Goal: Transaction & Acquisition: Purchase product/service

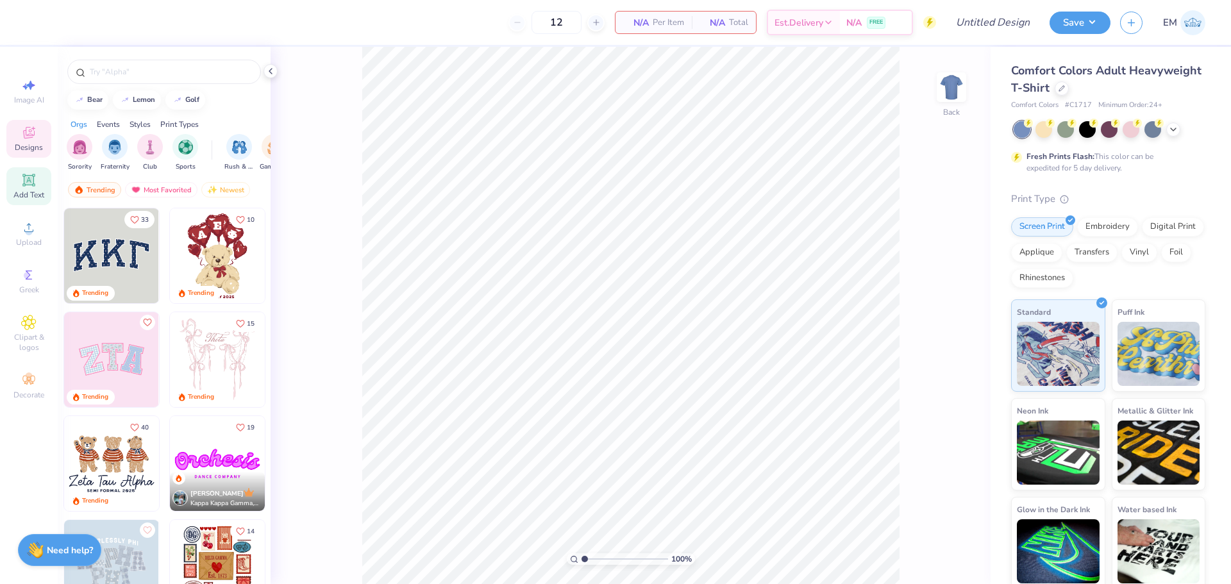
click at [16, 189] on div "Add Text" at bounding box center [28, 186] width 45 height 38
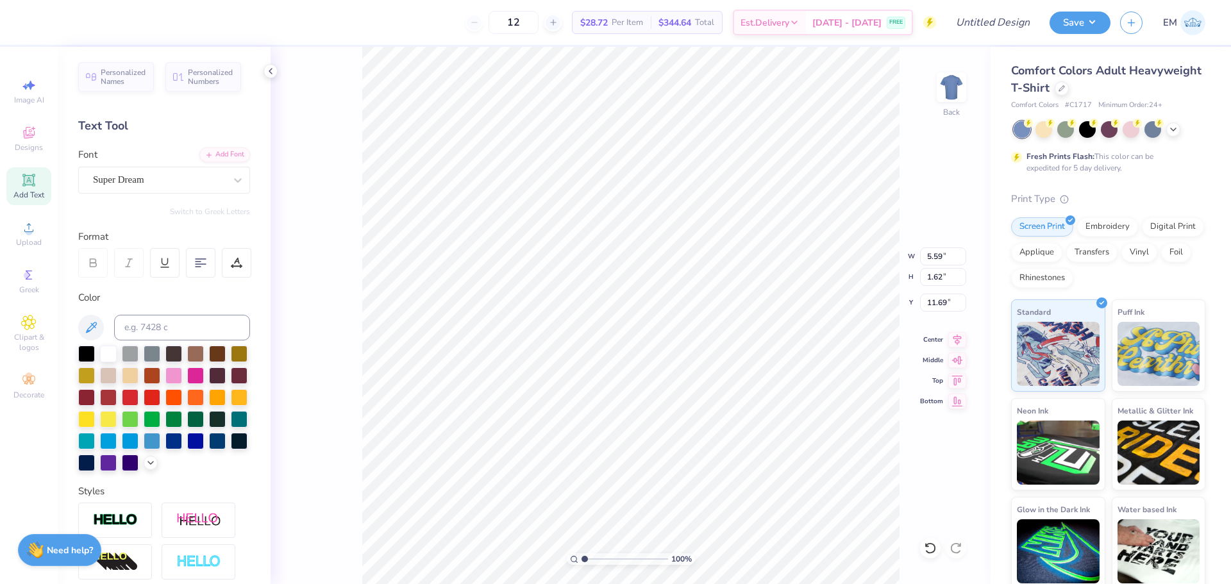
scroll to position [11, 2]
type textarea "Gershwin Hall"
type input "3.38"
click at [194, 181] on div "Super Dream" at bounding box center [159, 180] width 135 height 20
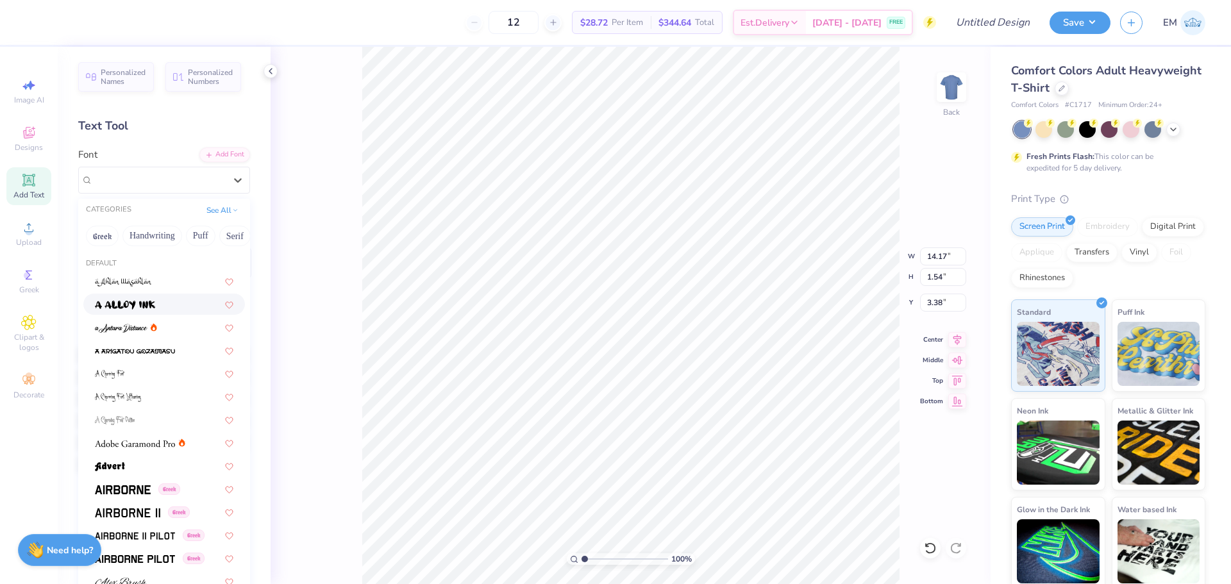
click at [147, 307] on img at bounding box center [125, 305] width 60 height 9
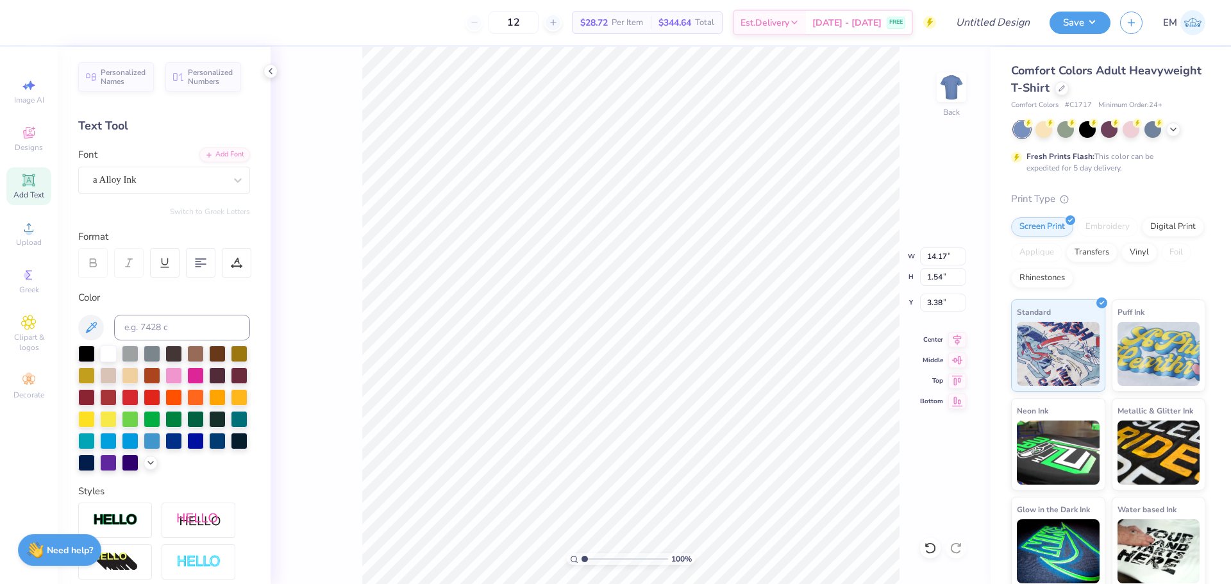
type input "1.57"
type input "3.47"
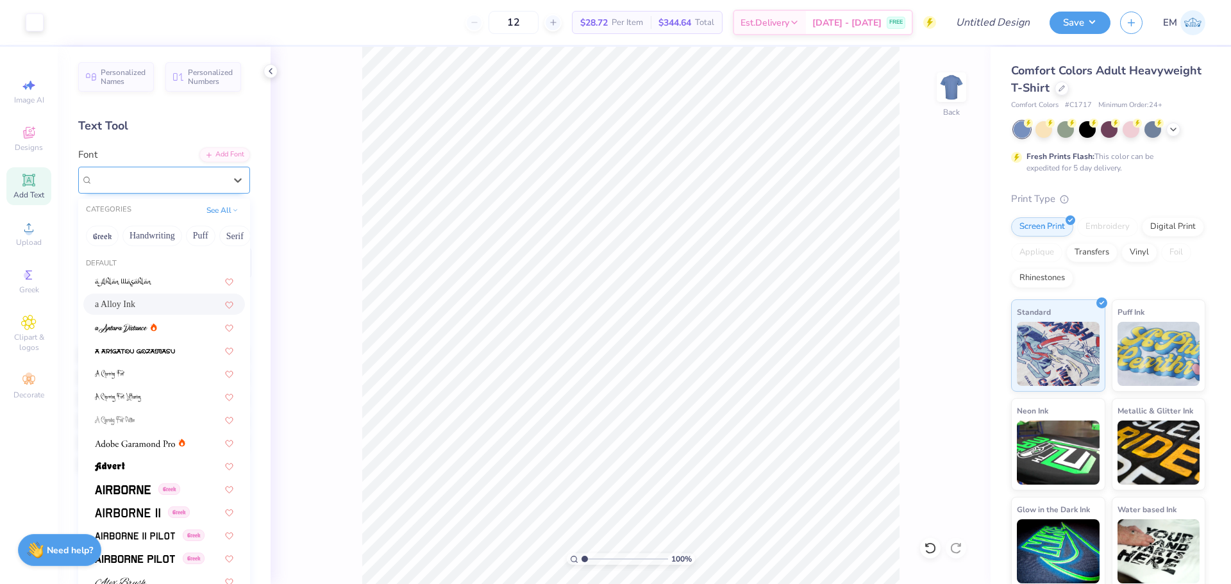
click at [151, 177] on div "a Alloy Ink" at bounding box center [159, 180] width 135 height 20
click at [124, 462] on img at bounding box center [110, 466] width 30 height 9
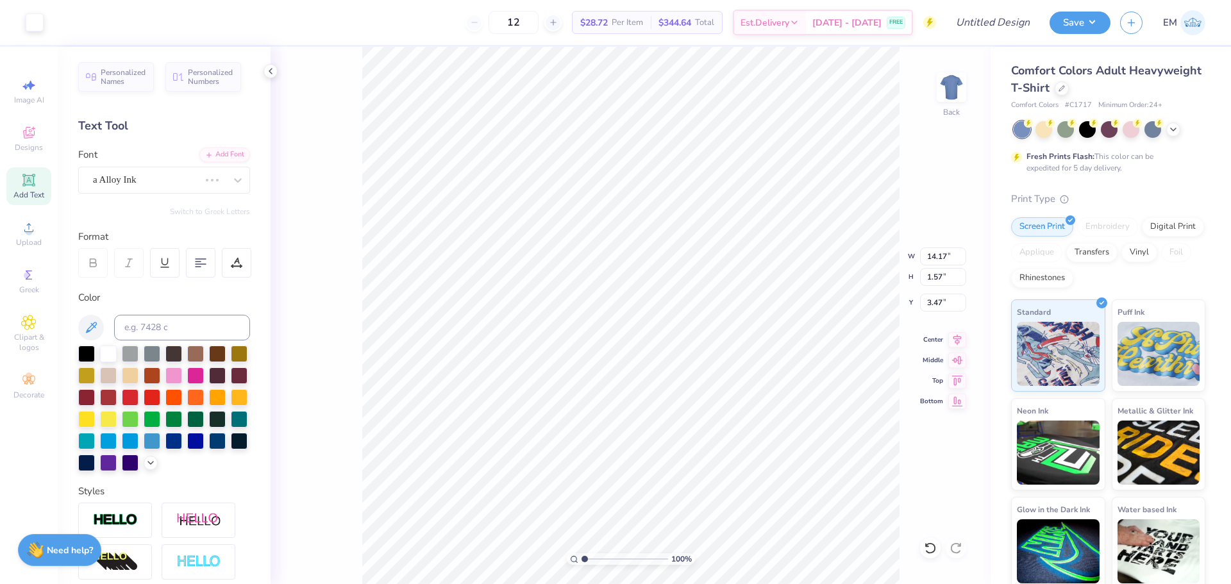
type input "11.16"
type input "1.61"
type input "3.46"
click at [30, 190] on span "Add Text" at bounding box center [28, 195] width 31 height 10
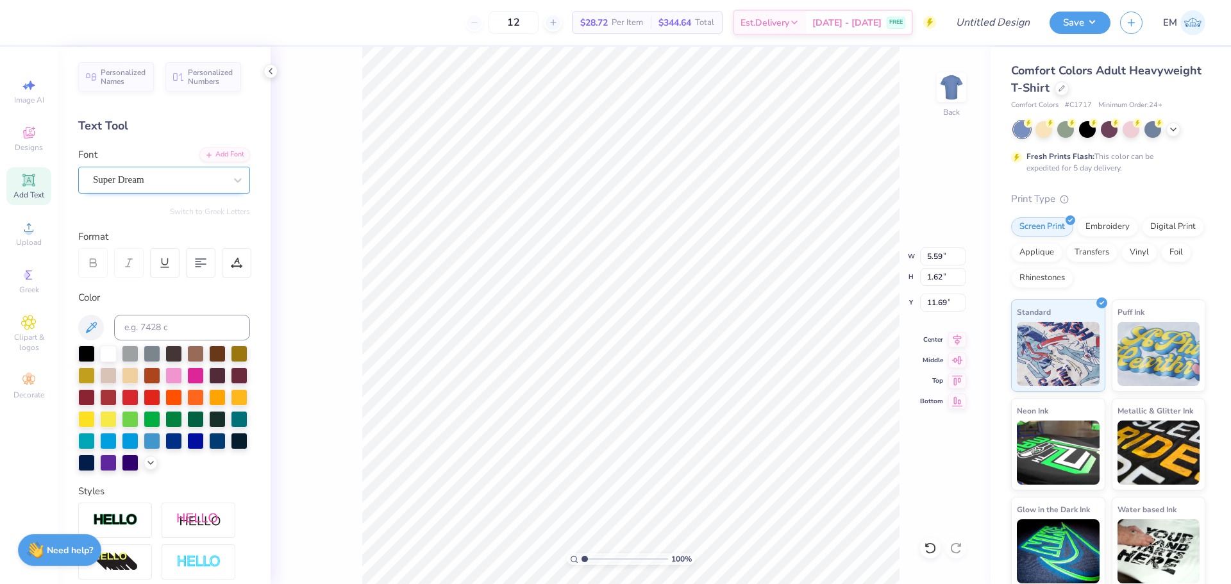
click at [167, 181] on div "Super Dream" at bounding box center [159, 180] width 135 height 20
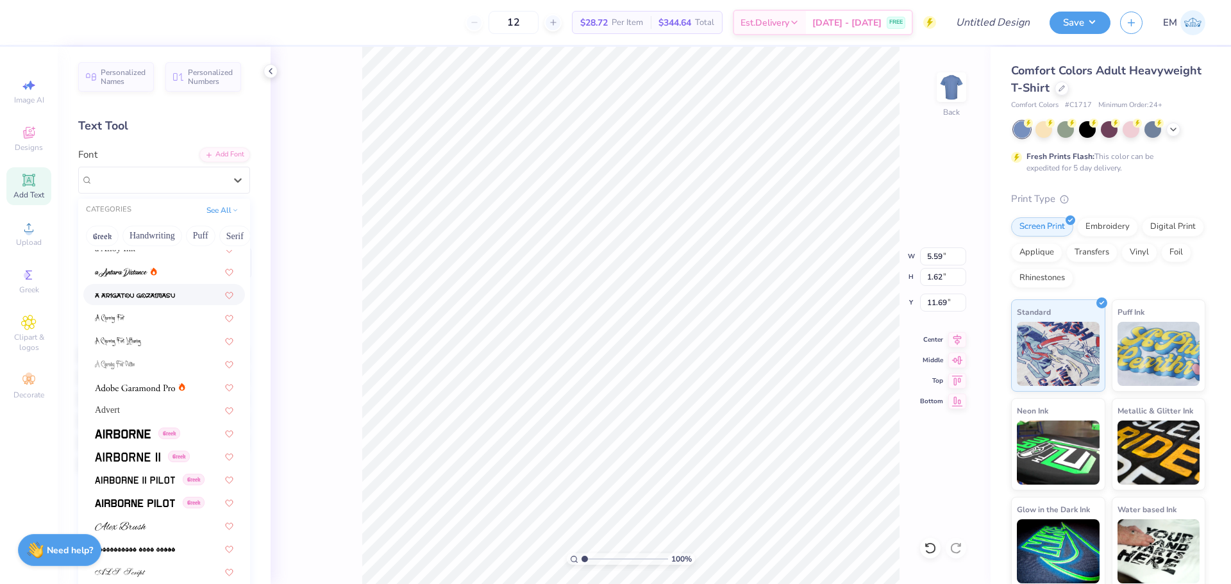
scroll to position [64, 0]
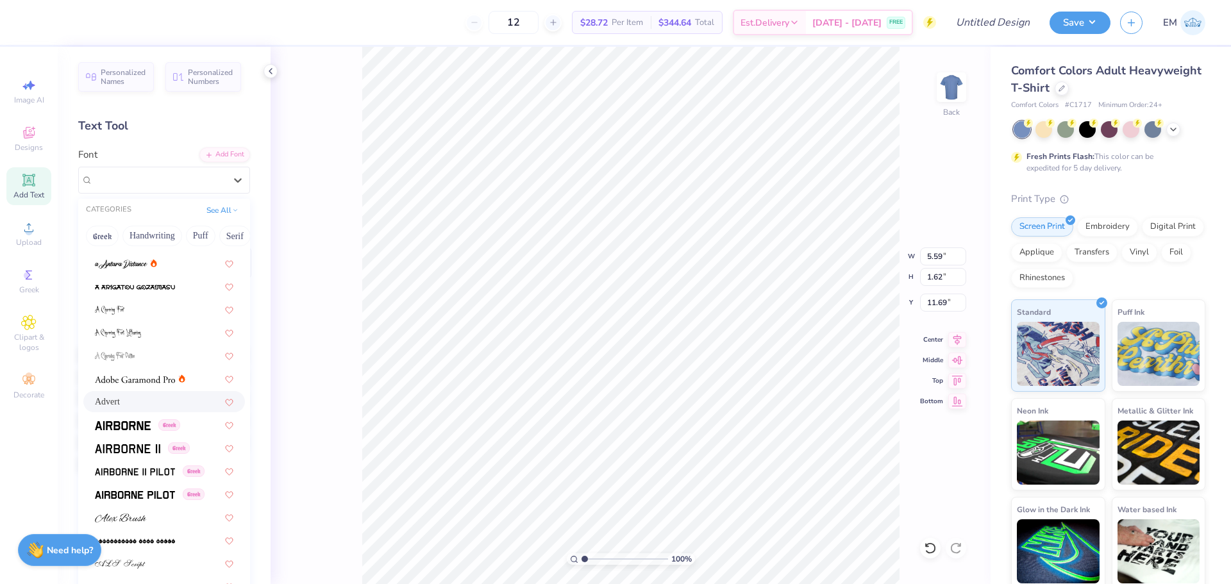
click at [136, 396] on div "Advert" at bounding box center [164, 401] width 139 height 13
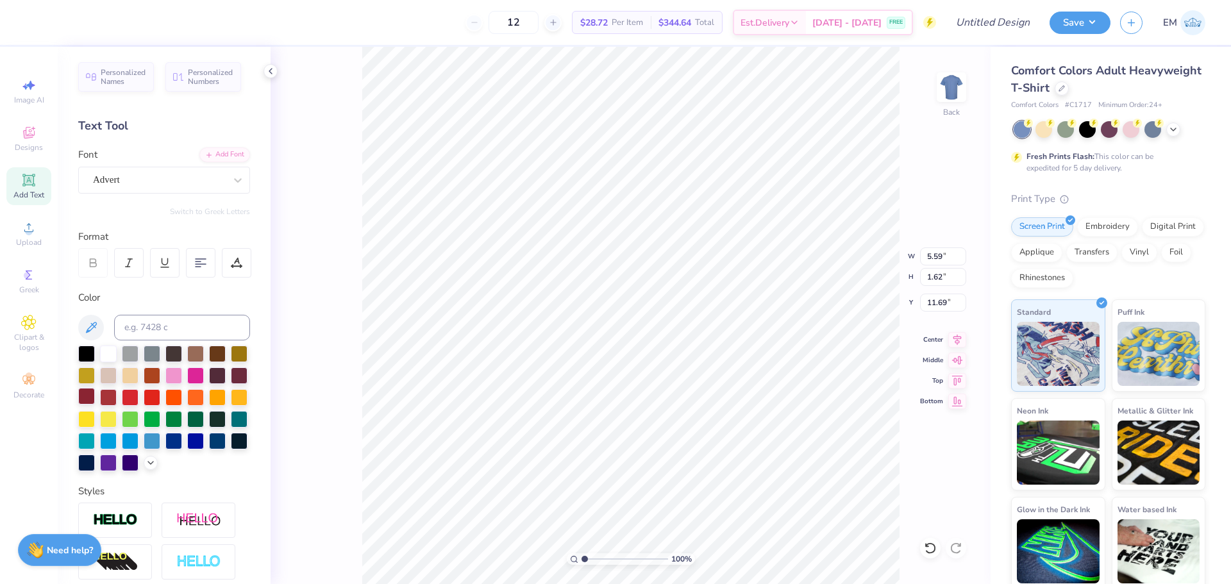
scroll to position [11, 2]
type textarea "E"
type textarea "Game Night"
type input "9.46"
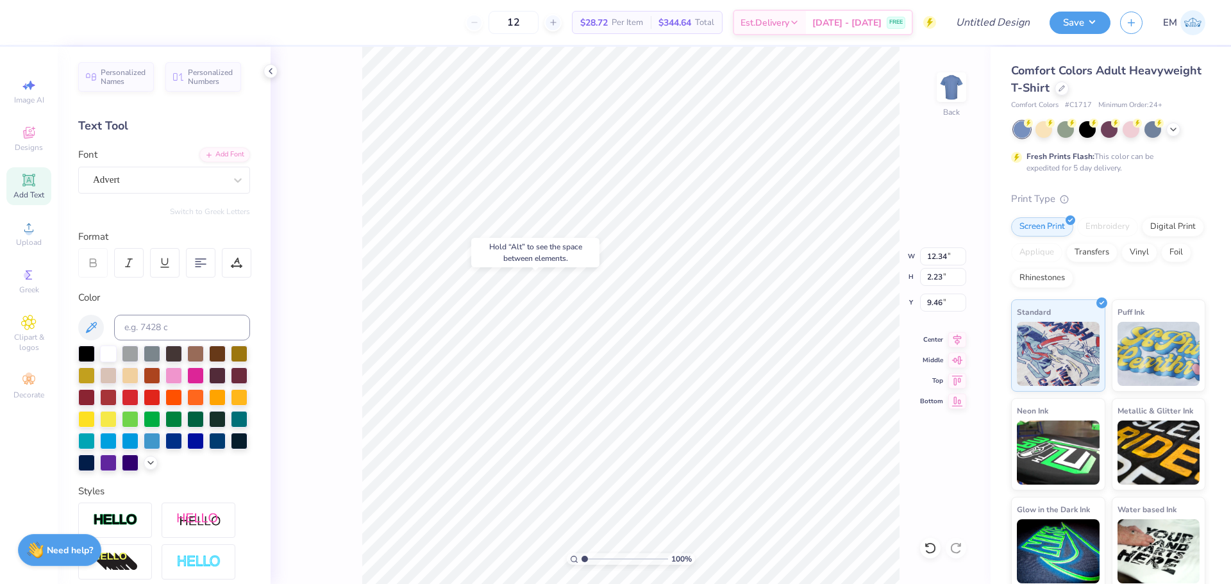
type input "11.16"
type input "1.61"
type input "3.46"
click at [558, 23] on icon at bounding box center [553, 22] width 9 height 9
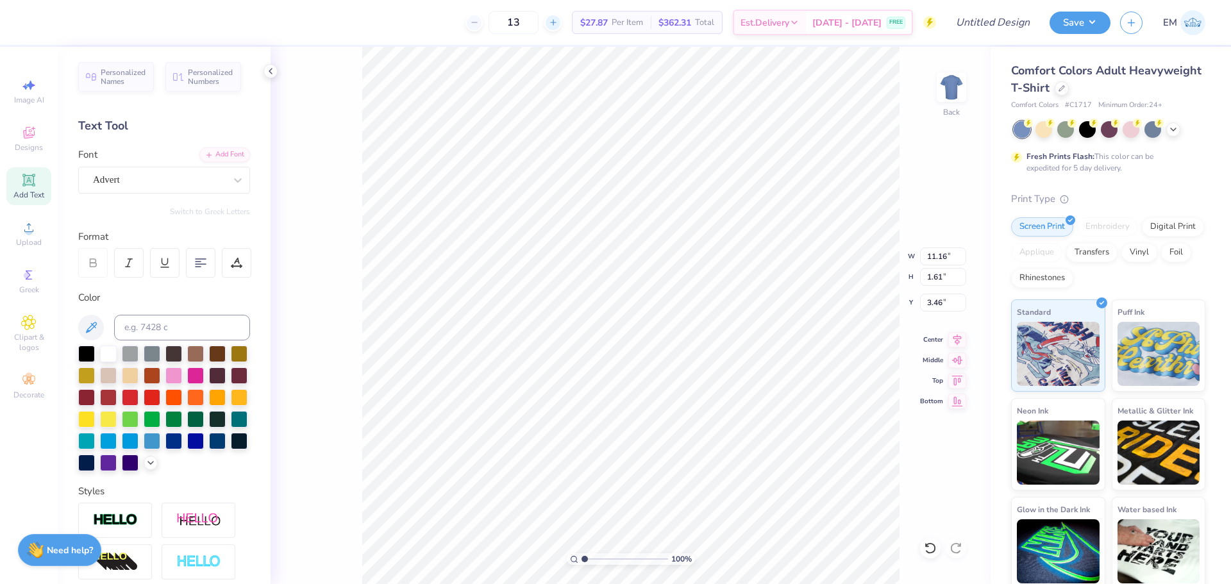
type input "14"
type input "3.53"
click at [558, 19] on icon at bounding box center [553, 22] width 9 height 9
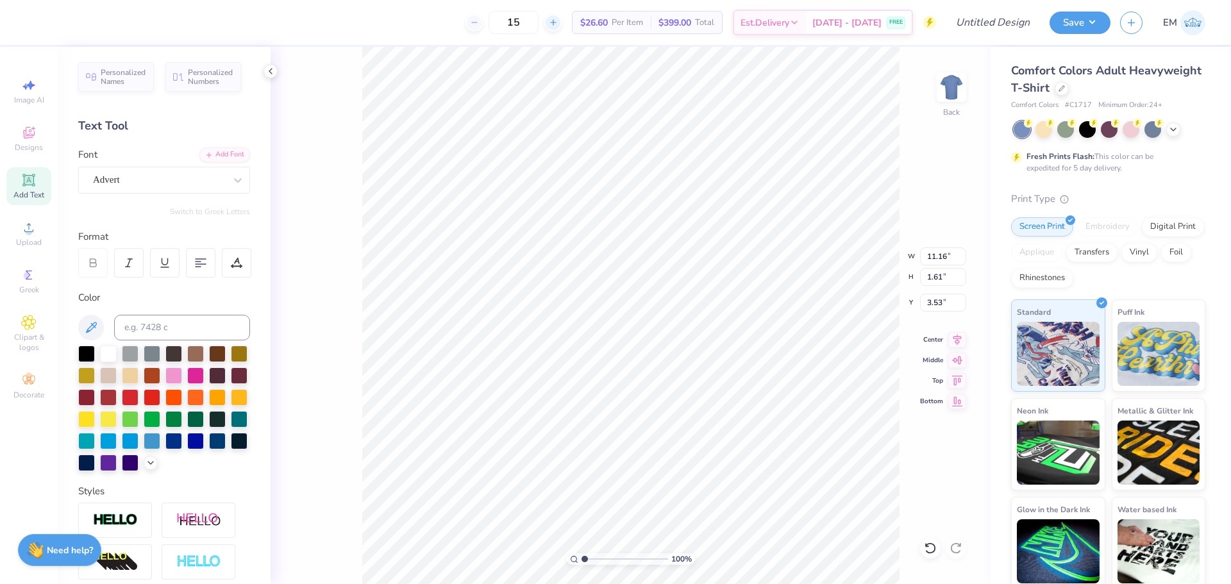
type input "16"
type input "12.34"
type input "2.23"
type input "9.46"
click at [483, 17] on div at bounding box center [474, 22] width 17 height 17
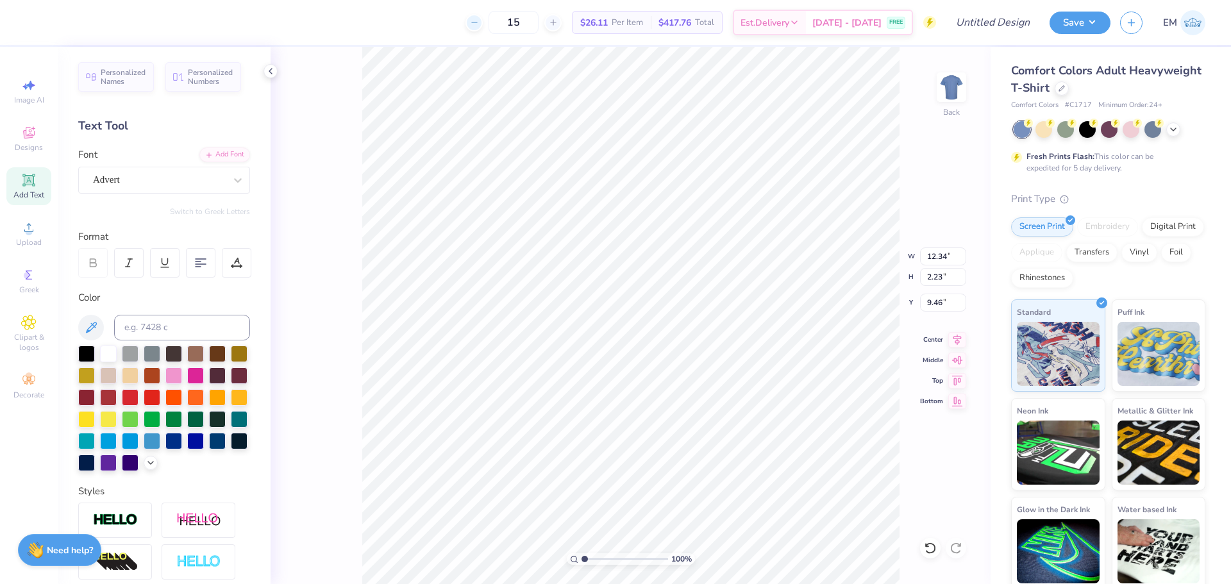
click at [493, 17] on div "15 $26.11 Per Item $417.76 Total Est. Delivery Aug 28 - 31 FREE" at bounding box center [485, 22] width 901 height 45
click at [558, 24] on icon at bounding box center [553, 22] width 9 height 9
click at [483, 21] on div at bounding box center [474, 22] width 17 height 17
type input "15"
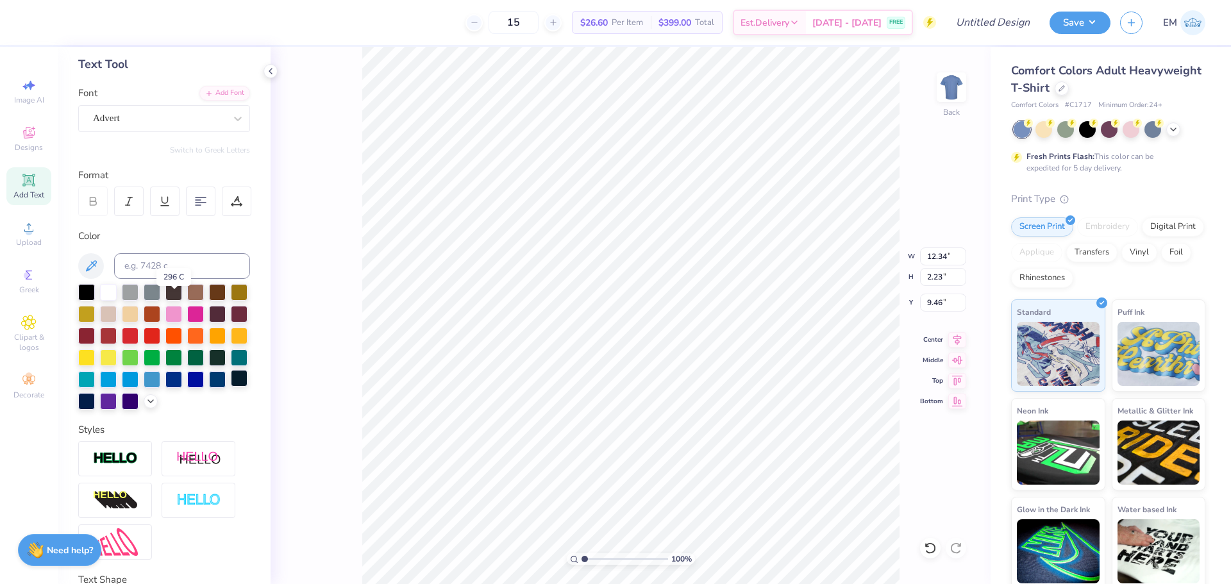
scroll to position [0, 0]
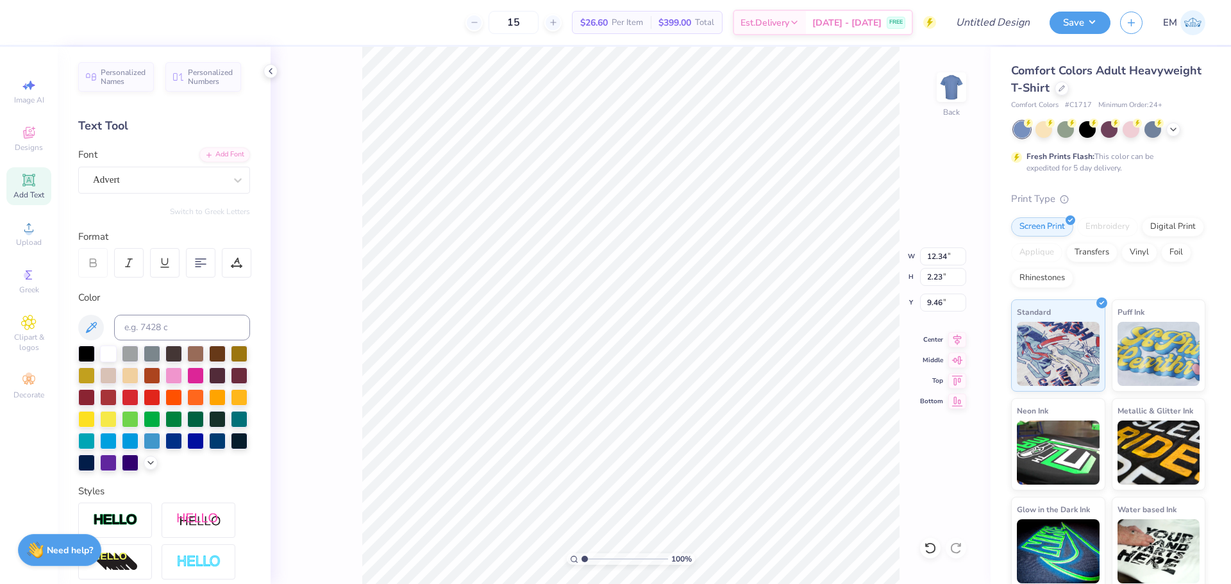
type input "7.03"
type input "11.16"
type input "1.61"
type input "9.77"
type input "12.34"
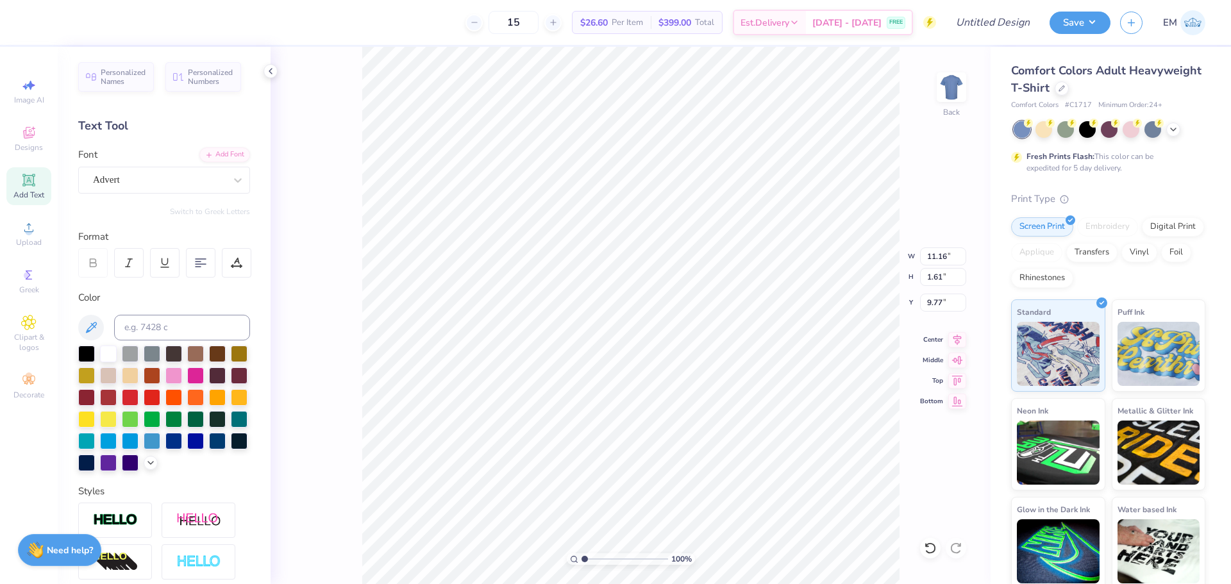
type input "2.23"
type input "3.98"
type input "11.16"
type input "1.61"
type input "10.17"
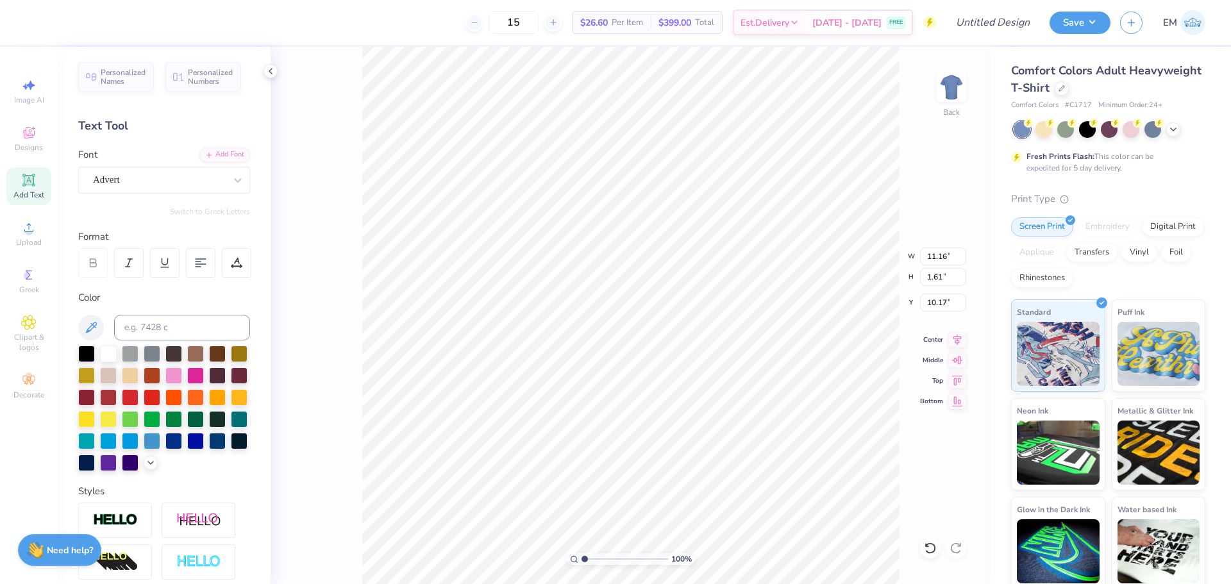
click at [30, 181] on icon at bounding box center [29, 180] width 10 height 10
type input "5.59"
type input "1.62"
type input "11.69"
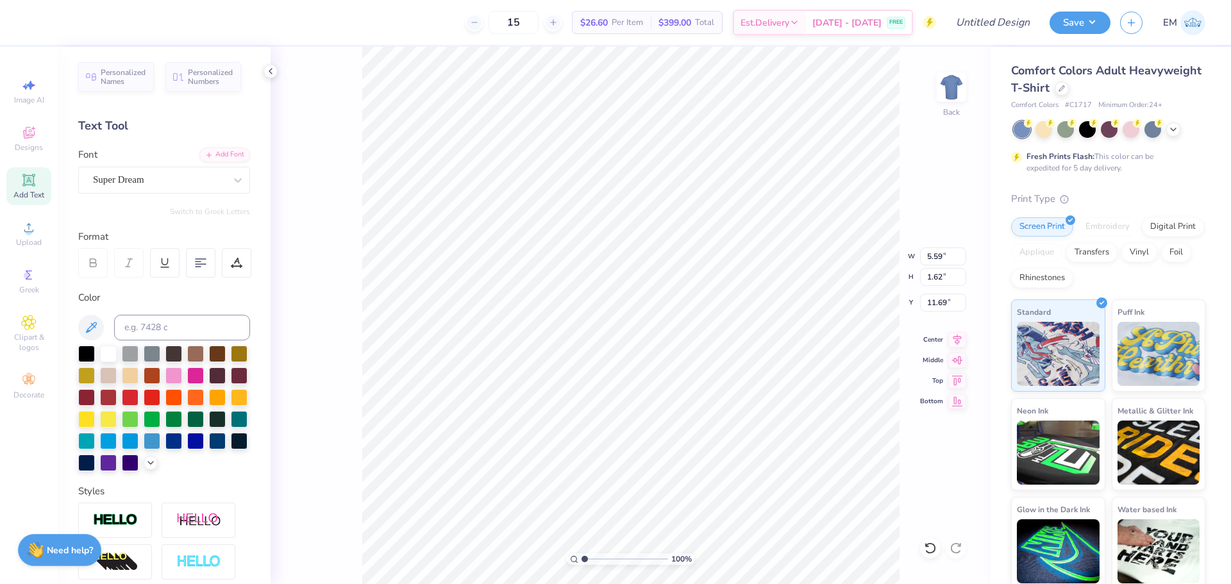
type textarea "At"
type input "7.30"
click at [147, 176] on div "Super Dream" at bounding box center [159, 180] width 135 height 20
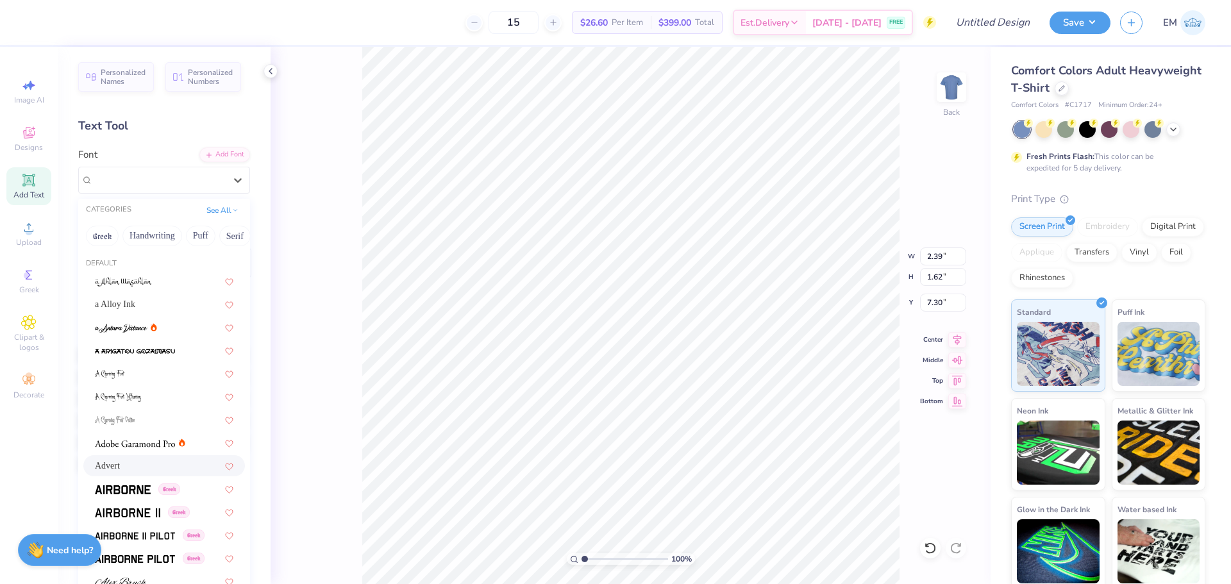
click at [140, 466] on div "Advert" at bounding box center [164, 465] width 139 height 13
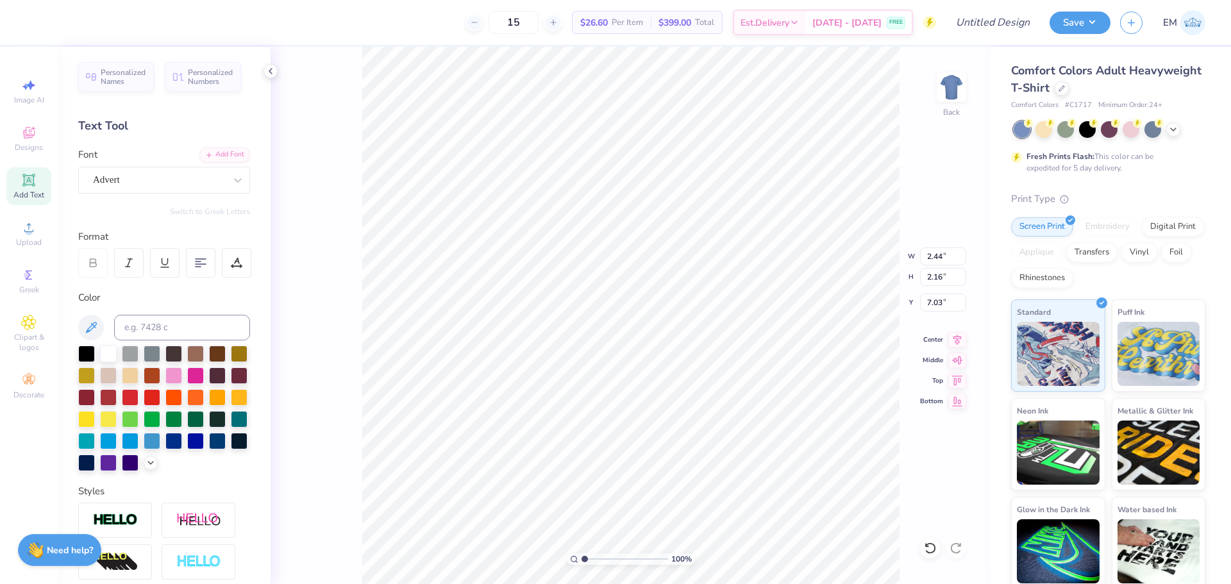
scroll to position [11, 2]
click at [194, 174] on div "Advert" at bounding box center [159, 180] width 135 height 20
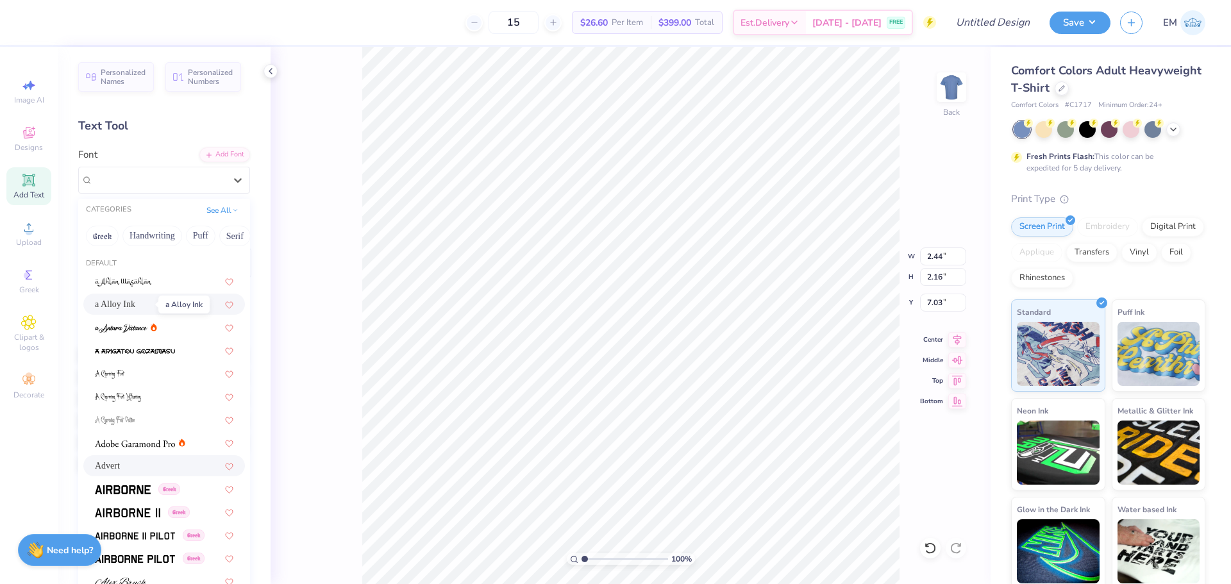
click at [135, 302] on span "a Alloy Ink" at bounding box center [115, 304] width 40 height 13
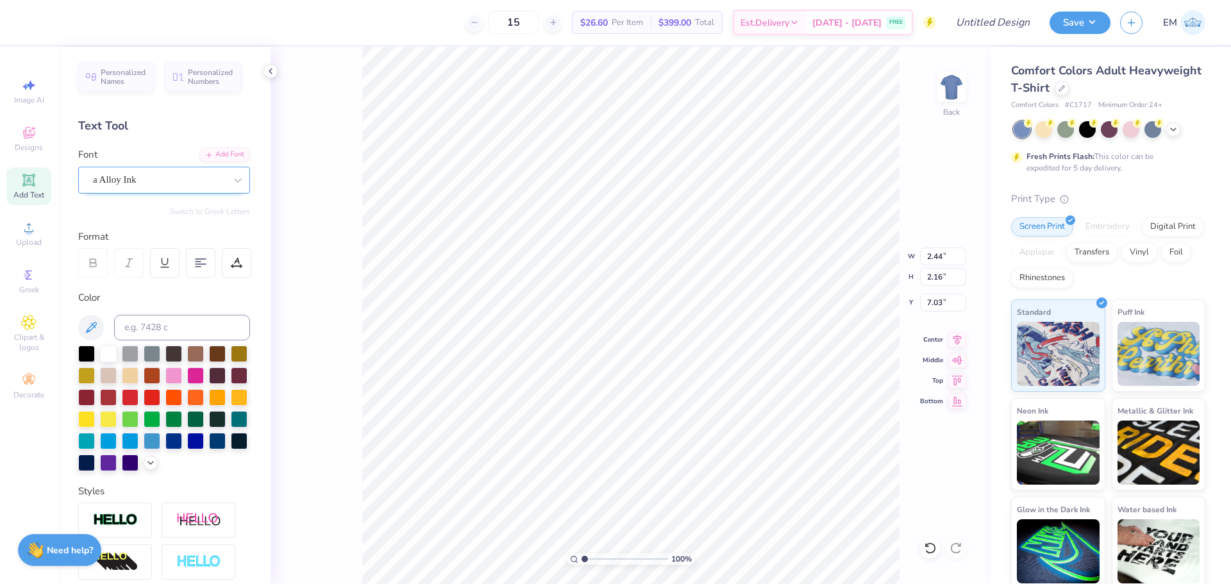
click at [138, 180] on div "a Alloy Ink" at bounding box center [159, 180] width 135 height 20
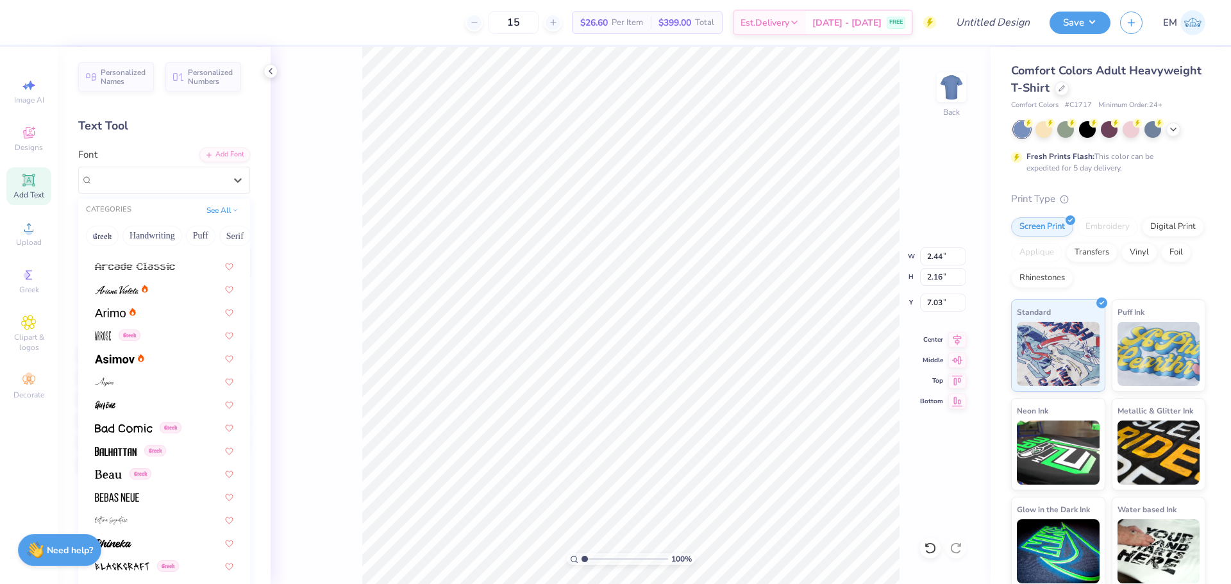
scroll to position [0, 0]
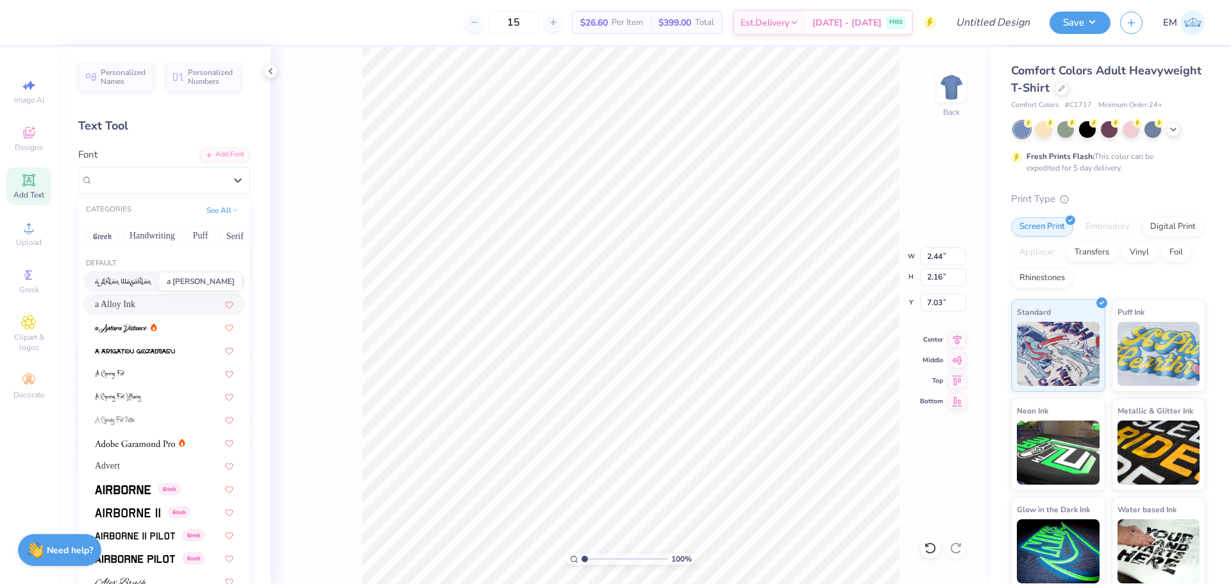
click at [133, 282] on img at bounding box center [123, 282] width 57 height 9
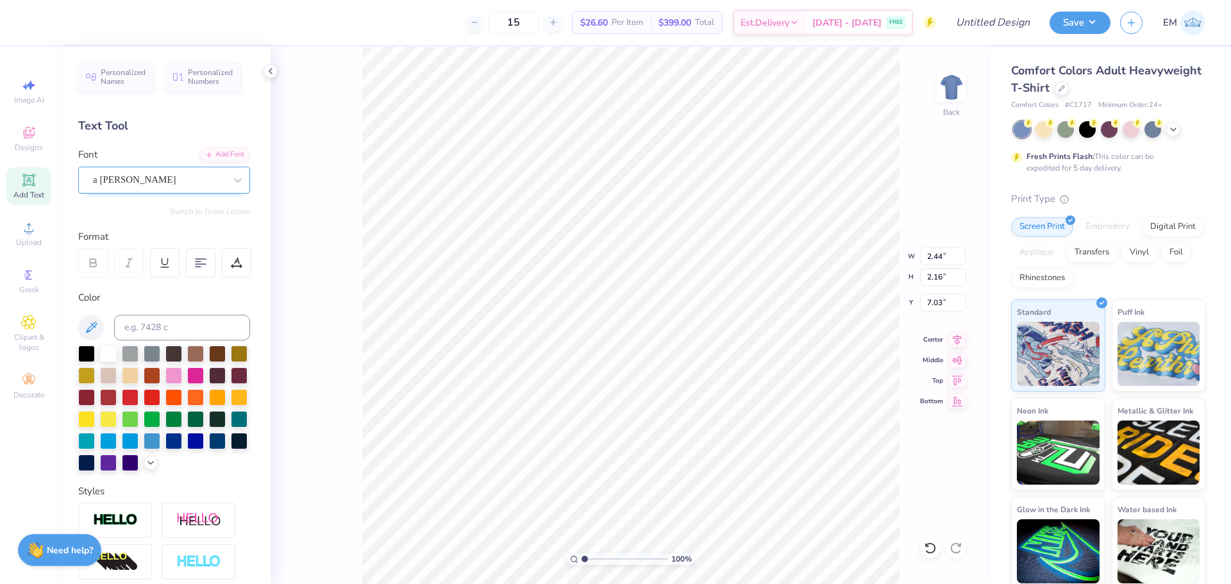
click at [129, 186] on div "a Ahlan Wasahlan" at bounding box center [159, 180] width 135 height 20
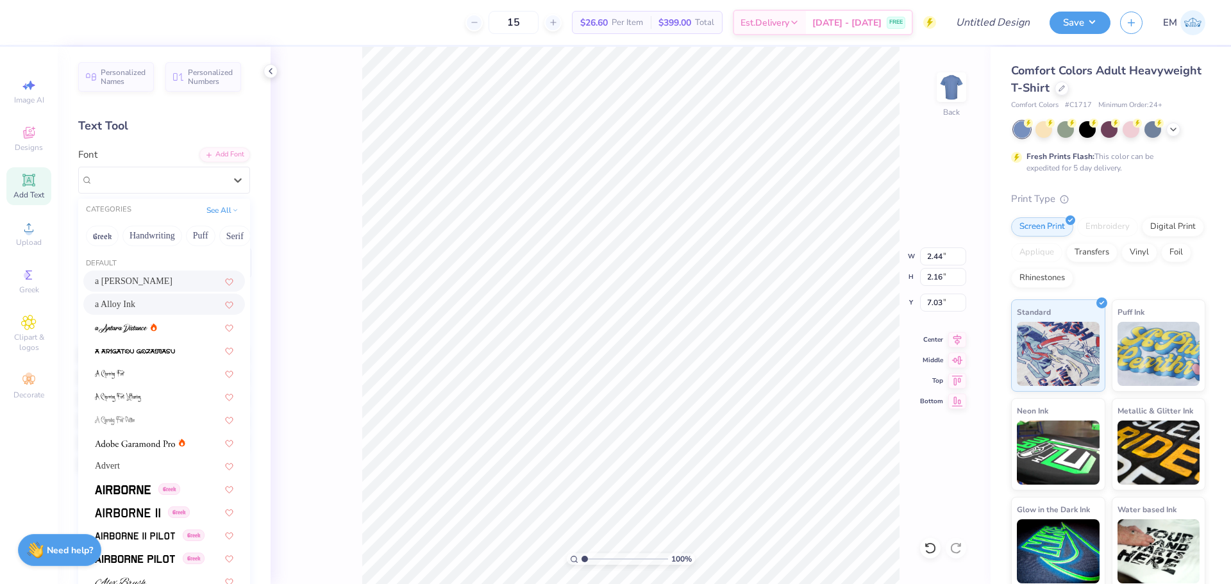
click at [135, 301] on span "a Alloy Ink" at bounding box center [115, 304] width 40 height 13
click at [114, 182] on div "a Alloy Ink" at bounding box center [159, 180] width 135 height 20
click at [135, 463] on div "Advert" at bounding box center [164, 465] width 139 height 13
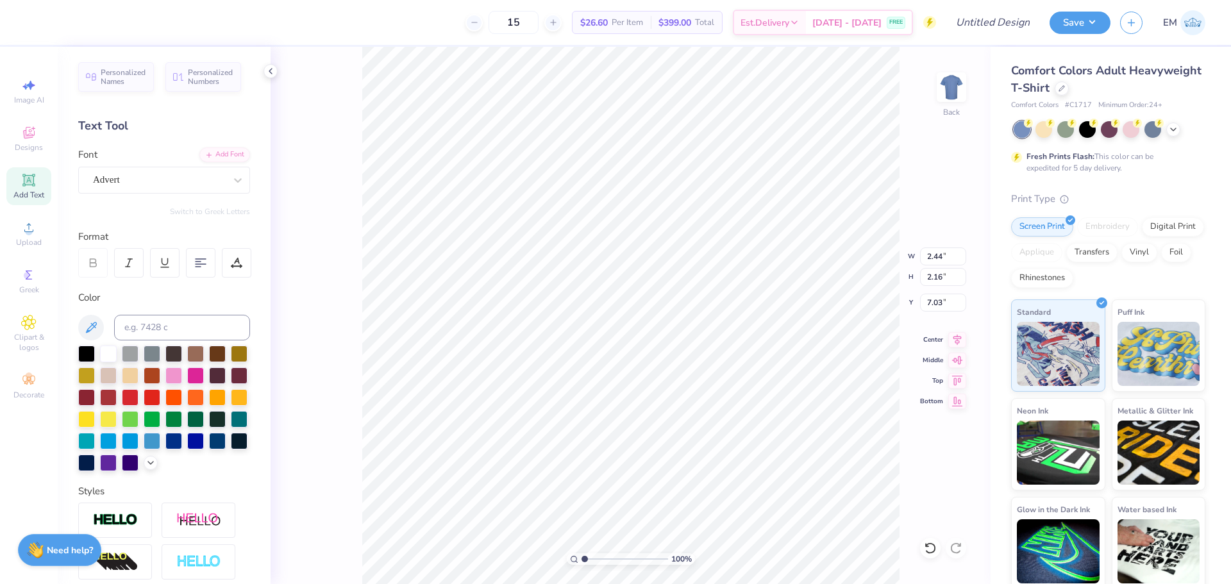
click at [341, 342] on div "100 % Back W 2.44 2.44 " H 2.16 2.16 " Y 7.03 7.03 " Center Middle Top Bottom" at bounding box center [631, 315] width 720 height 537
click at [1065, 133] on div at bounding box center [1066, 128] width 17 height 17
click at [30, 99] on span "Image AI" at bounding box center [29, 100] width 30 height 10
select select "4"
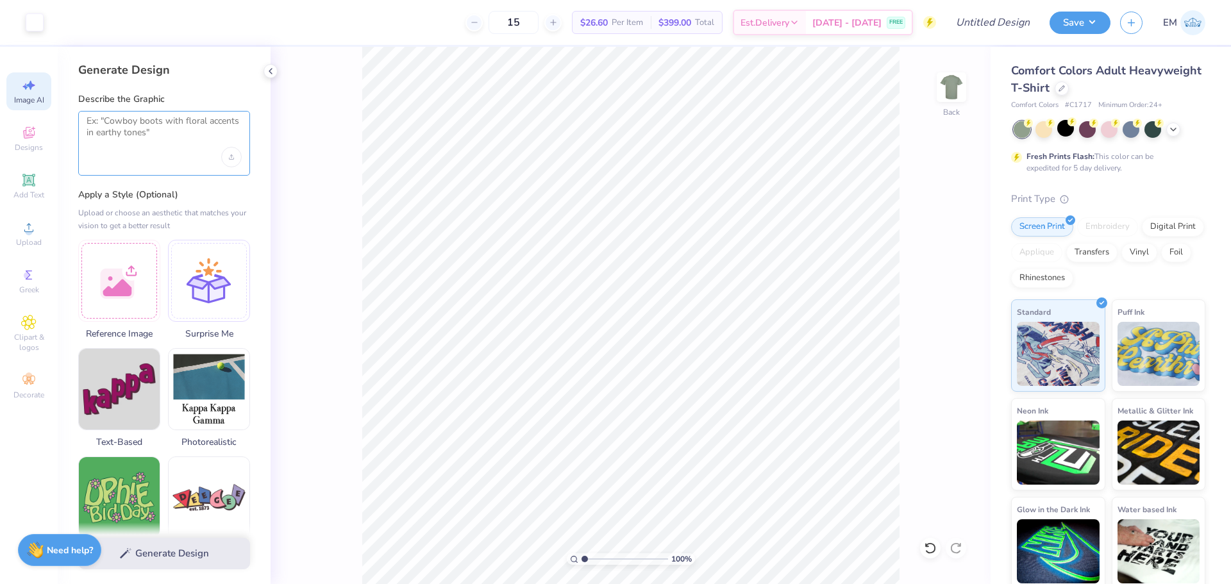
click at [138, 147] on textarea at bounding box center [164, 131] width 155 height 32
type textarea "Game controller"
click at [194, 94] on label "Describe the Graphic" at bounding box center [164, 99] width 172 height 13
click at [163, 550] on button "Generate Design" at bounding box center [164, 550] width 172 height 31
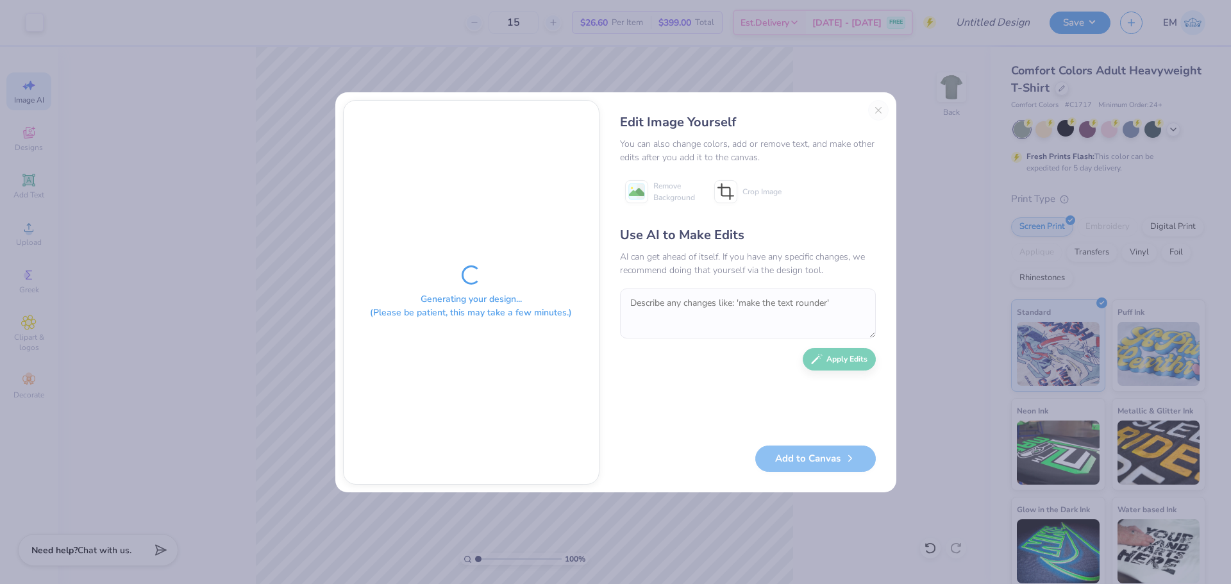
click at [872, 110] on div "Edit Image Yourself You can also change colors, add or remove text, and make ot…" at bounding box center [748, 292] width 282 height 385
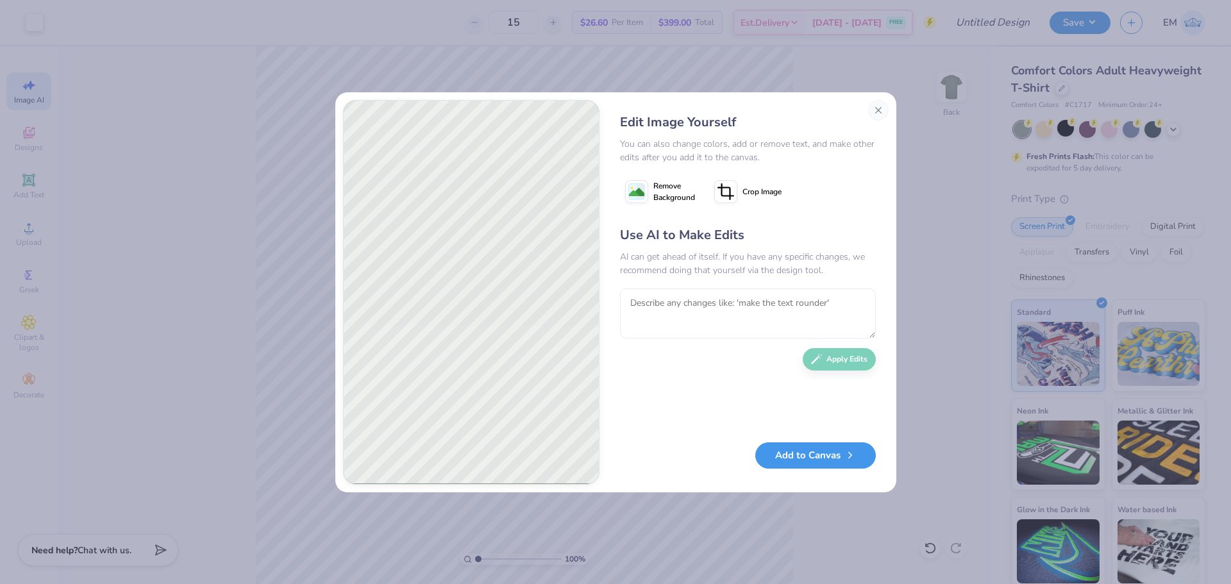
click at [800, 451] on button "Add to Canvas" at bounding box center [815, 456] width 121 height 26
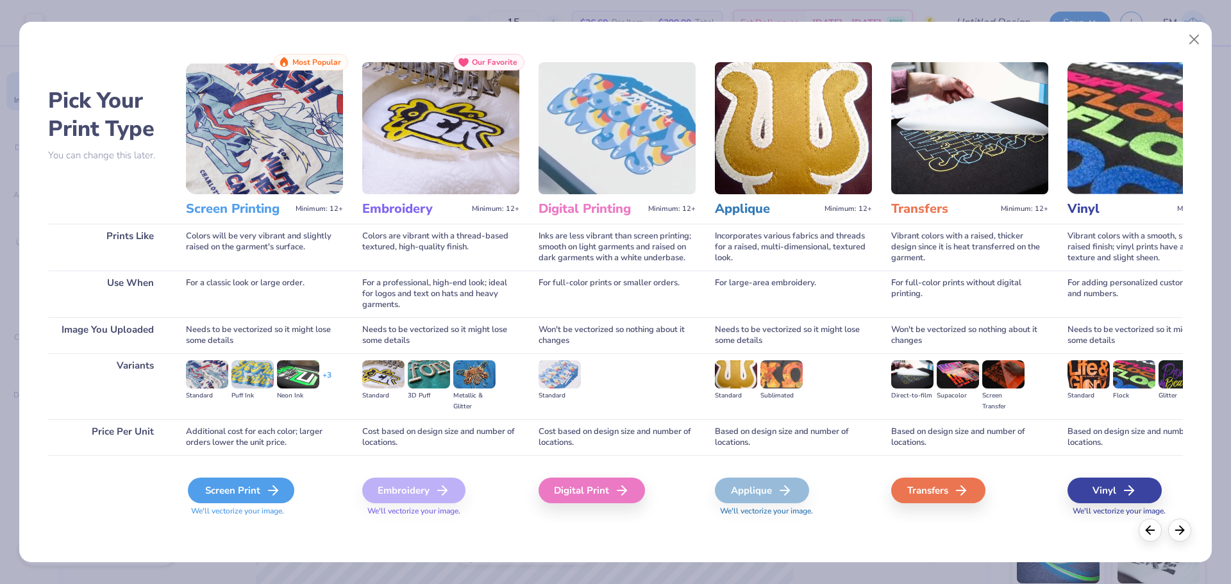
click at [274, 489] on icon at bounding box center [273, 490] width 15 height 15
click at [210, 488] on div "Screen Print" at bounding box center [241, 491] width 106 height 26
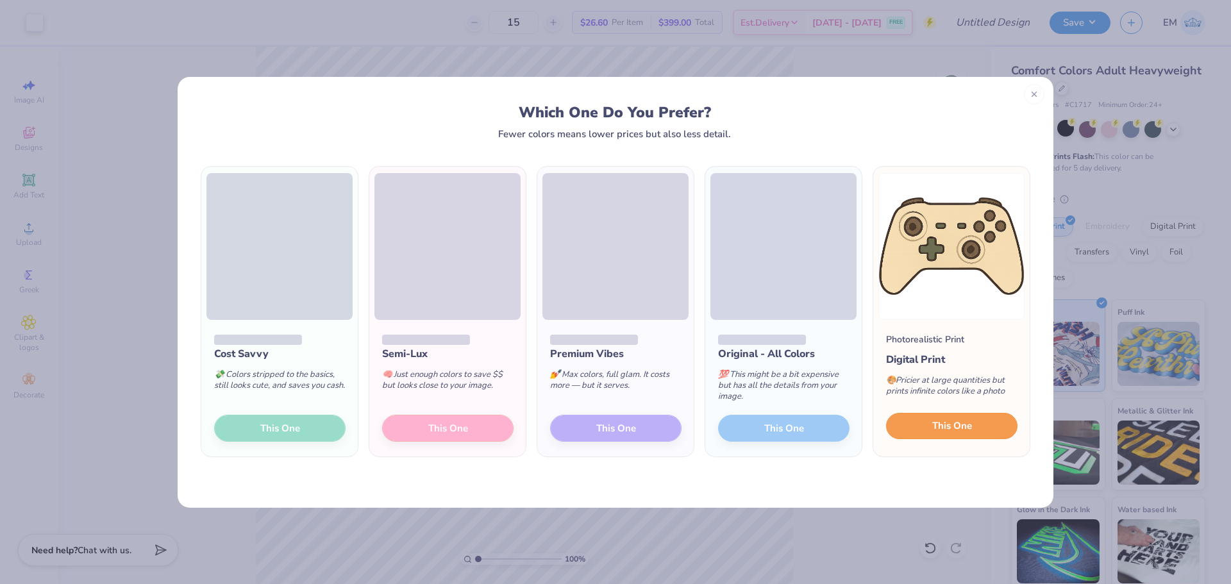
click at [929, 430] on button "This One" at bounding box center [951, 426] width 131 height 27
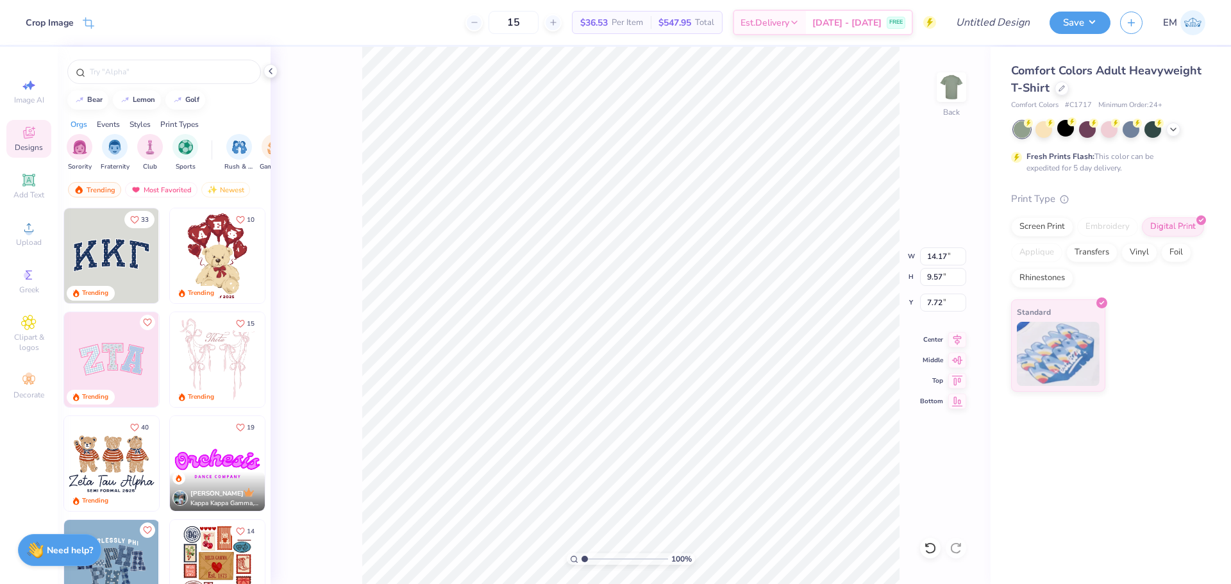
type input "6.71"
type input "4.53"
type input "14.57"
type input "5.04"
type input "3.40"
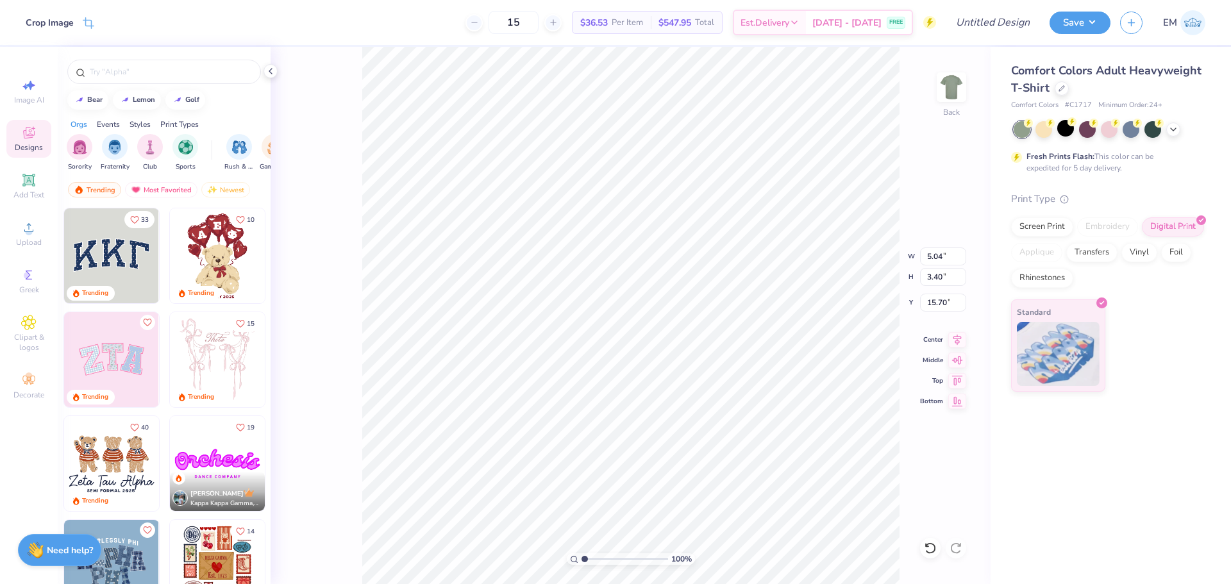
type input "15.37"
type input "5.05"
type input "4.29"
type input "14.21"
click at [133, 76] on input "text" at bounding box center [171, 71] width 164 height 13
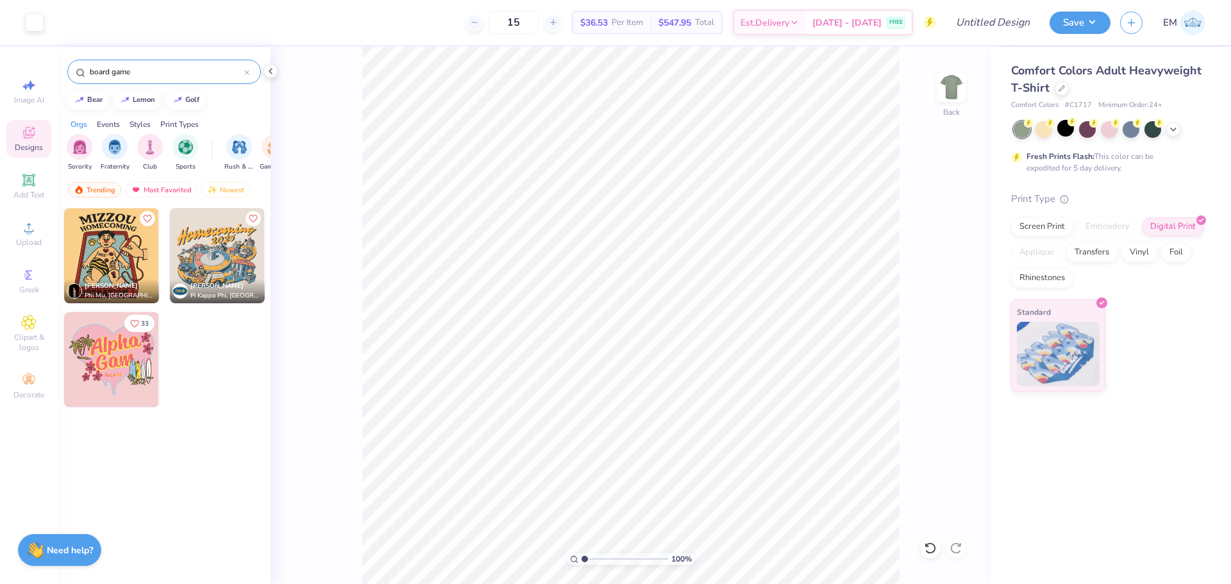
click at [146, 121] on div "Styles" at bounding box center [140, 125] width 21 height 12
click at [111, 121] on div "Events" at bounding box center [108, 125] width 23 height 12
click at [83, 122] on div "Orgs" at bounding box center [79, 125] width 17 height 12
drag, startPoint x: 131, startPoint y: 73, endPoint x: 74, endPoint y: 71, distance: 57.1
click at [74, 71] on div "board game" at bounding box center [164, 72] width 194 height 24
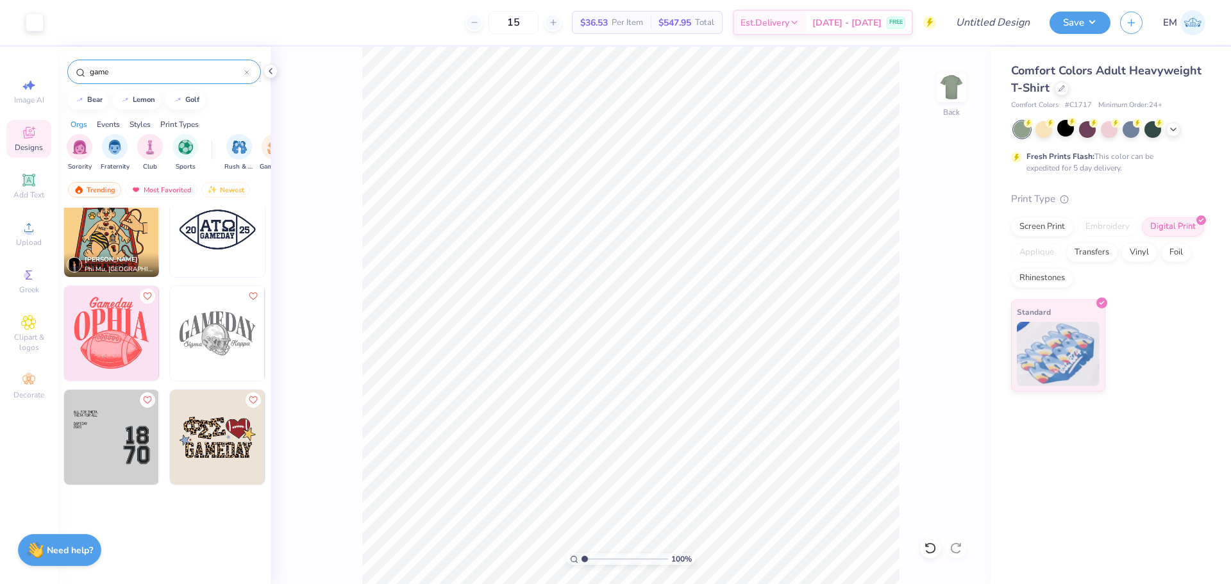
scroll to position [2693, 0]
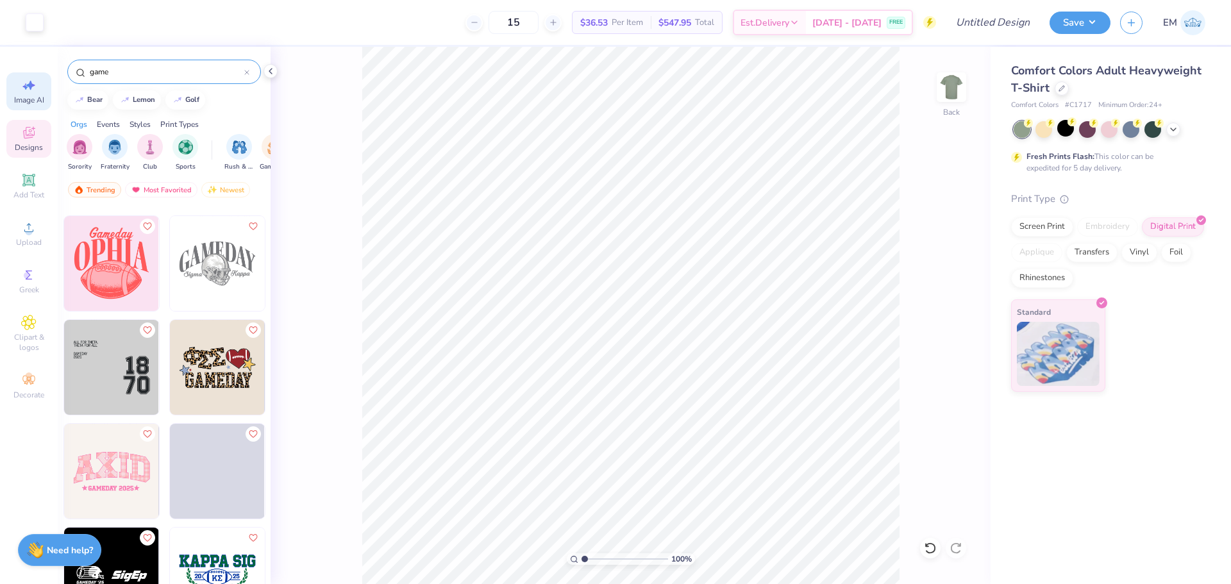
type input "game"
click at [22, 101] on span "Image AI" at bounding box center [29, 100] width 30 height 10
select select "4"
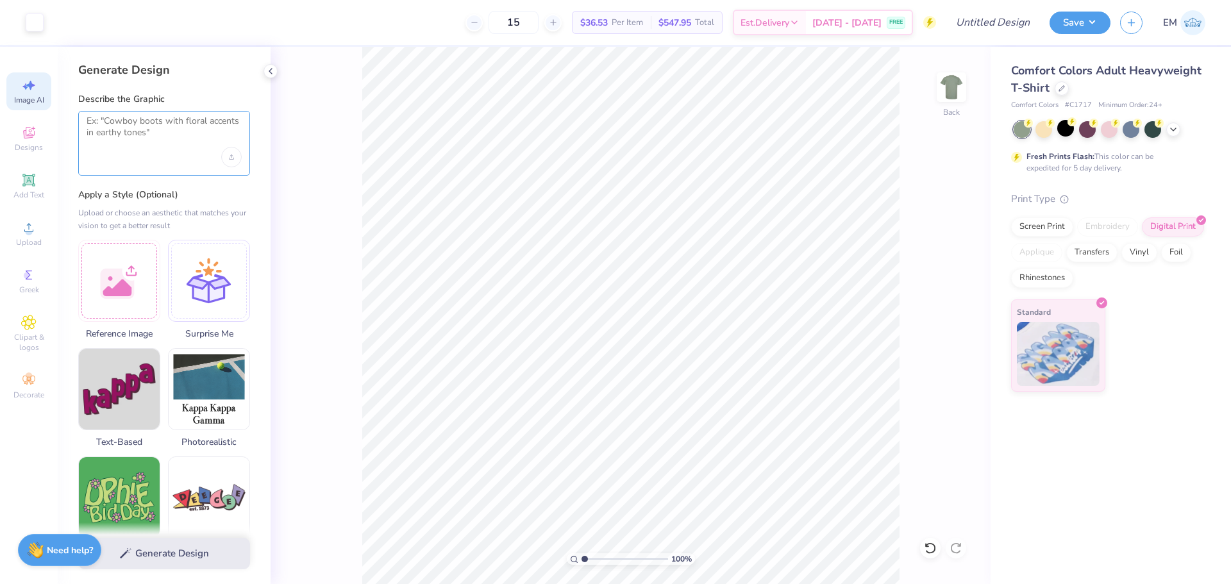
click at [128, 134] on textarea at bounding box center [164, 131] width 155 height 32
type textarea "board game"
click at [180, 546] on button "Generate Design" at bounding box center [164, 550] width 172 height 31
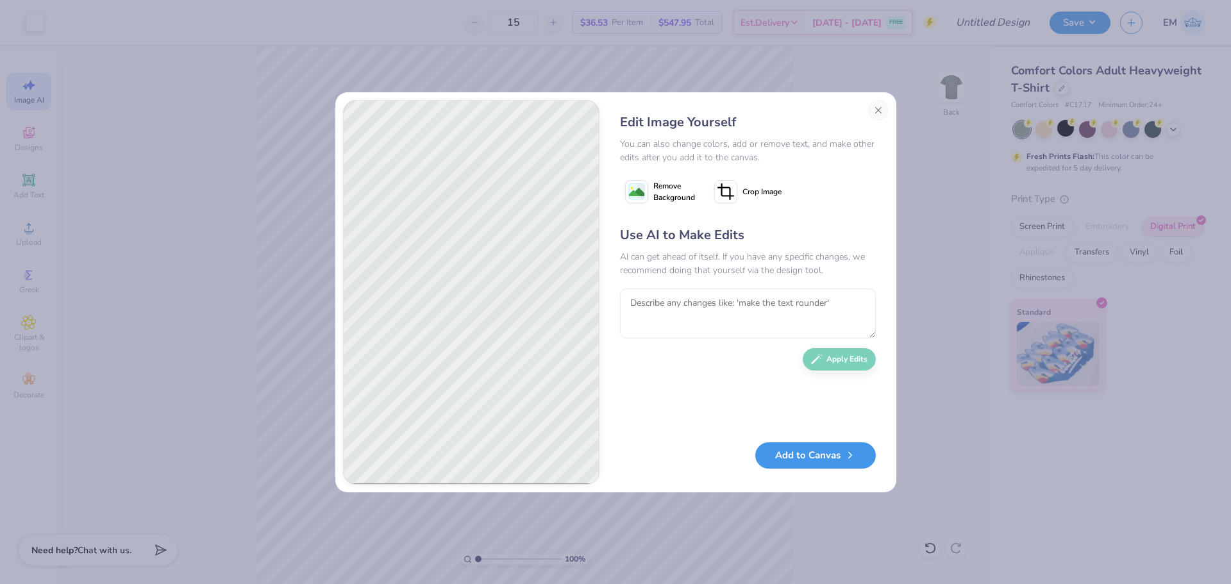
click at [802, 455] on button "Add to Canvas" at bounding box center [815, 456] width 121 height 26
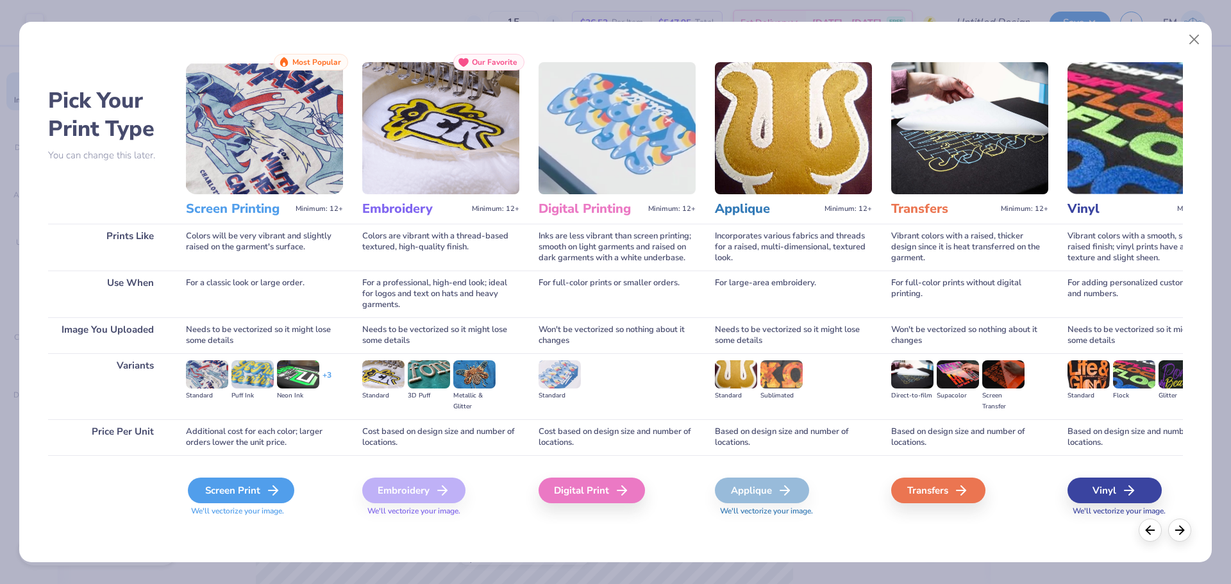
click at [225, 493] on div "Screen Print" at bounding box center [241, 491] width 106 height 26
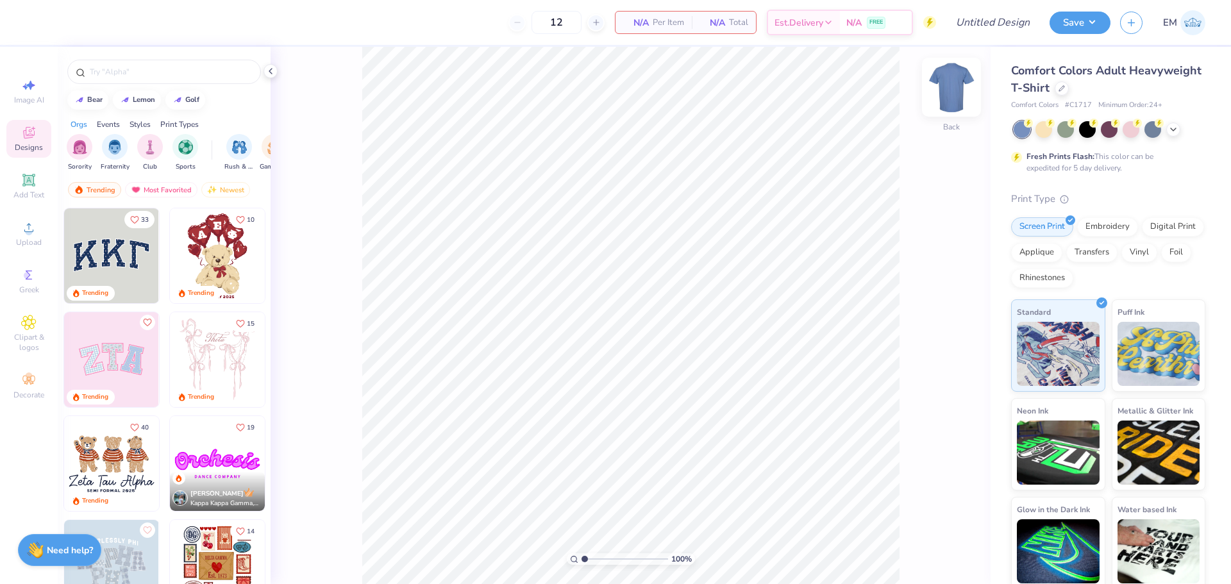
click at [948, 93] on img at bounding box center [951, 87] width 51 height 51
click at [948, 93] on img at bounding box center [952, 87] width 26 height 26
click at [1069, 90] on div at bounding box center [1062, 87] width 14 height 14
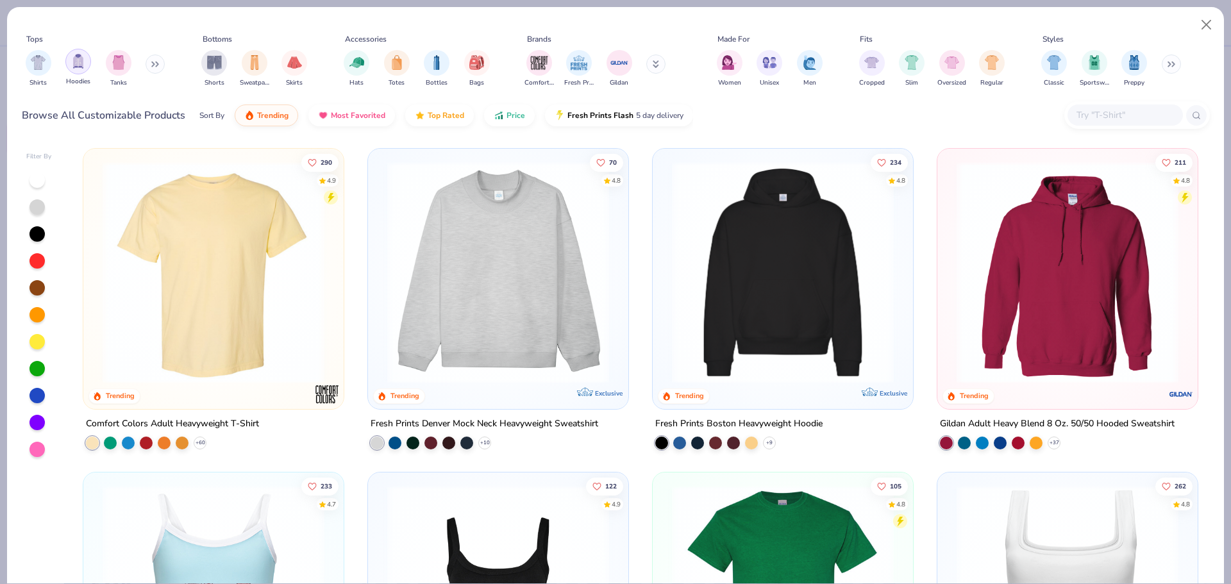
click at [72, 71] on div "filter for Hoodies" at bounding box center [78, 62] width 26 height 26
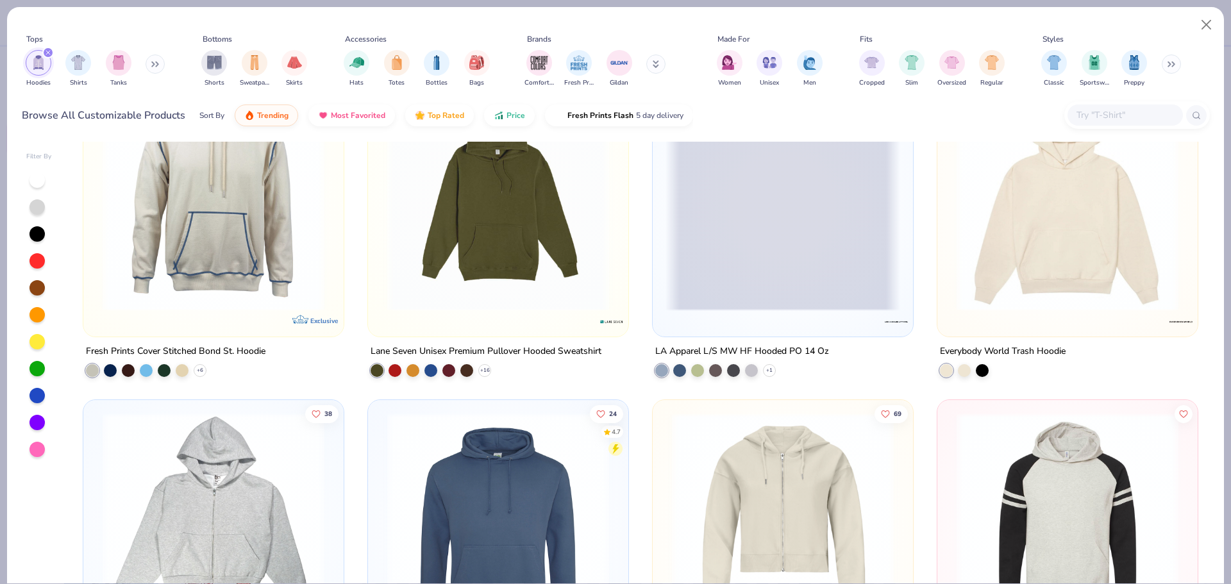
scroll to position [1411, 0]
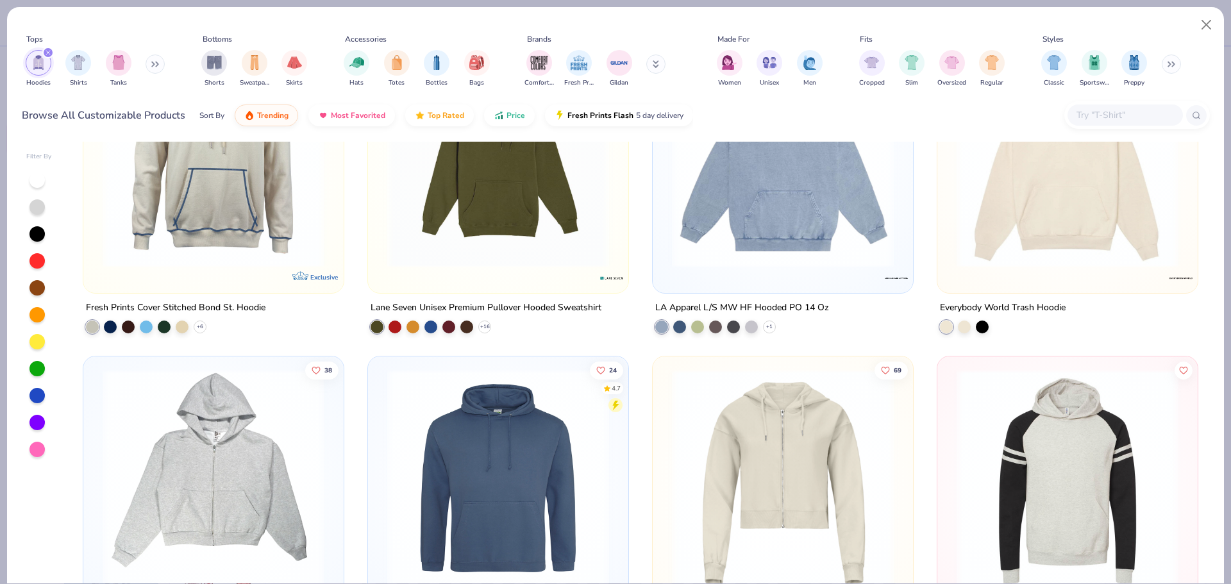
click at [990, 232] on img at bounding box center [1067, 157] width 235 height 222
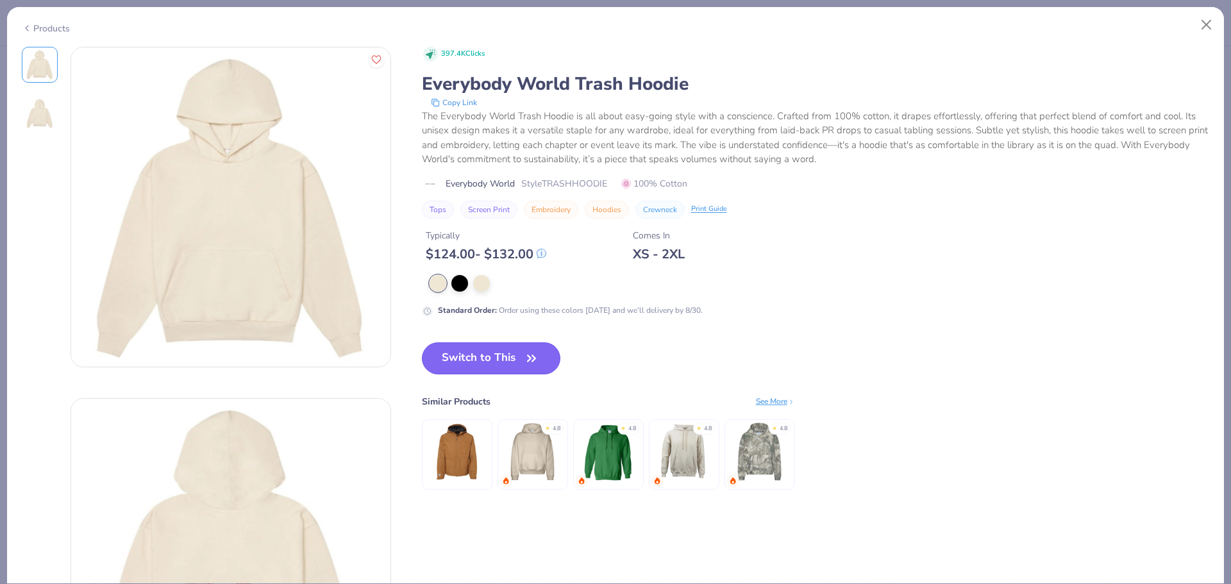
click at [464, 353] on button "Switch to This" at bounding box center [491, 358] width 139 height 32
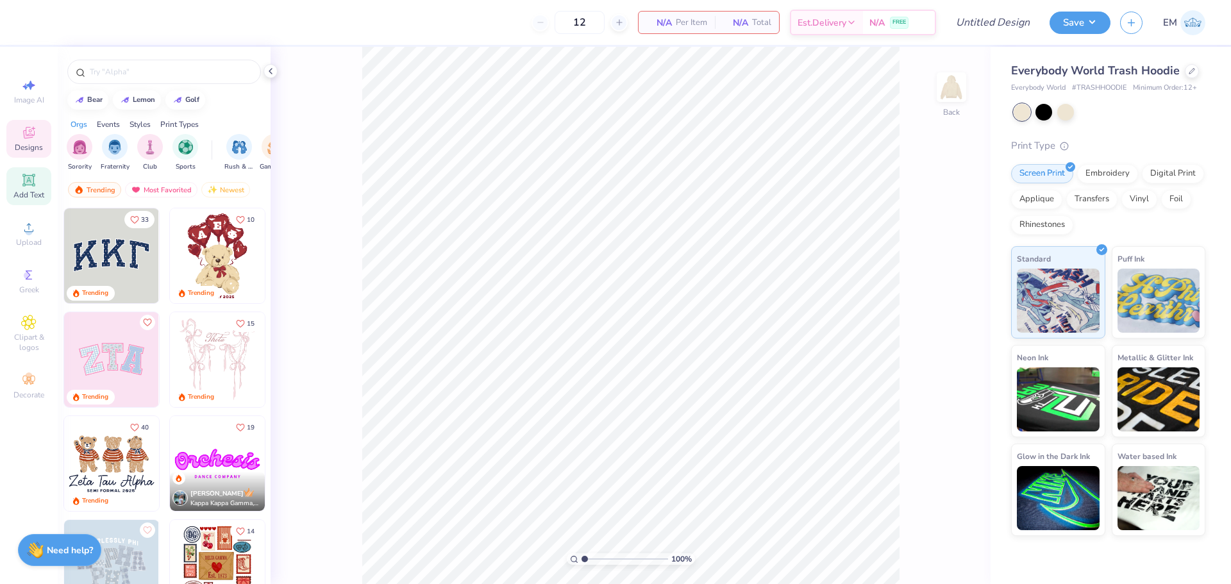
click at [17, 176] on div "Add Text" at bounding box center [28, 186] width 45 height 38
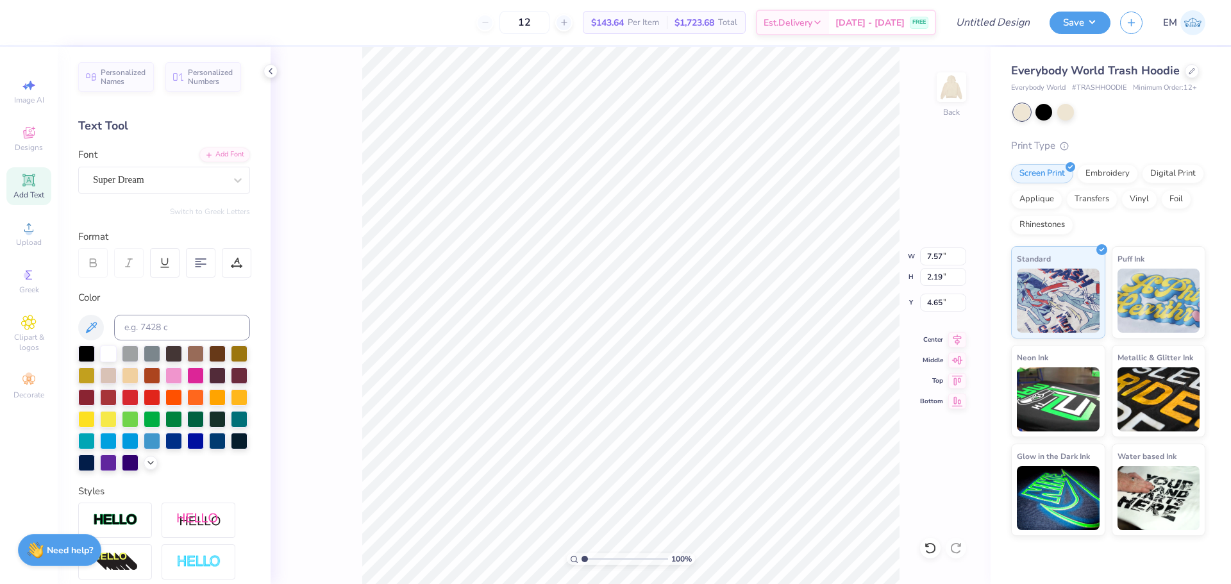
scroll to position [11, 1]
type textarea "Gerswhin Hall"
type input "13.72"
type input "5.95"
type input "2.78"
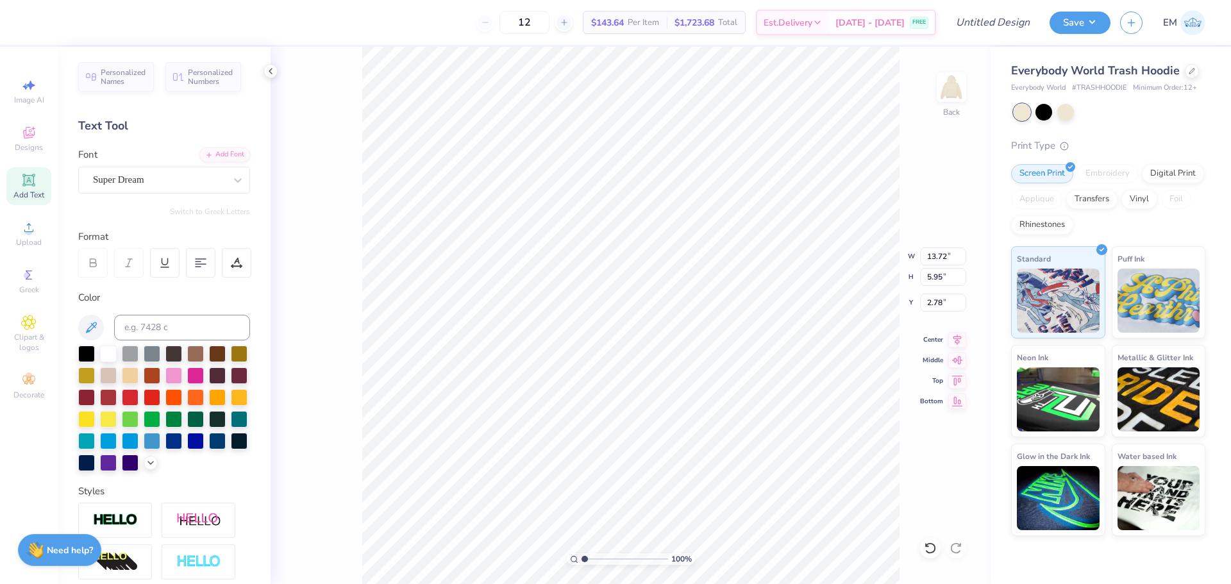
scroll to position [11, 2]
click at [954, 363] on icon at bounding box center [957, 358] width 18 height 15
click at [201, 267] on icon at bounding box center [201, 263] width 12 height 12
type input "2.43"
type input "3.00"
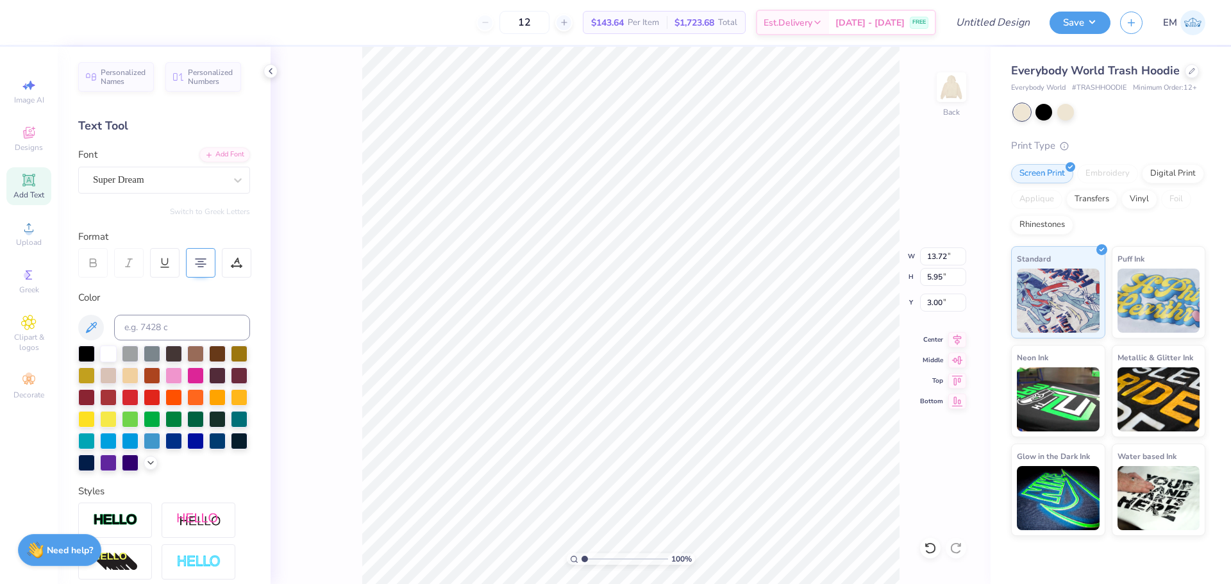
click at [294, 341] on div "100 % Back W 13.72 13.72 " H 5.95 5.95 " Y 3.00 3.00 " Center Middle Top Bottom" at bounding box center [631, 315] width 720 height 537
click at [85, 353] on div at bounding box center [86, 352] width 17 height 17
click at [206, 443] on div at bounding box center [164, 409] width 172 height 126
click at [117, 441] on div at bounding box center [108, 440] width 17 height 17
click at [139, 440] on div at bounding box center [130, 440] width 17 height 17
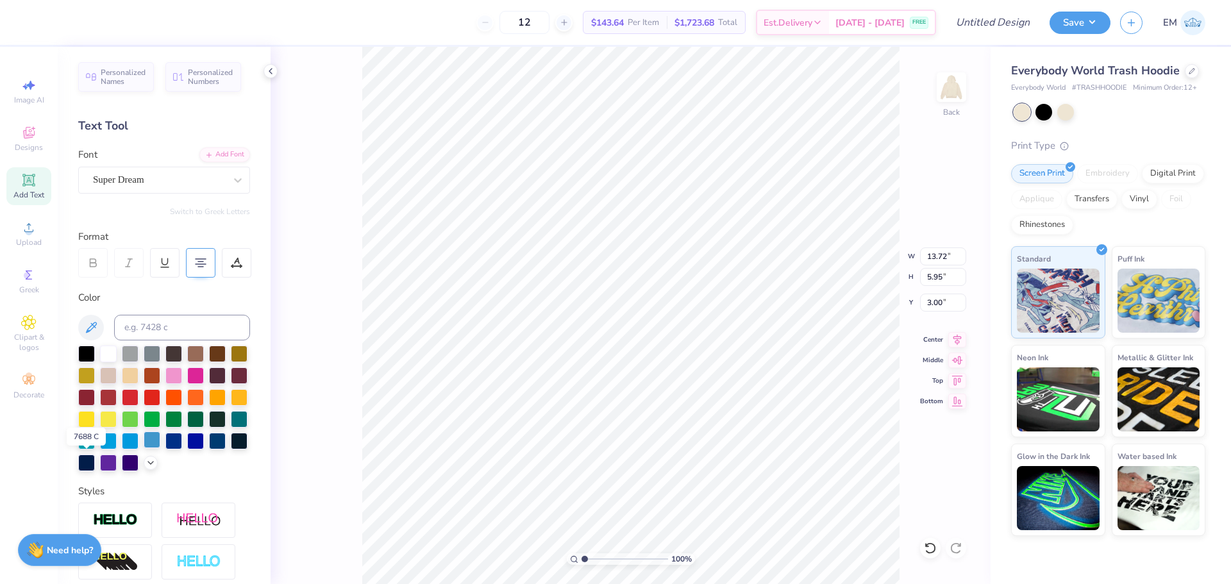
click at [144, 448] on div at bounding box center [152, 440] width 17 height 17
click at [187, 426] on div at bounding box center [195, 418] width 17 height 17
click at [97, 439] on div at bounding box center [164, 409] width 172 height 126
click at [165, 426] on div at bounding box center [173, 418] width 17 height 17
click at [87, 350] on div at bounding box center [86, 352] width 17 height 17
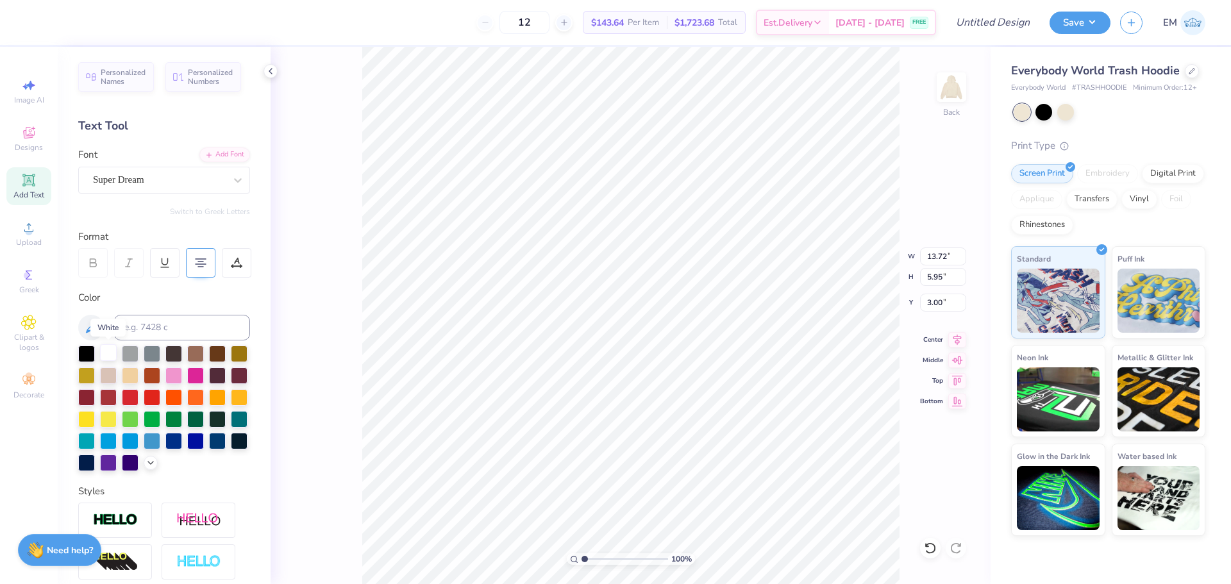
click at [108, 354] on div at bounding box center [108, 352] width 17 height 17
click at [1043, 117] on div at bounding box center [1044, 111] width 17 height 17
click at [1066, 114] on div at bounding box center [1066, 111] width 17 height 17
click at [1050, 117] on div at bounding box center [1044, 111] width 17 height 17
click at [1060, 114] on div at bounding box center [1066, 111] width 17 height 17
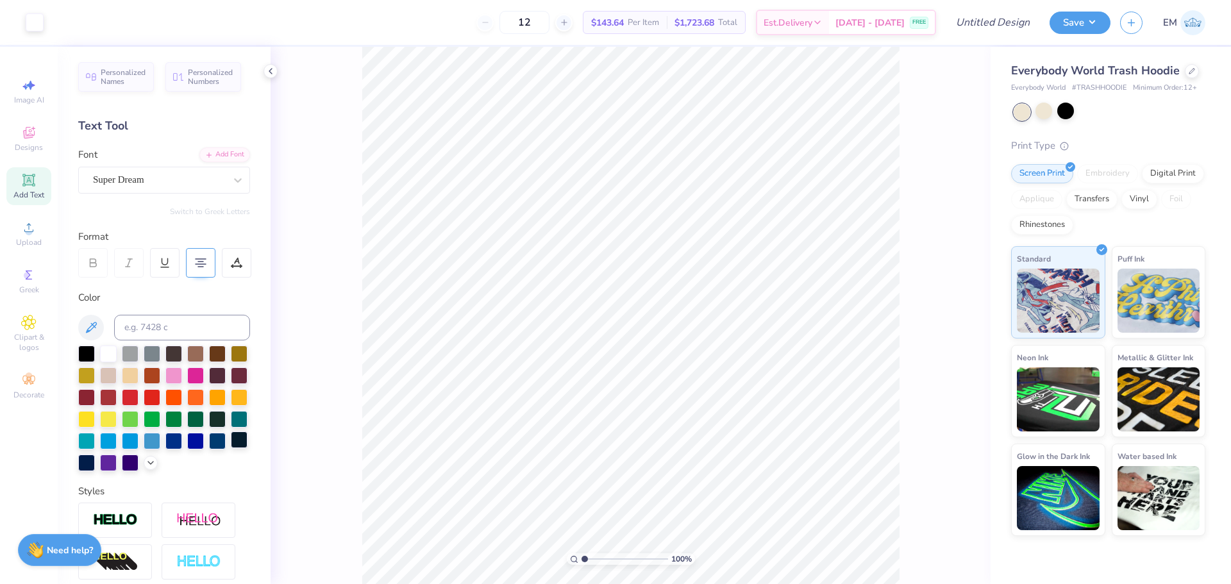
click at [231, 448] on div at bounding box center [239, 440] width 17 height 17
click at [117, 465] on div at bounding box center [108, 461] width 17 height 17
click at [122, 470] on div at bounding box center [130, 461] width 17 height 17
click at [146, 467] on icon at bounding box center [151, 462] width 10 height 10
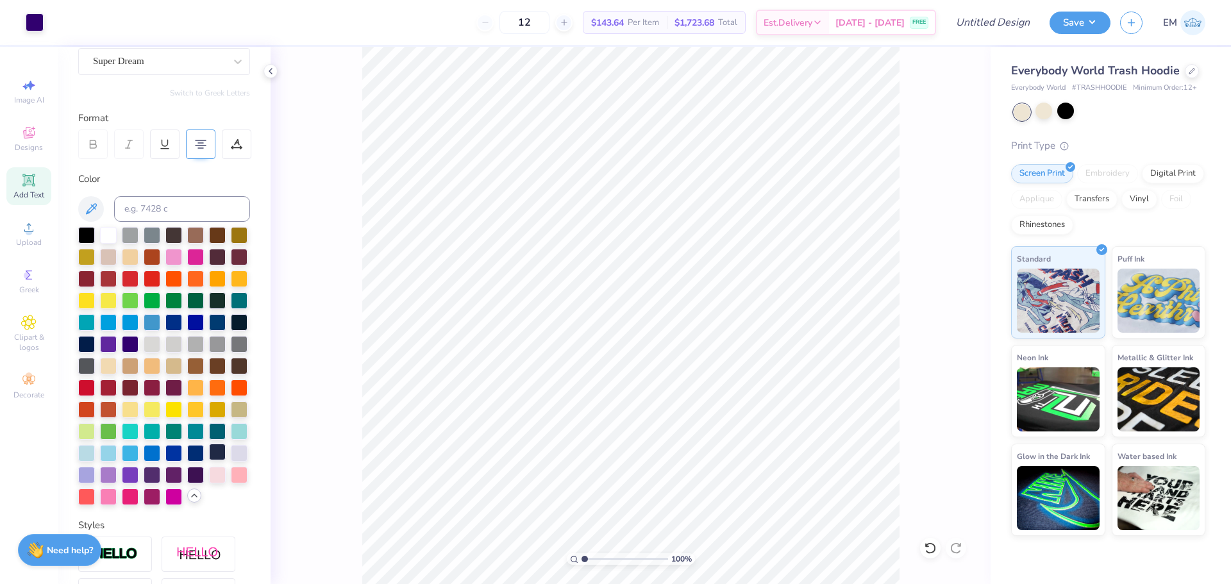
scroll to position [192, 0]
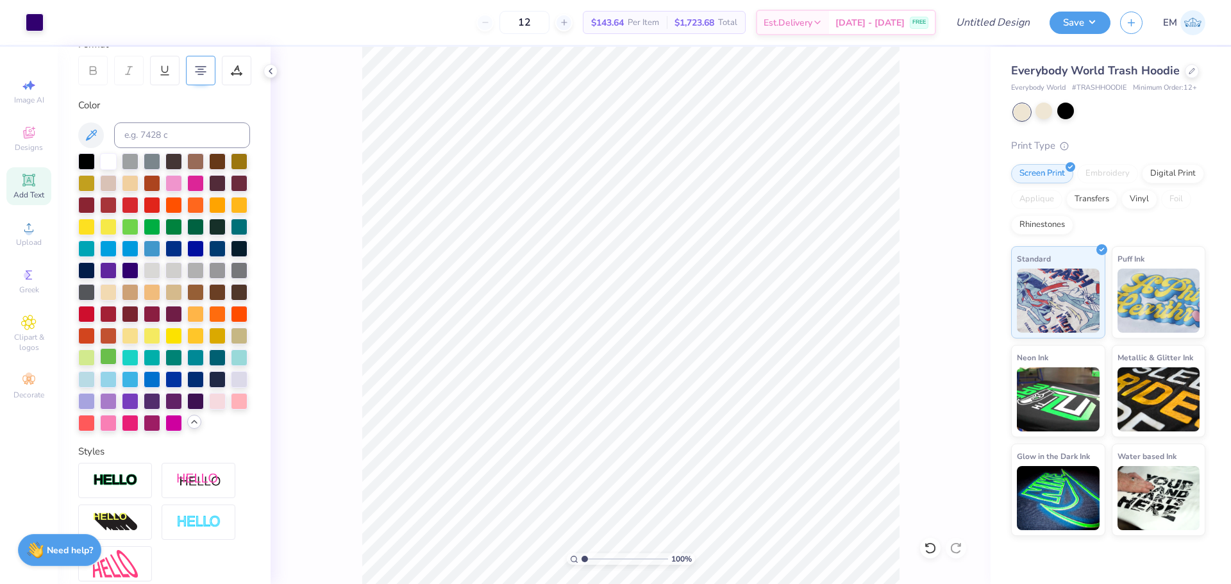
click at [117, 365] on div at bounding box center [108, 356] width 17 height 17
click at [95, 365] on div at bounding box center [86, 356] width 17 height 17
click at [95, 409] on div at bounding box center [86, 400] width 17 height 17
click at [231, 387] on div at bounding box center [239, 378] width 17 height 17
click at [95, 409] on div at bounding box center [86, 400] width 17 height 17
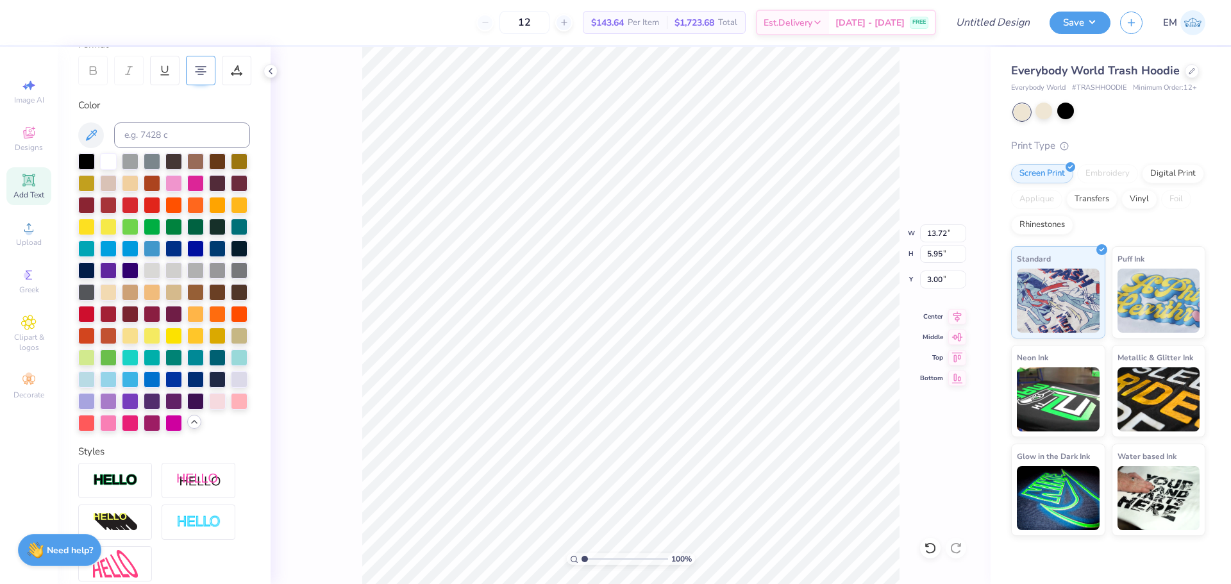
scroll to position [11, 3]
type textarea "Gershwin Hall"
click at [330, 292] on div "100 % W 13.72 13.72 " H 5.95 5.95 " Y 3.00 3.00 " Center Middle Top Bottom" at bounding box center [631, 315] width 720 height 537
click at [37, 182] on div "Add Text" at bounding box center [28, 186] width 45 height 38
type input "5.39"
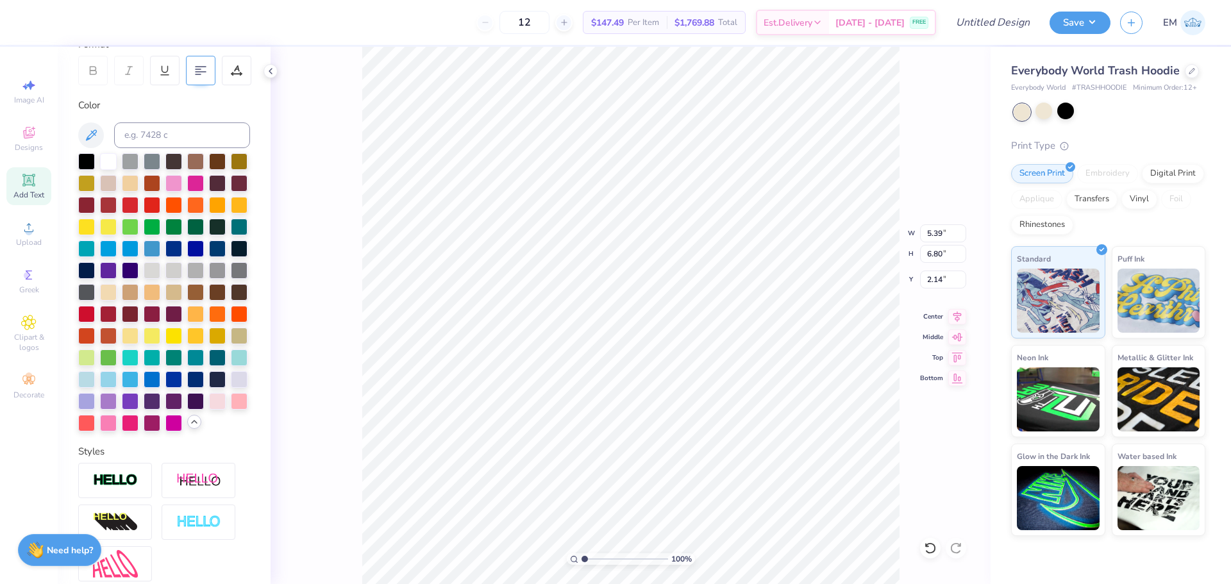
type input "6.80"
type input "2.14"
type input "4.37"
type input "7.14"
type input "3.00"
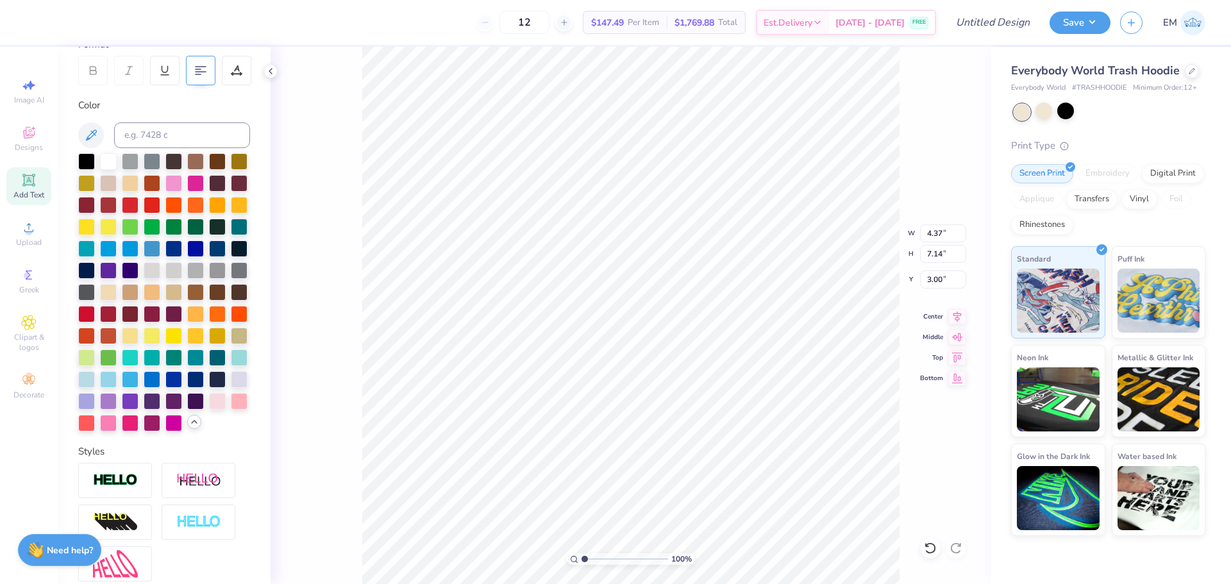
scroll to position [11, 2]
type textarea "XT"
type input "0.99"
click at [26, 185] on icon at bounding box center [28, 180] width 12 height 12
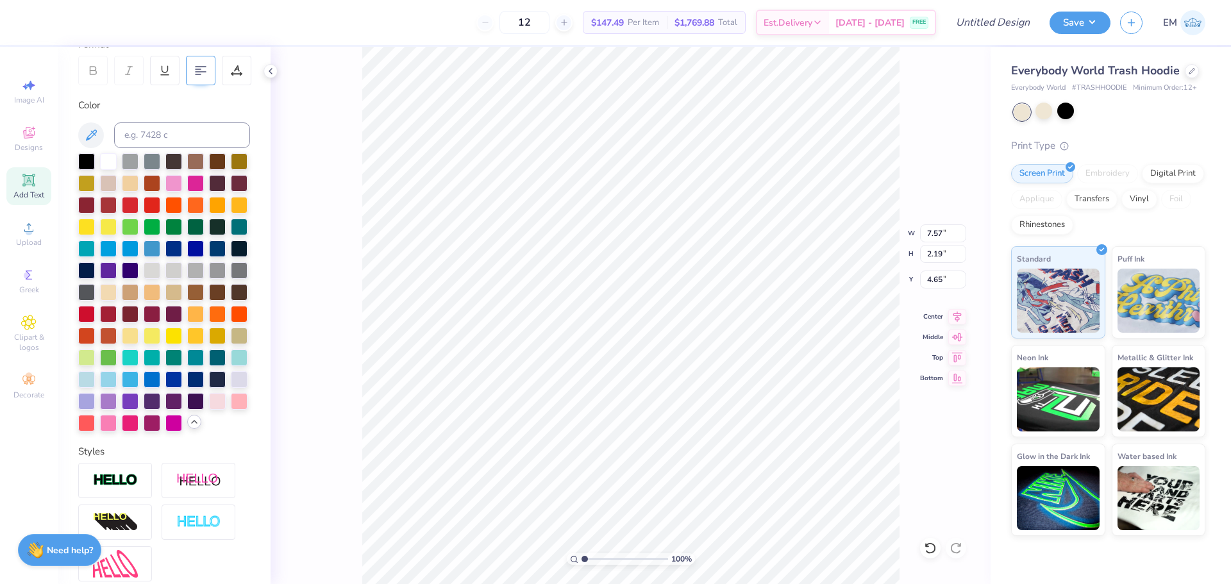
type input "7.60"
type textarea "Game Night"
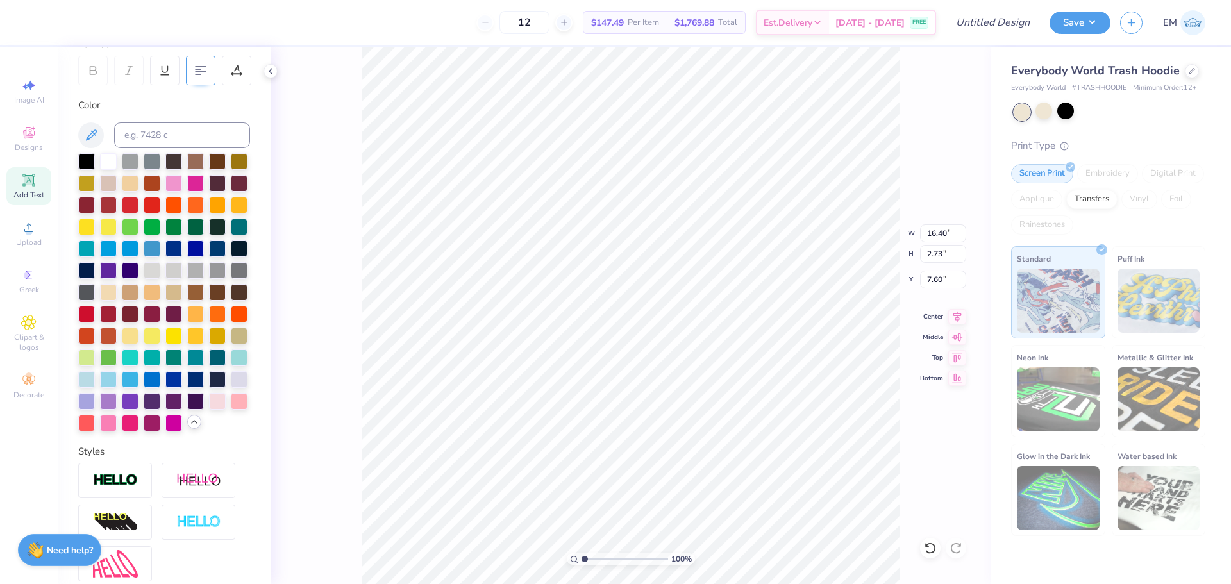
type input "16.40"
type input "2.73"
type input "7.58"
click at [296, 246] on div "100 % W 16.40 16.40 " H 2.73 2.73 " Y 7.58 7.58 " Center Middle Top Bottom" at bounding box center [631, 315] width 720 height 537
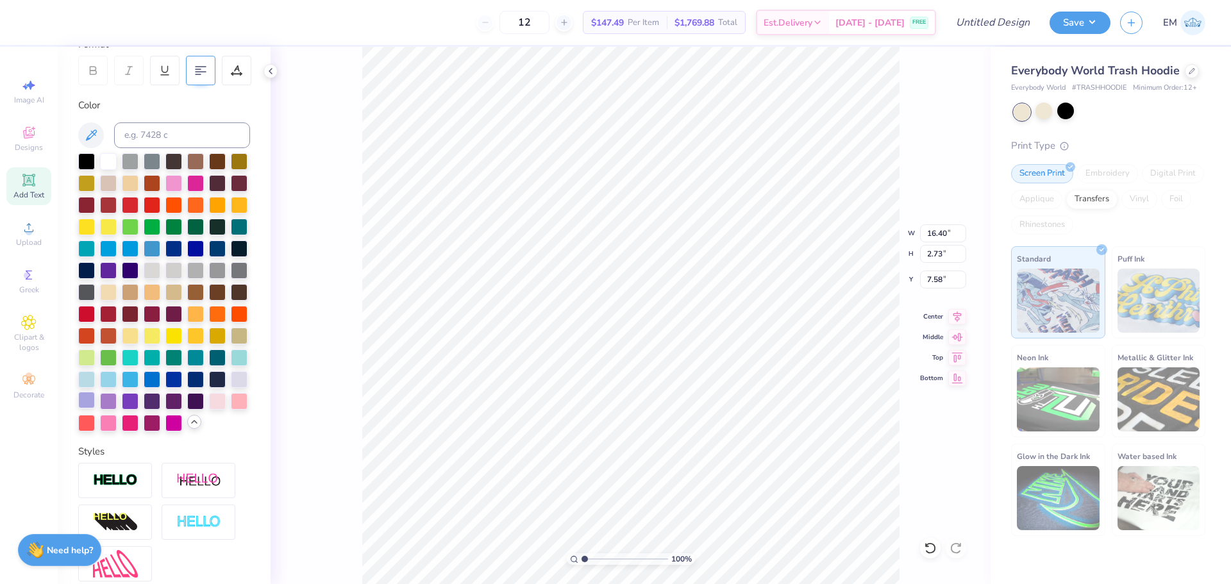
click at [95, 409] on div at bounding box center [86, 400] width 17 height 17
click at [26, 92] on icon at bounding box center [28, 85] width 15 height 15
select select "4"
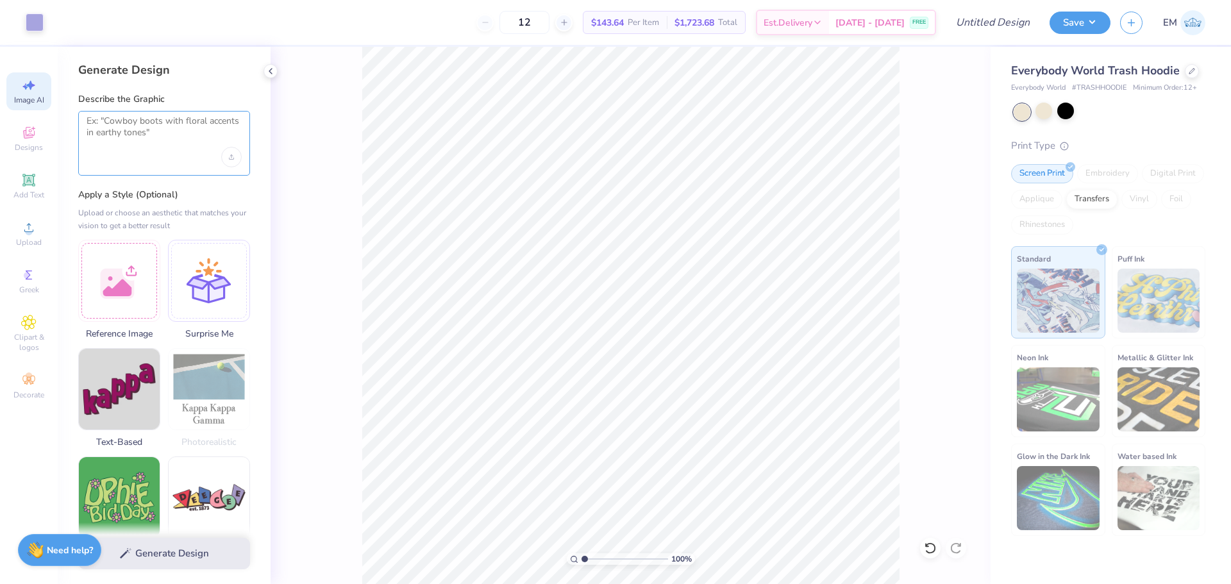
click at [146, 130] on textarea at bounding box center [164, 131] width 155 height 32
type textarea "swords clashing"
click at [184, 556] on button "Generate Design" at bounding box center [164, 550] width 172 height 31
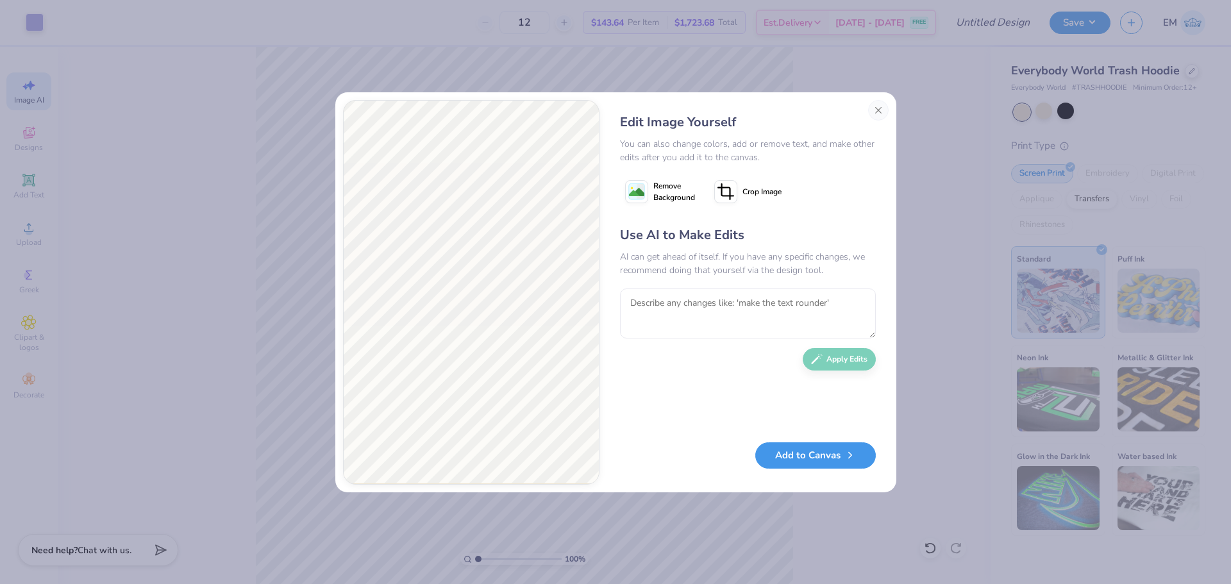
click at [800, 457] on button "Add to Canvas" at bounding box center [815, 456] width 121 height 26
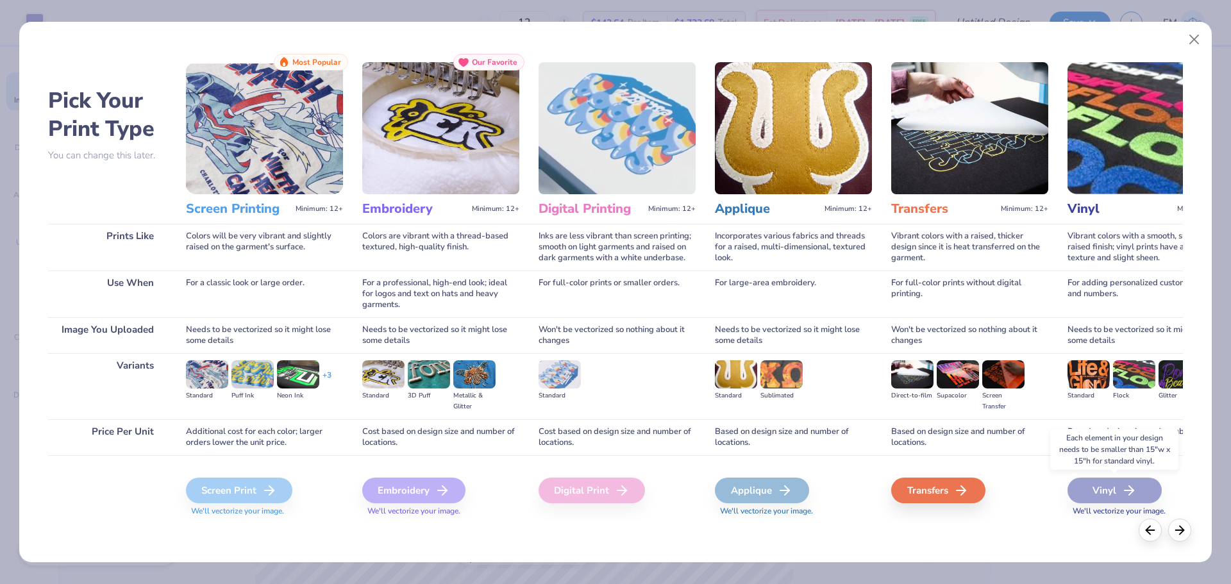
click at [1099, 492] on div "Vinyl" at bounding box center [1115, 491] width 94 height 26
click at [911, 487] on div "Transfers" at bounding box center [940, 491] width 94 height 26
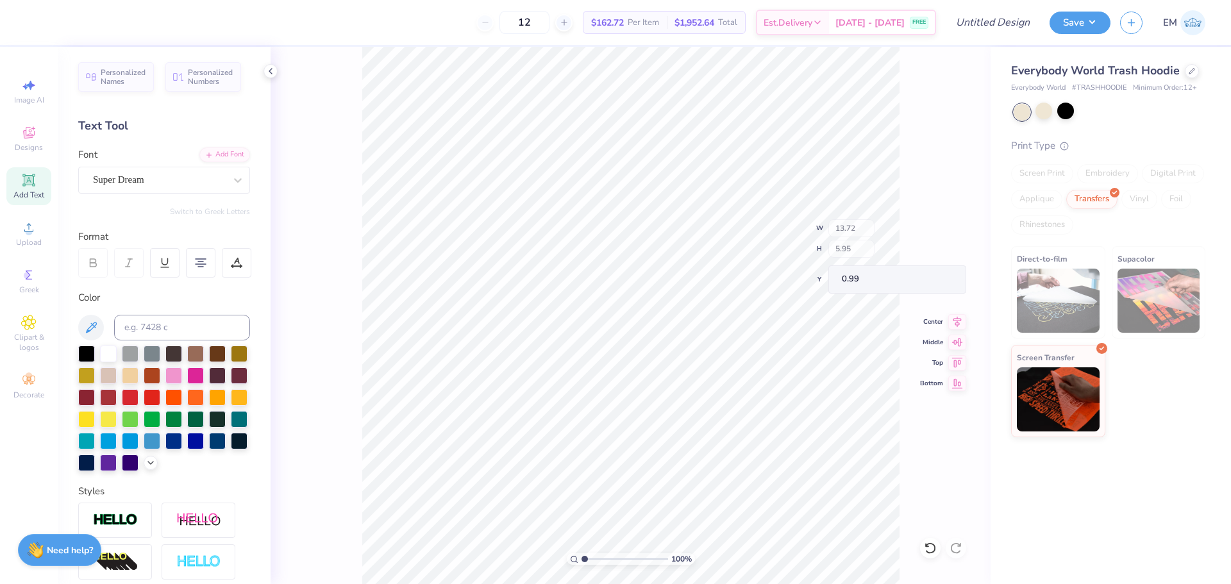
type input "16.40"
type input "2.73"
type input "7.58"
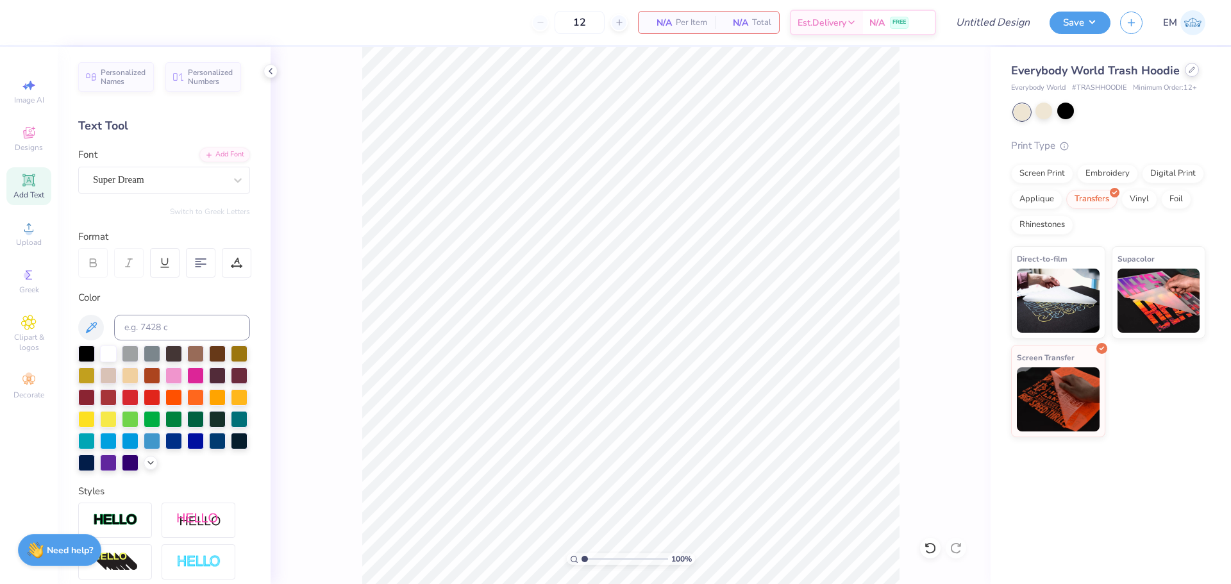
click at [1188, 76] on div at bounding box center [1192, 70] width 14 height 14
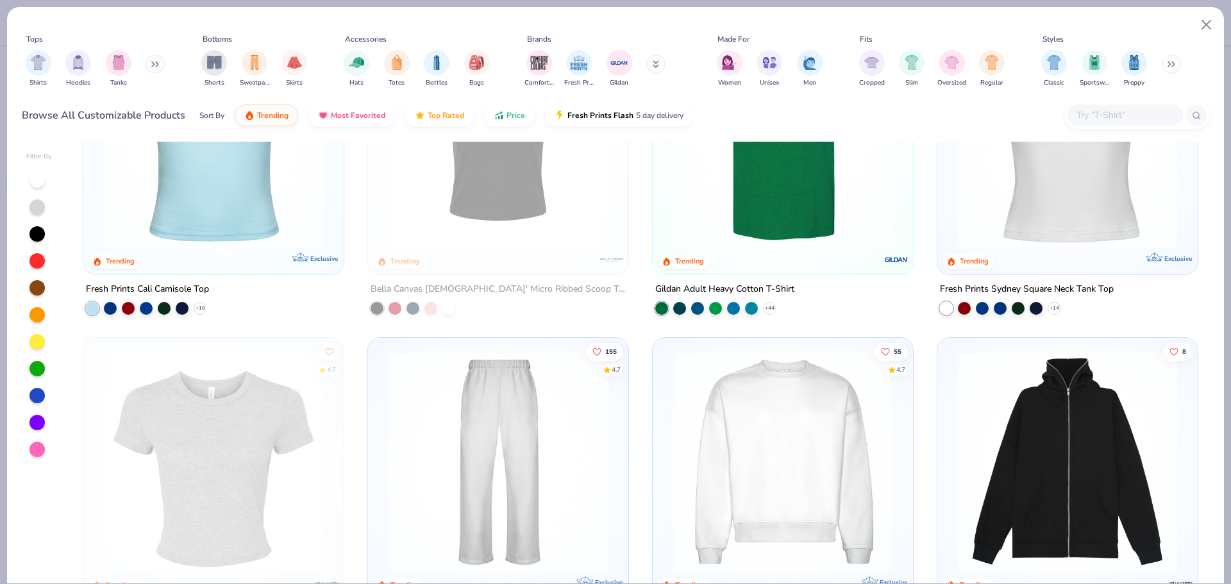
scroll to position [705, 0]
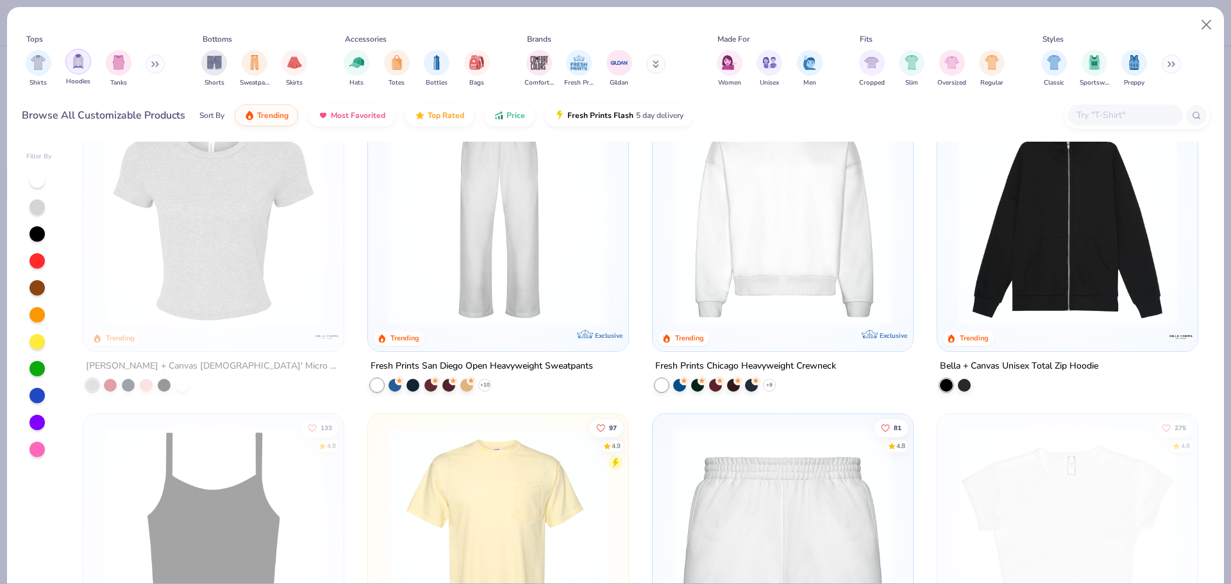
click at [79, 69] on img "filter for Hoodies" at bounding box center [78, 61] width 14 height 15
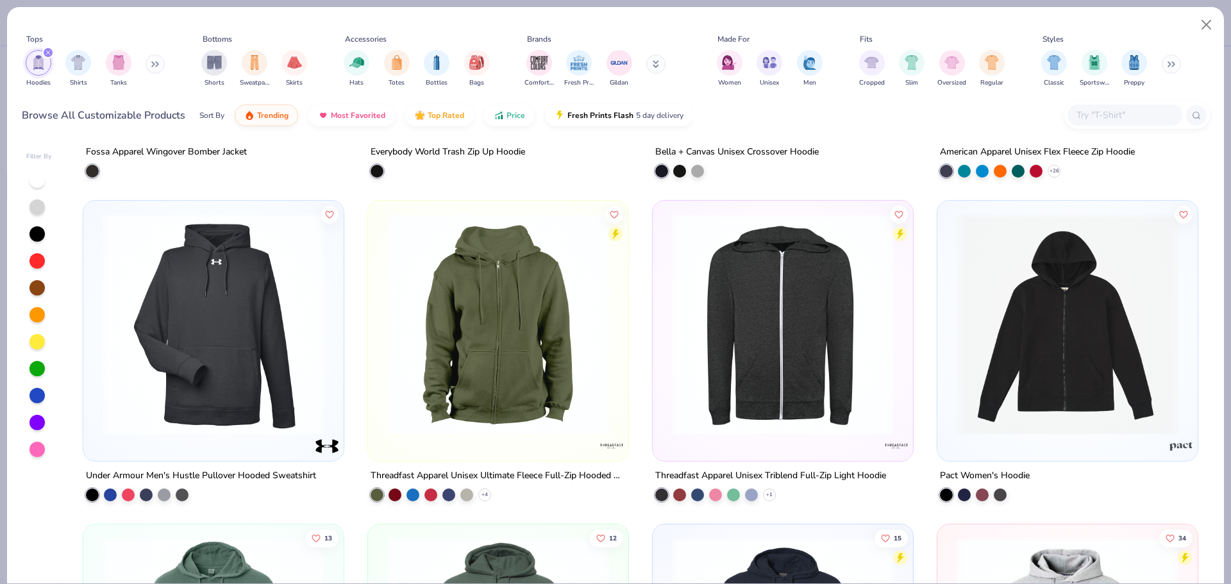
scroll to position [2565, 0]
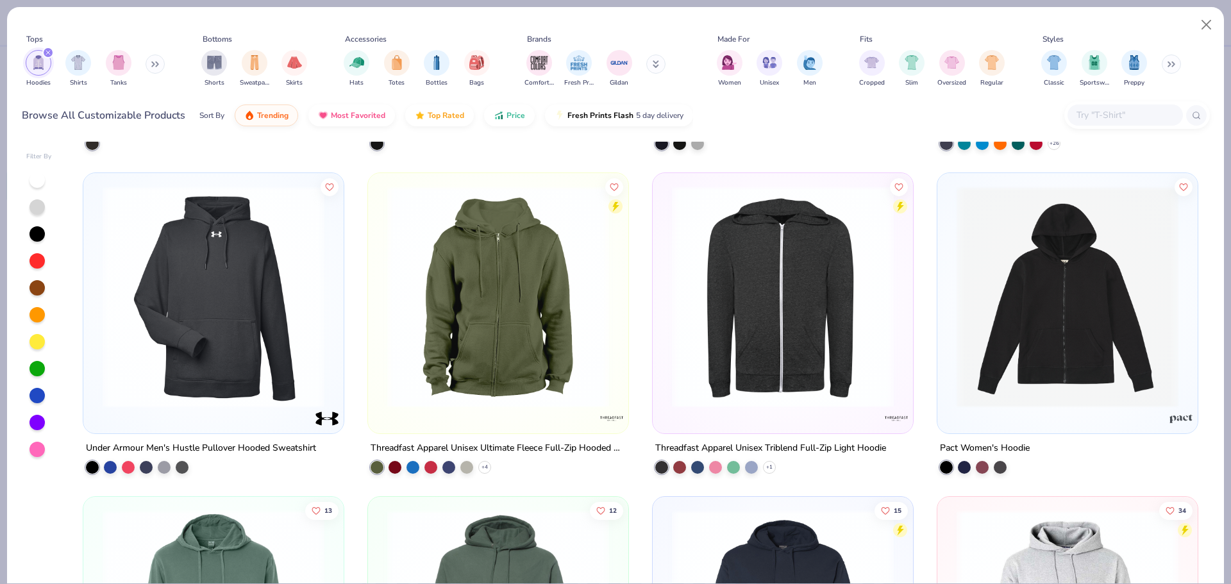
click at [154, 69] on button at bounding box center [155, 64] width 19 height 19
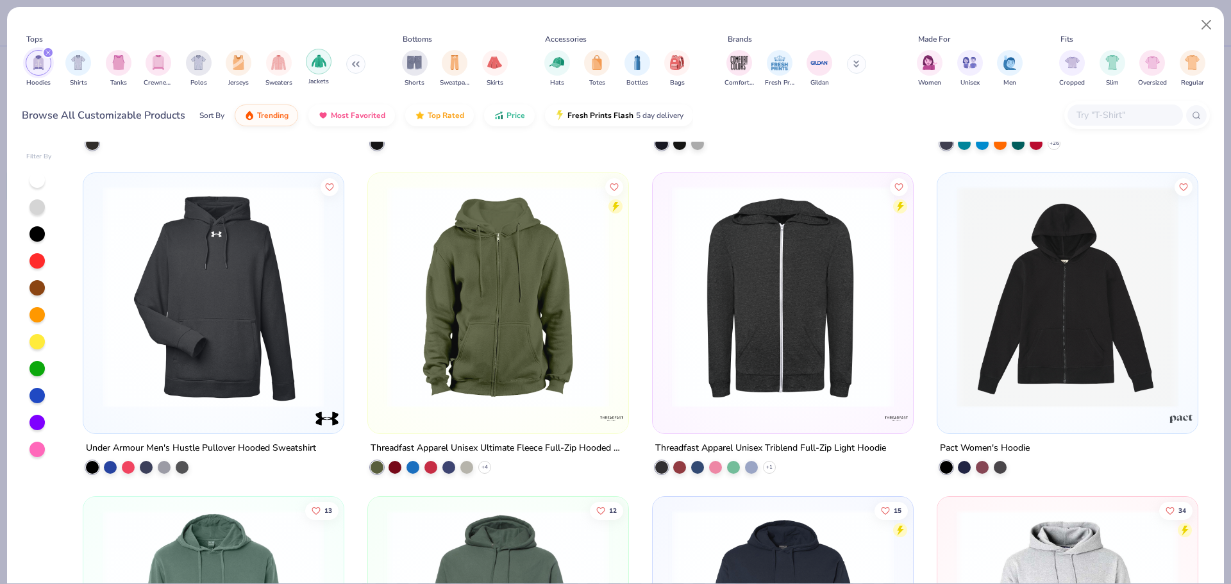
click at [315, 67] on img "filter for Jackets" at bounding box center [319, 61] width 15 height 15
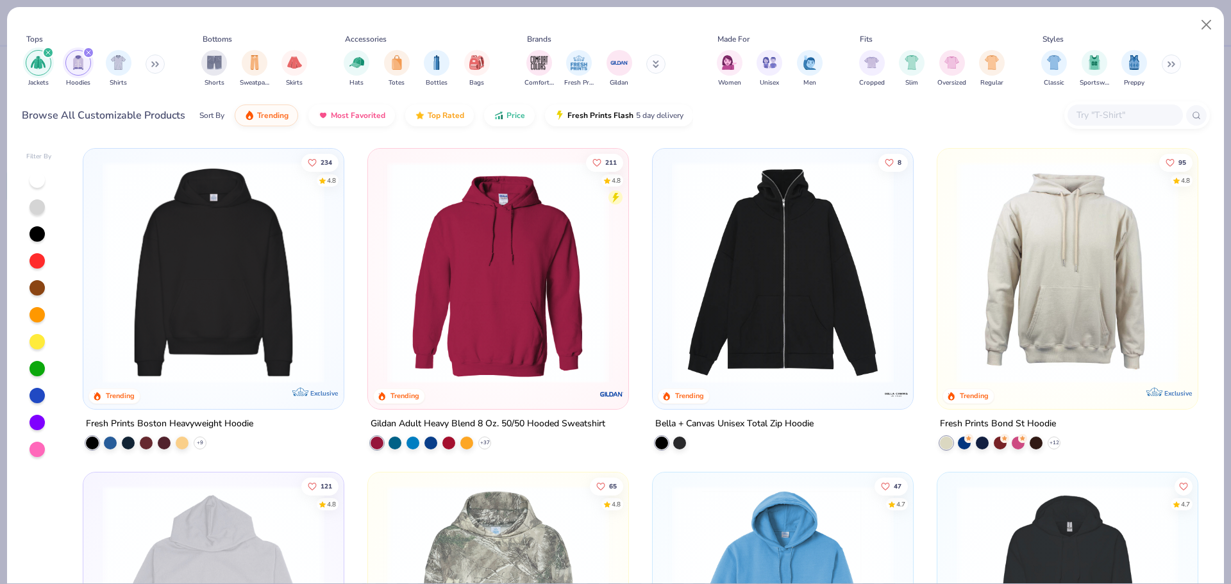
click at [43, 49] on div "filter for Jackets" at bounding box center [48, 53] width 12 height 12
click at [43, 49] on div "filter for Hoodies" at bounding box center [48, 53] width 12 height 12
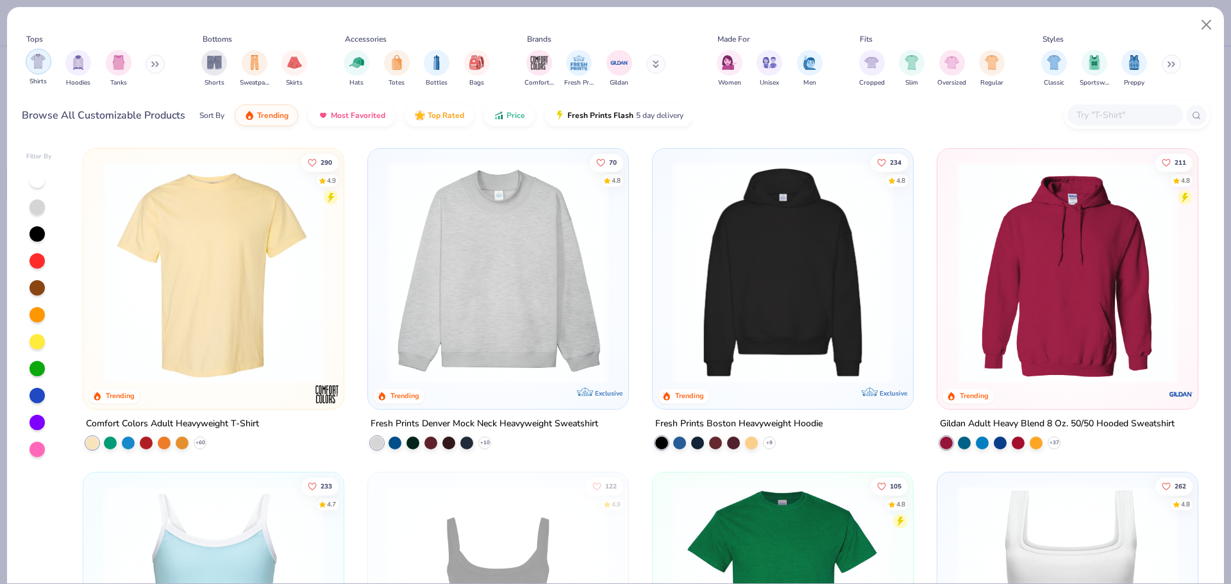
click at [43, 59] on img "filter for Shirts" at bounding box center [38, 61] width 15 height 15
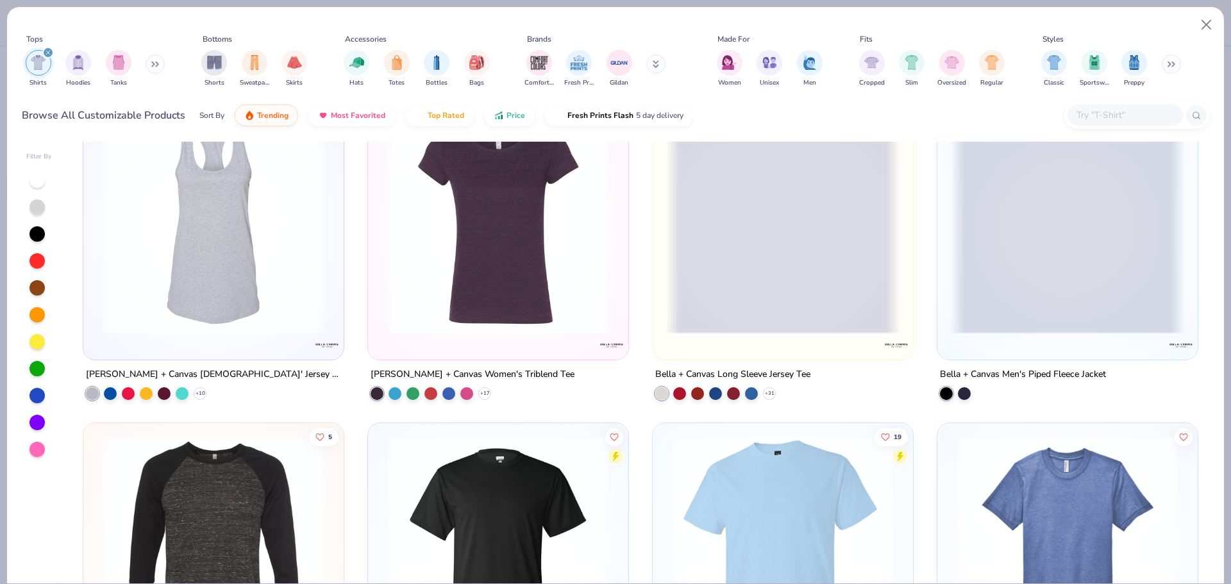
scroll to position [8080, 0]
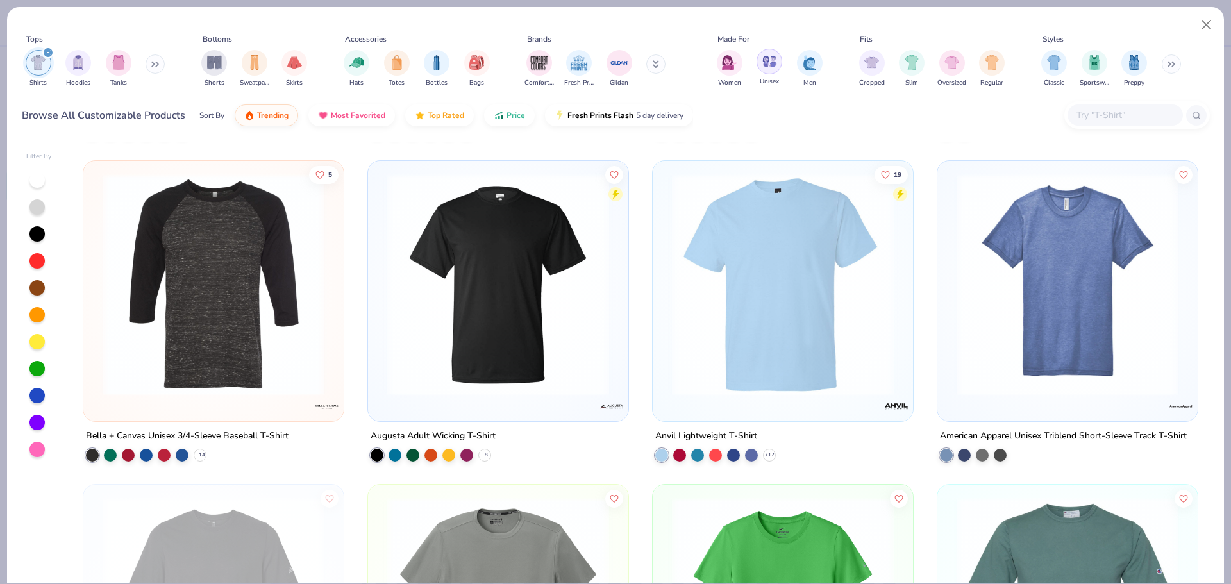
click at [772, 68] on img "filter for Unisex" at bounding box center [770, 61] width 15 height 15
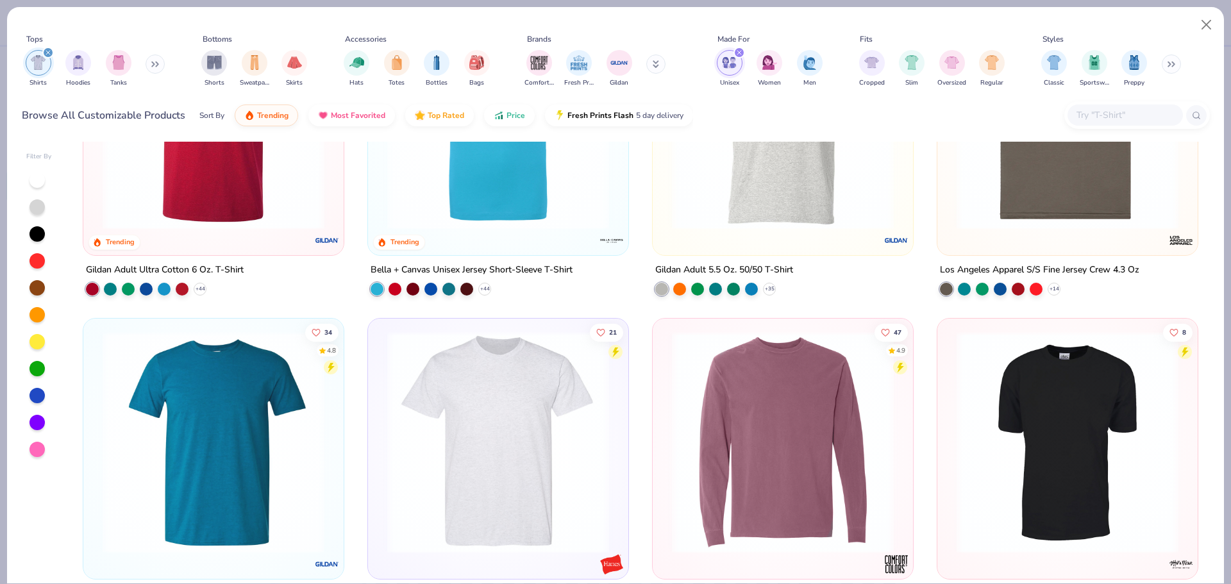
scroll to position [385, 0]
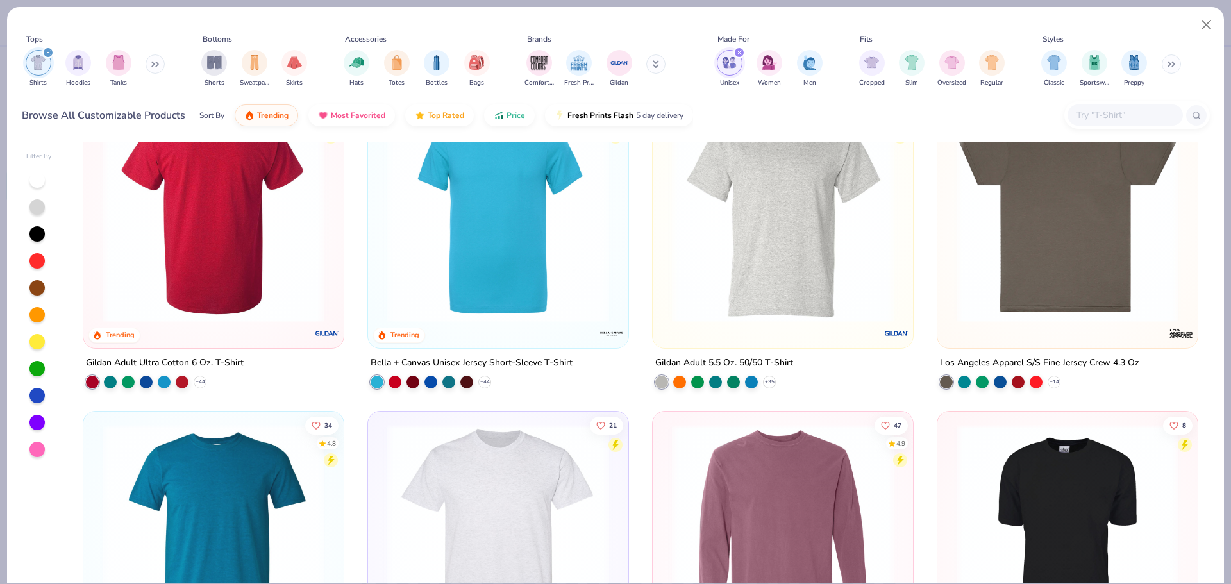
click at [244, 251] on div at bounding box center [214, 212] width 704 height 222
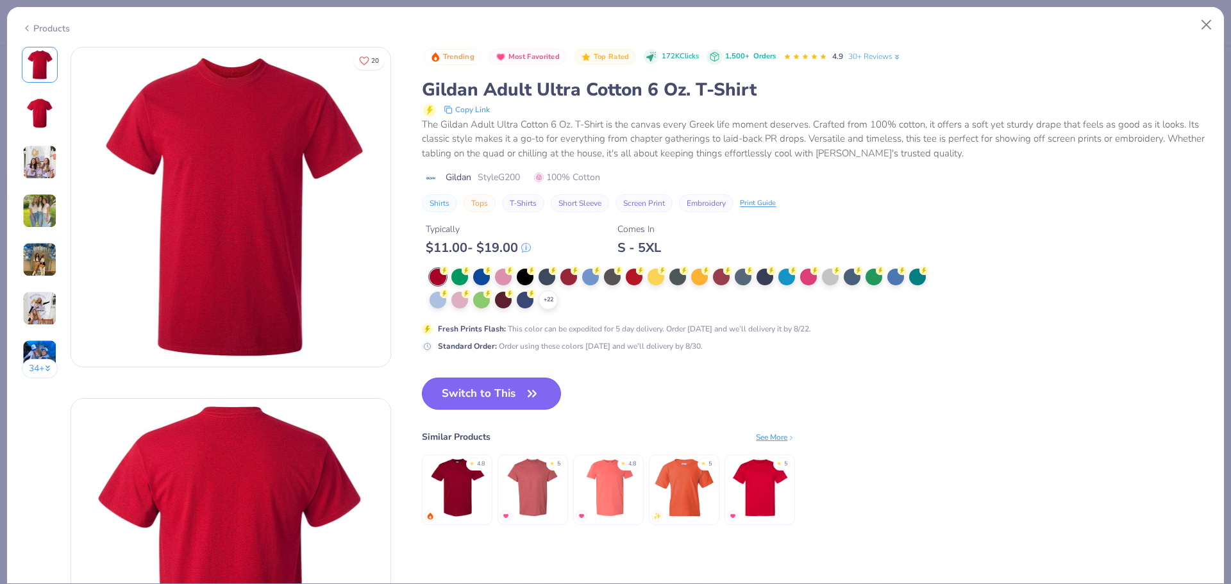
click at [475, 394] on button "Switch to This" at bounding box center [491, 394] width 139 height 32
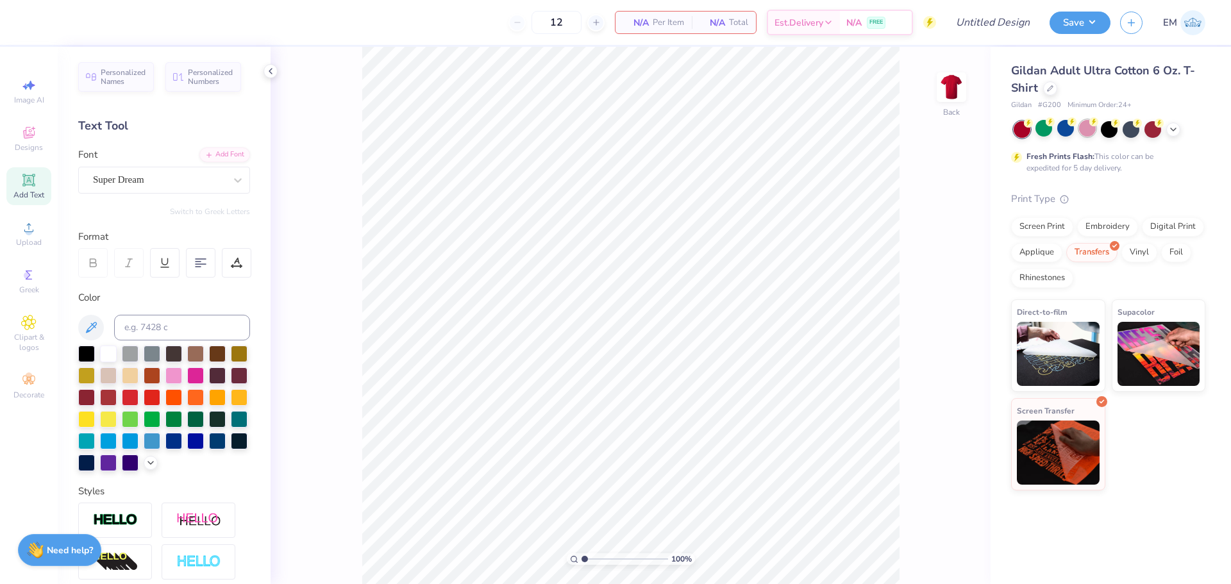
click at [1086, 130] on div at bounding box center [1087, 128] width 17 height 17
click at [1055, 134] on div at bounding box center [1110, 129] width 192 height 17
click at [1042, 128] on div at bounding box center [1044, 128] width 17 height 17
click at [1045, 129] on div at bounding box center [1044, 128] width 17 height 17
click at [1044, 230] on div "Screen Print" at bounding box center [1042, 224] width 62 height 19
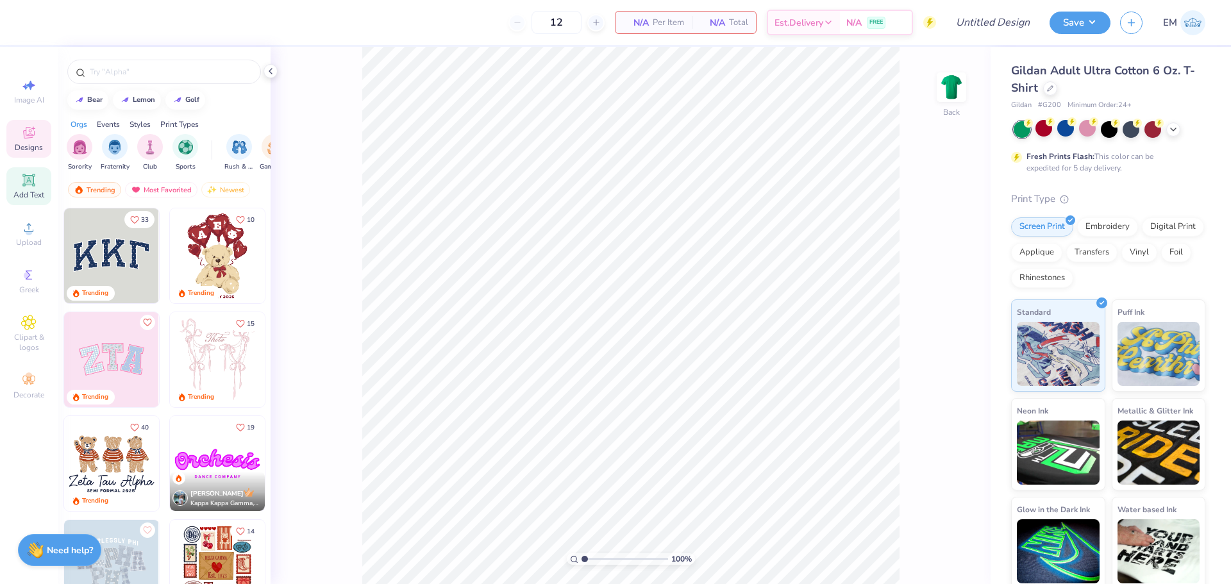
click at [30, 182] on icon at bounding box center [29, 180] width 10 height 10
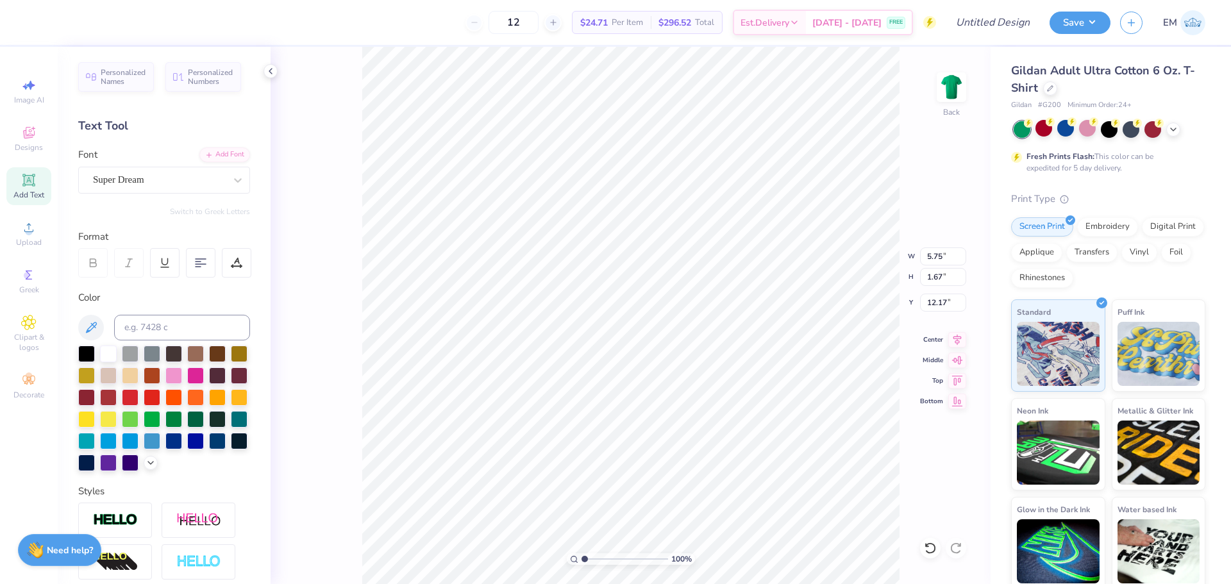
type input "3.00"
type textarea "Gershwin Hall Game Night"
click at [193, 266] on div at bounding box center [201, 263] width 30 height 30
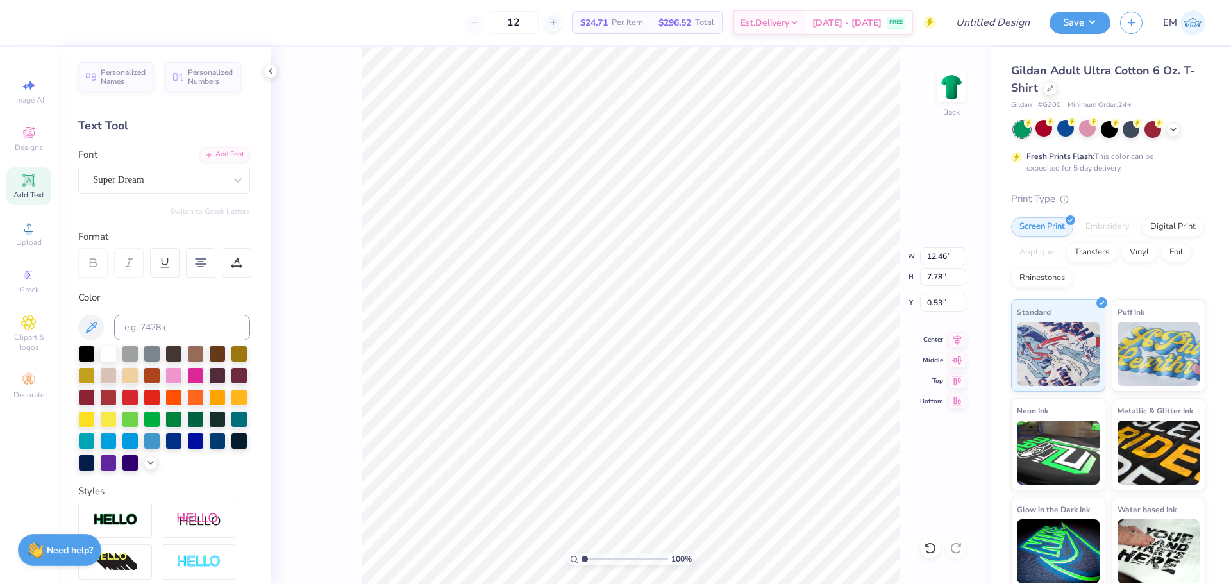
type input "3.00"
click at [26, 83] on icon at bounding box center [28, 85] width 15 height 15
select select "4"
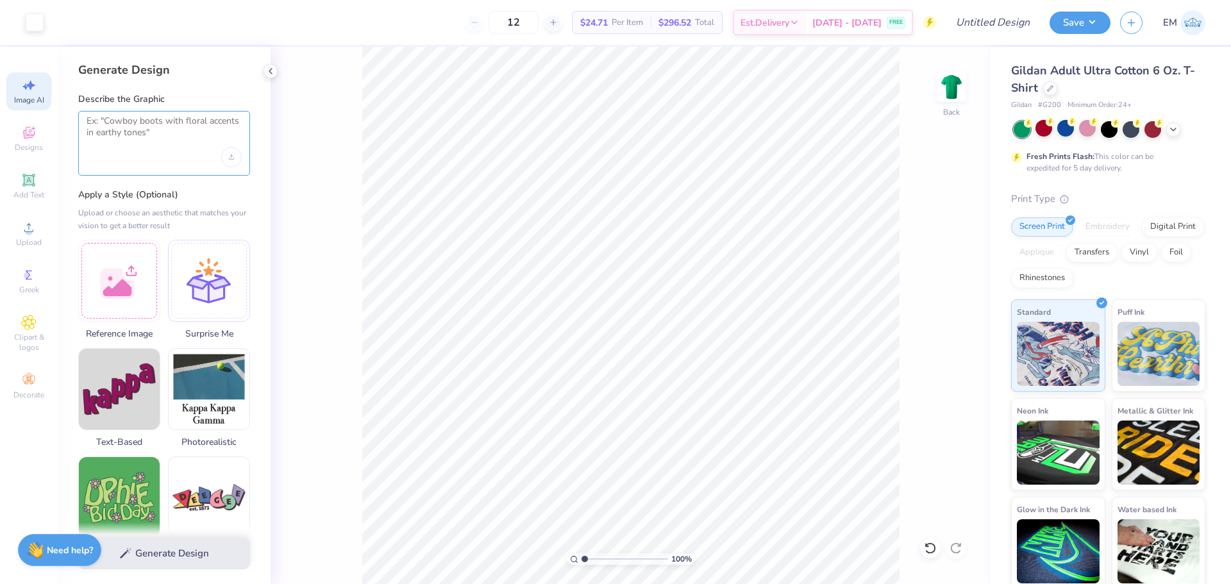
click at [123, 140] on textarea at bounding box center [164, 131] width 155 height 32
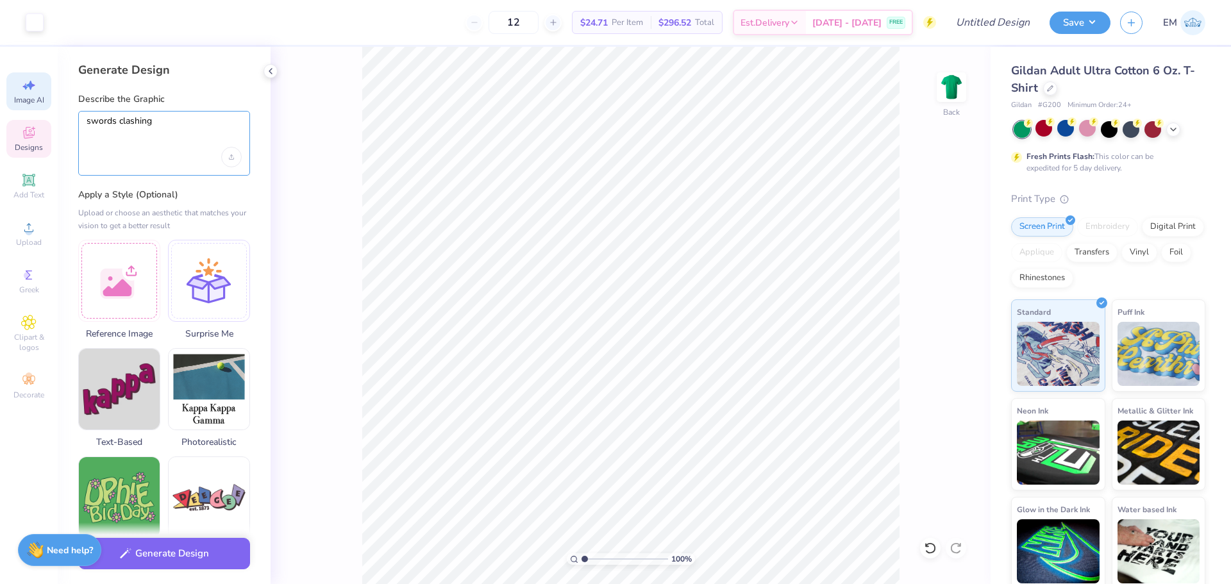
drag, startPoint x: 162, startPoint y: 132, endPoint x: 31, endPoint y: 126, distance: 130.3
click at [31, 126] on div "Art colors 12 $24.71 Per Item $296.52 Total Est. Delivery Aug 28 - 31 FREE Desi…" at bounding box center [615, 292] width 1231 height 584
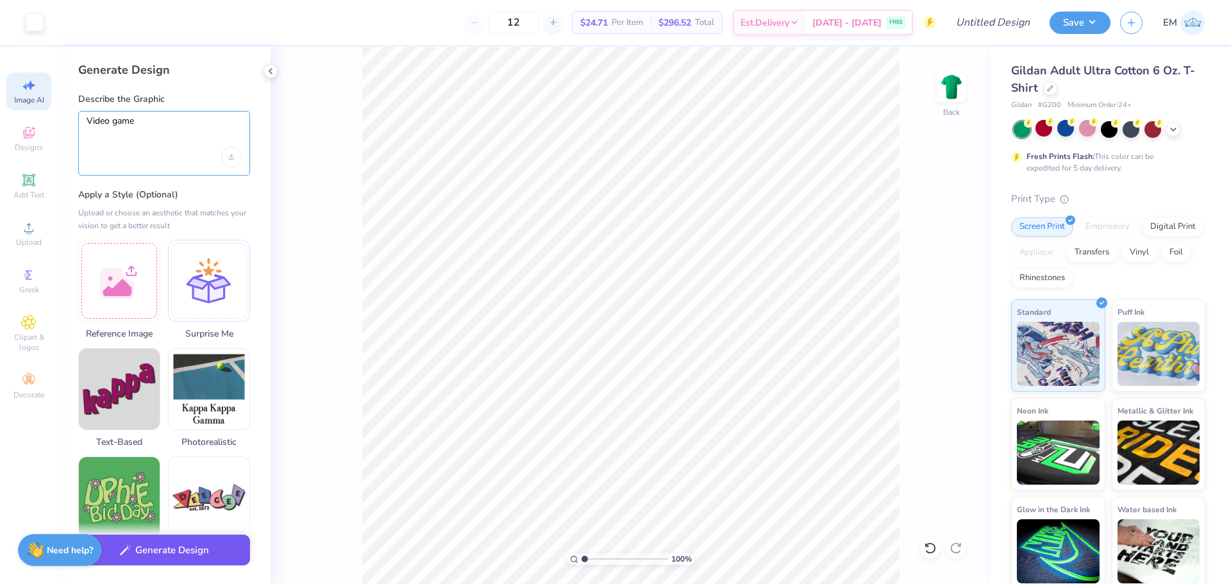
type textarea "Video game"
click at [164, 553] on button "Generate Design" at bounding box center [164, 550] width 172 height 31
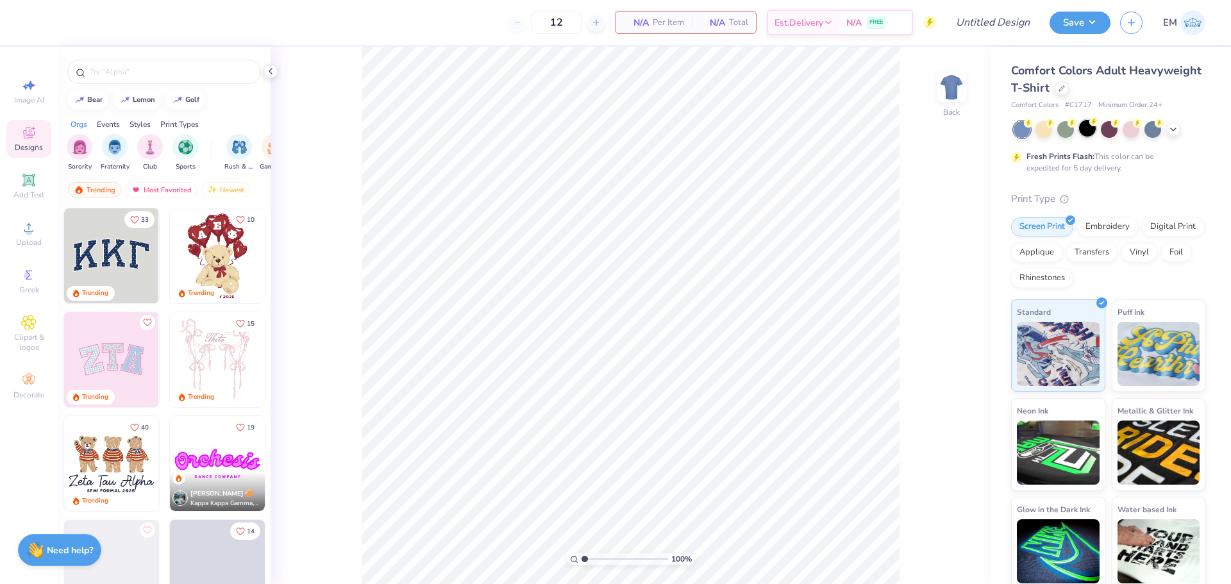
click at [1080, 131] on div at bounding box center [1087, 128] width 17 height 17
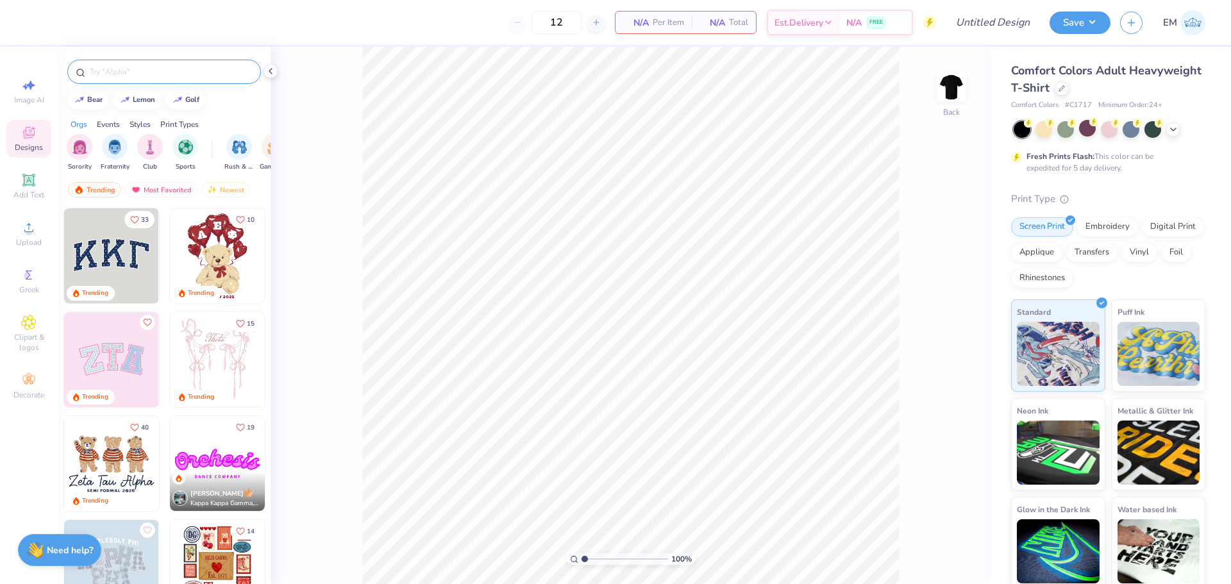
click at [108, 72] on input "text" at bounding box center [171, 71] width 164 height 13
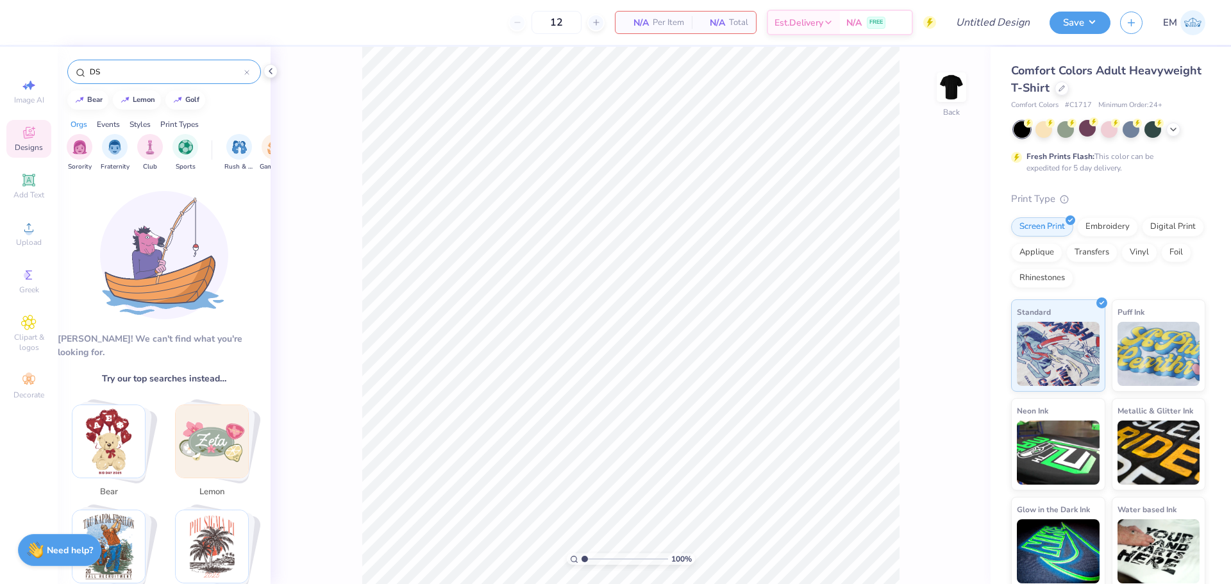
type input "D"
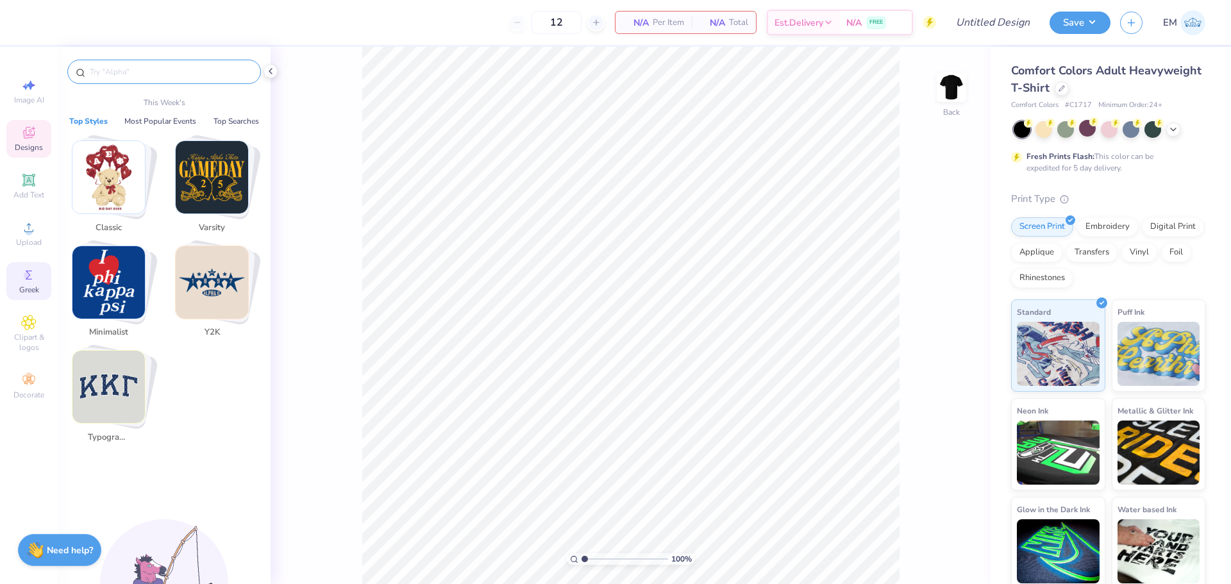
click at [21, 270] on icon at bounding box center [28, 274] width 15 height 15
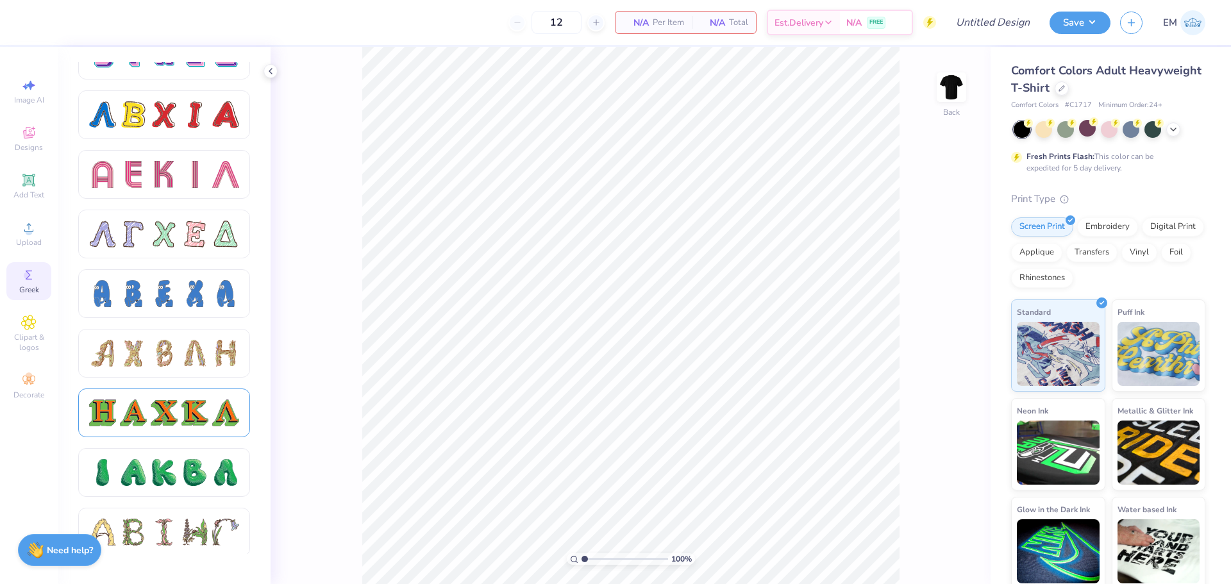
scroll to position [1283, 0]
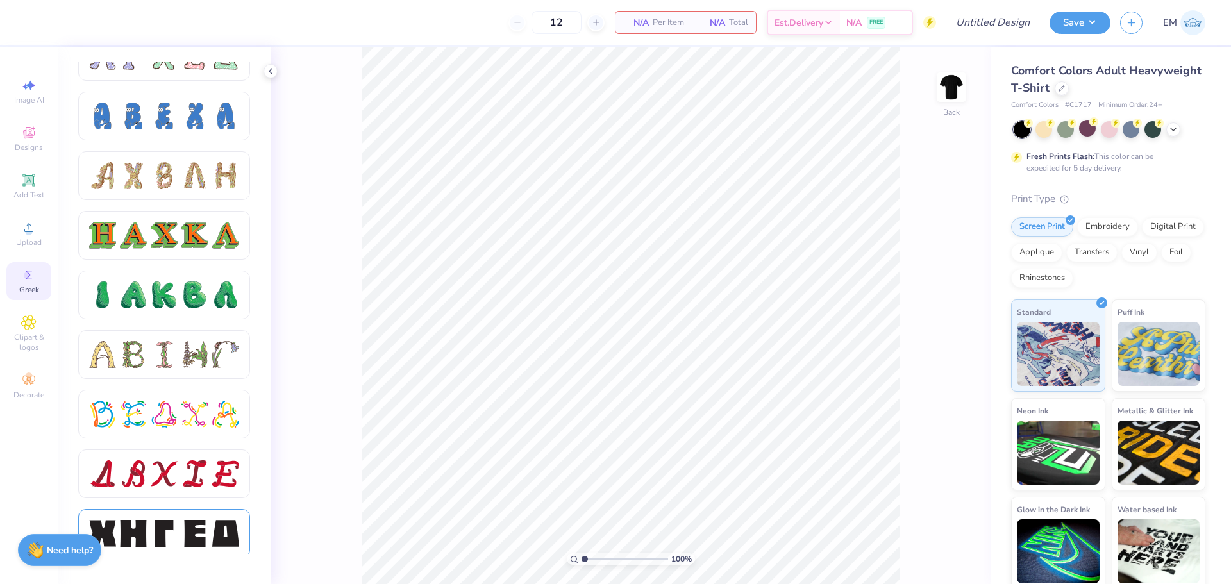
click at [149, 519] on div at bounding box center [164, 533] width 172 height 49
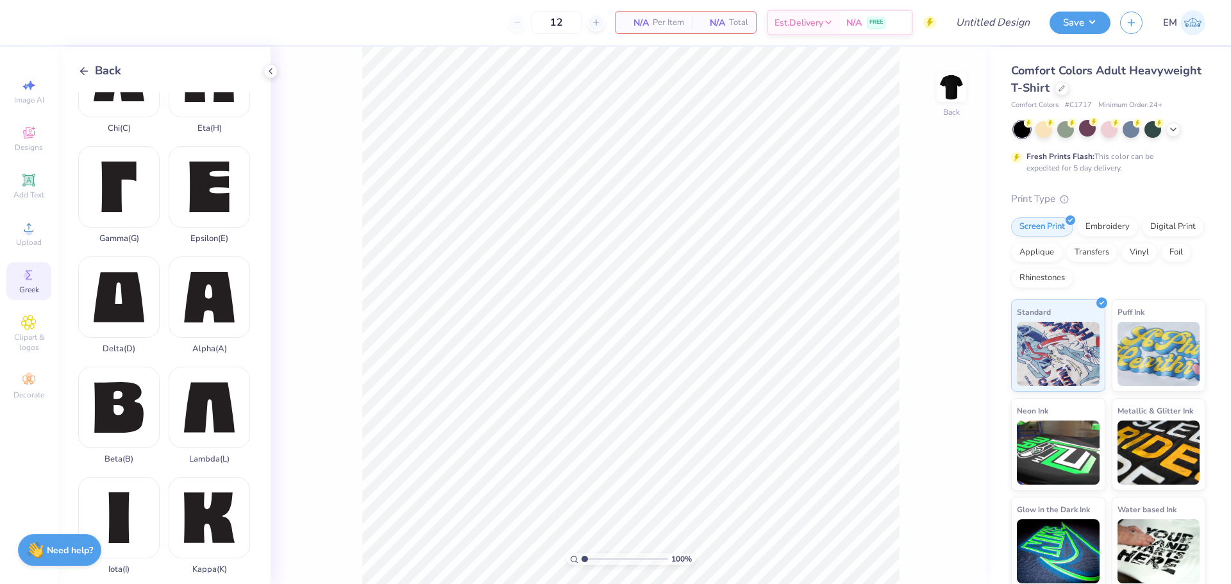
scroll to position [64, 0]
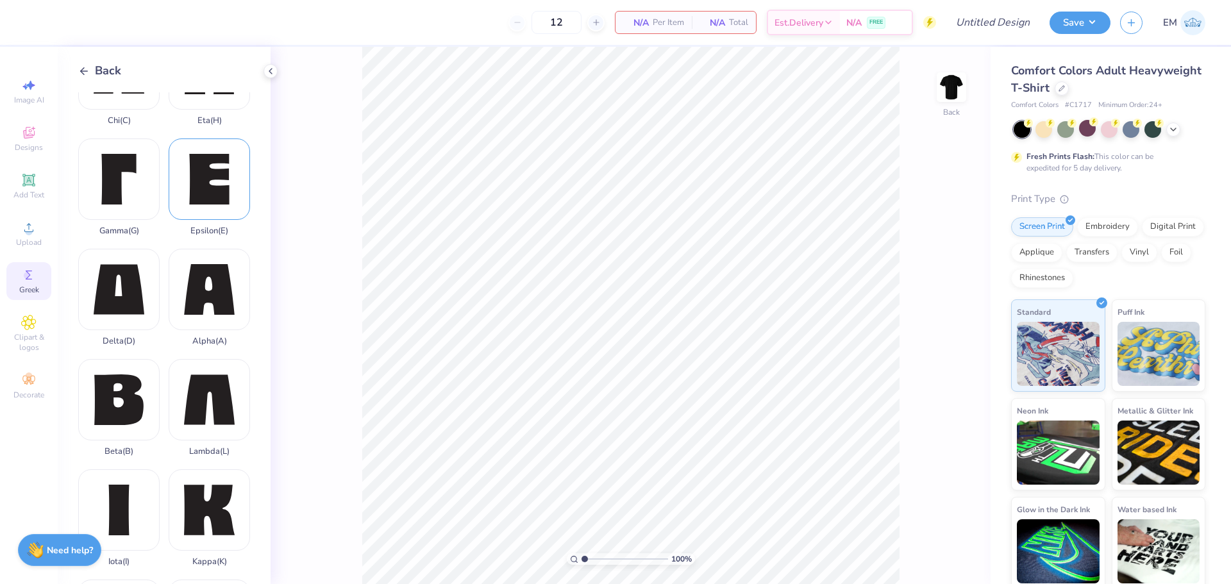
click at [188, 183] on div "Epsilon ( E )" at bounding box center [209, 187] width 81 height 97
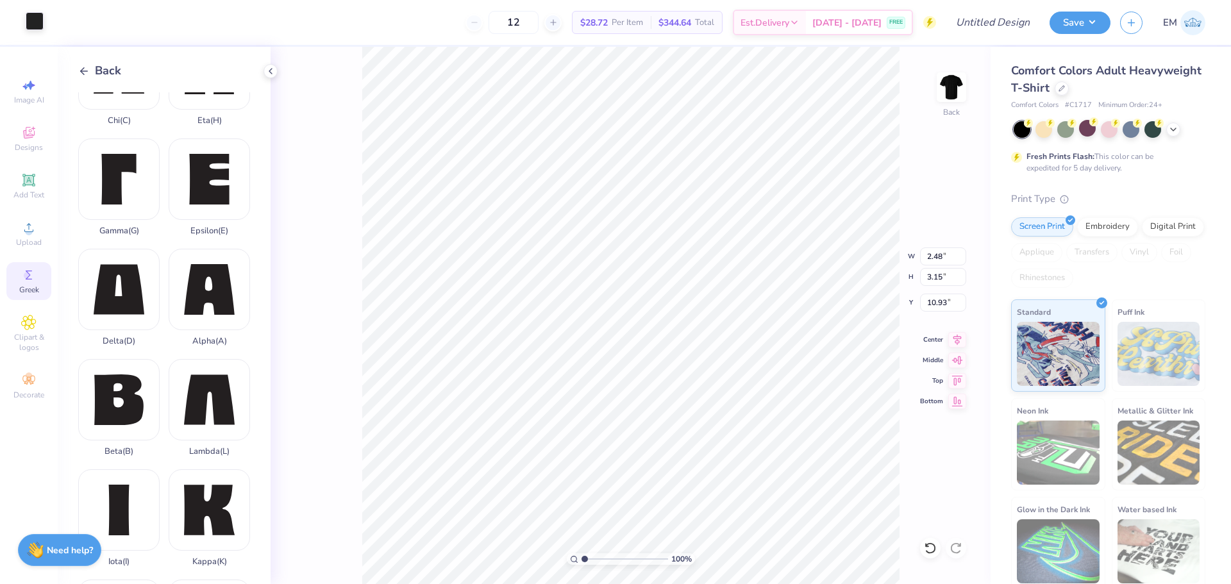
click at [39, 25] on div at bounding box center [35, 21] width 18 height 18
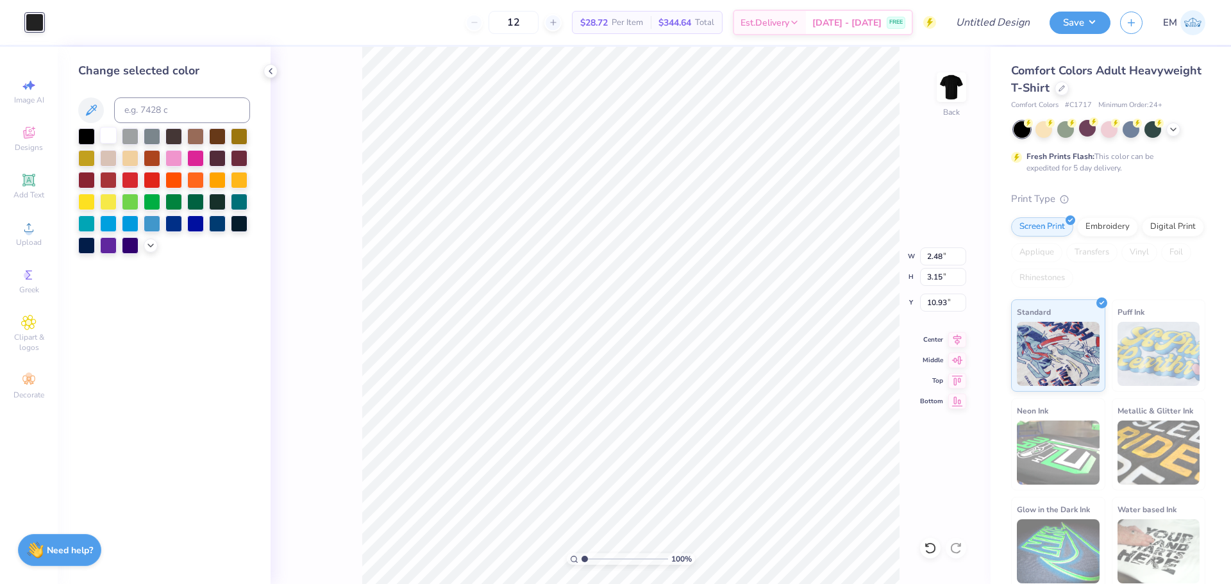
click at [111, 135] on div at bounding box center [108, 135] width 17 height 17
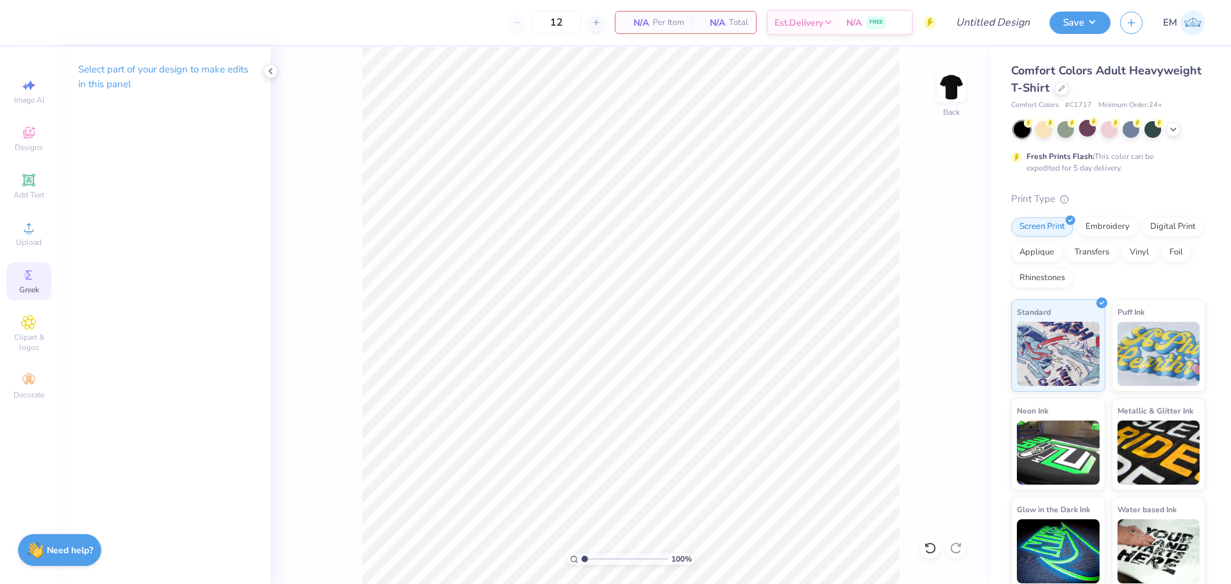
click at [28, 280] on icon at bounding box center [29, 275] width 6 height 9
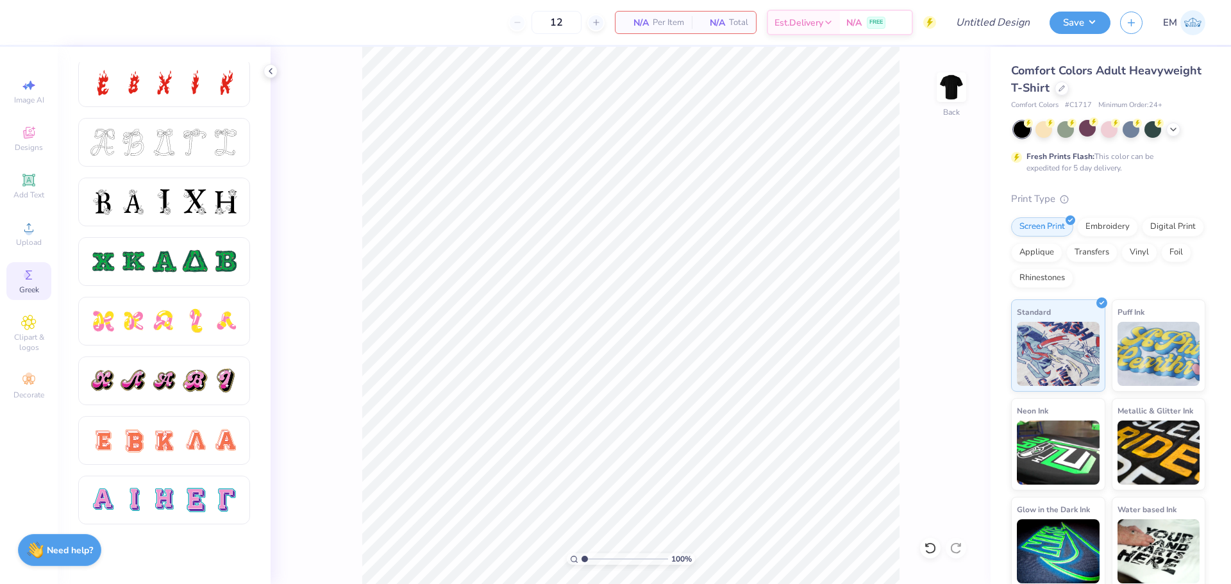
scroll to position [513, 0]
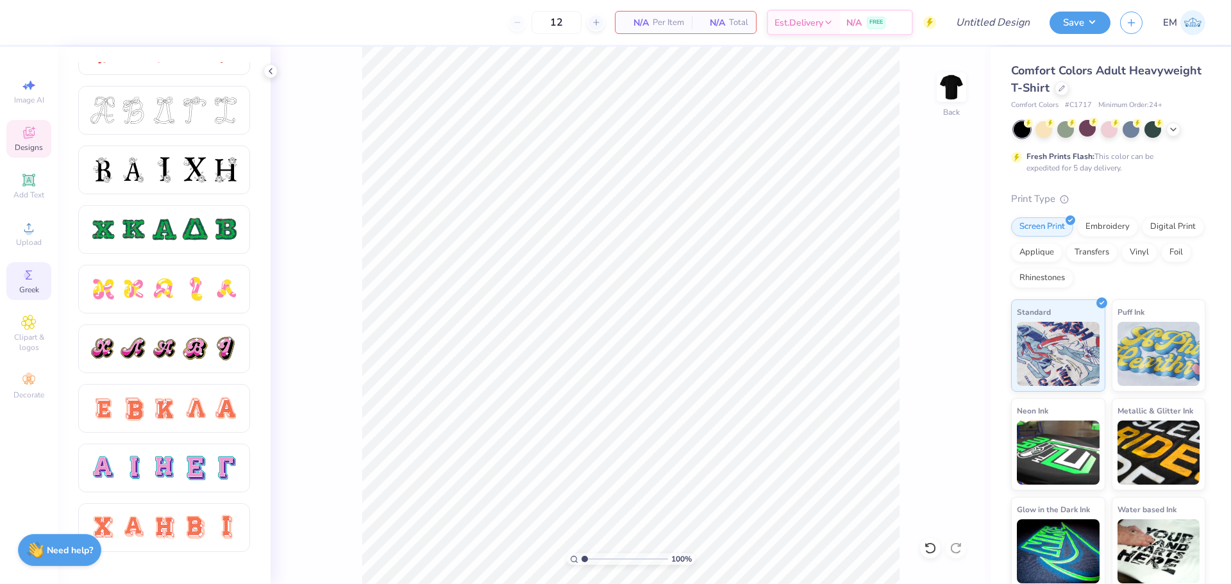
click at [13, 128] on div "Designs" at bounding box center [28, 139] width 45 height 38
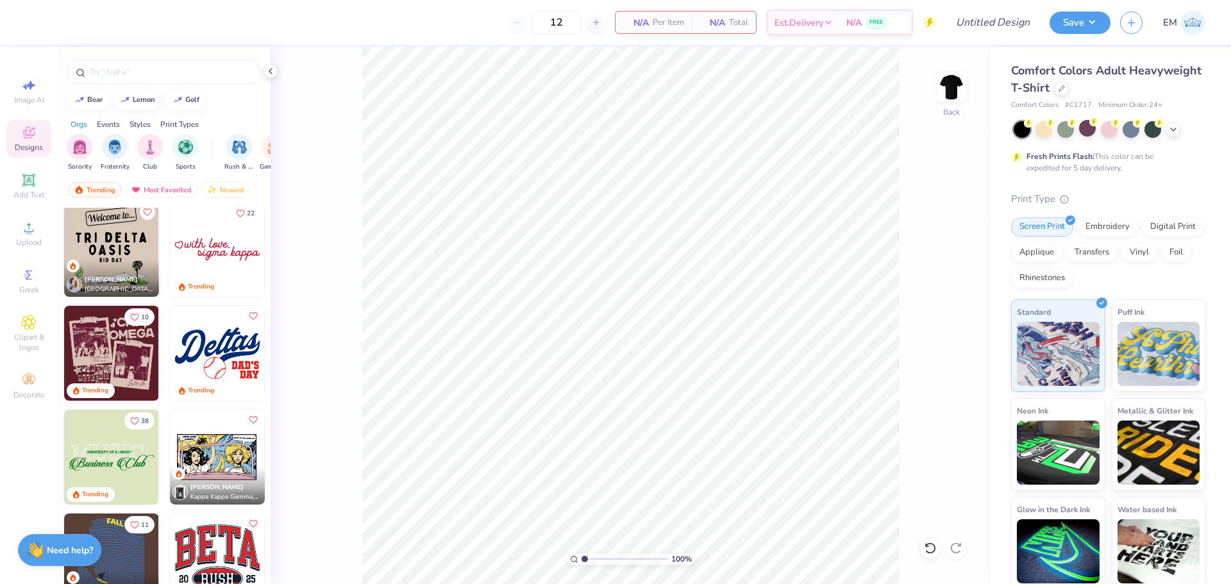
scroll to position [1218, 0]
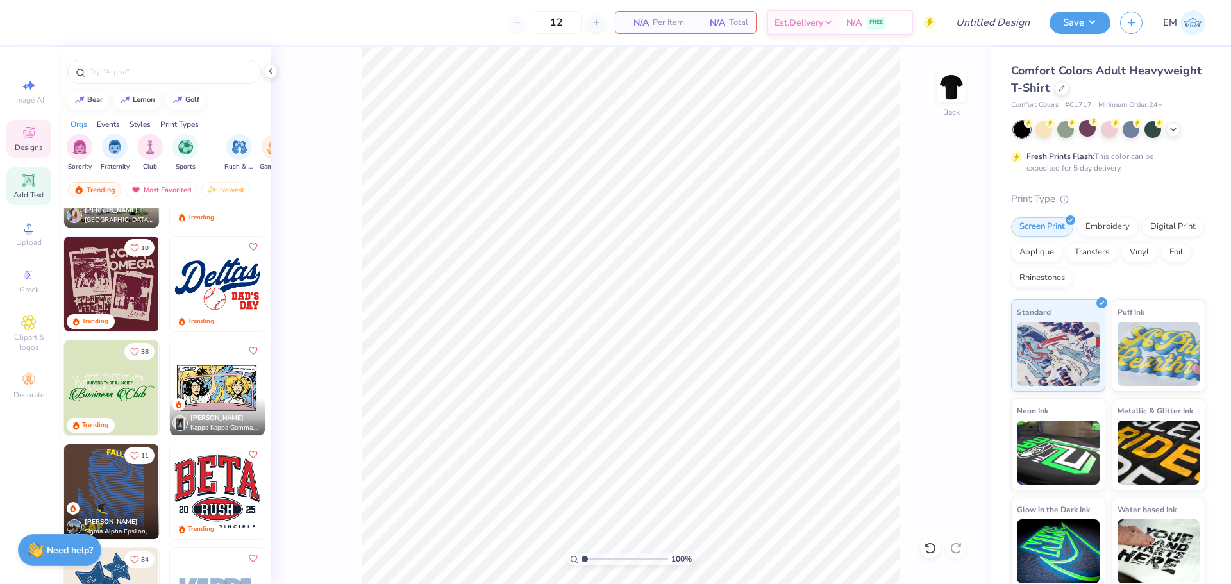
click at [28, 192] on span "Add Text" at bounding box center [28, 195] width 31 height 10
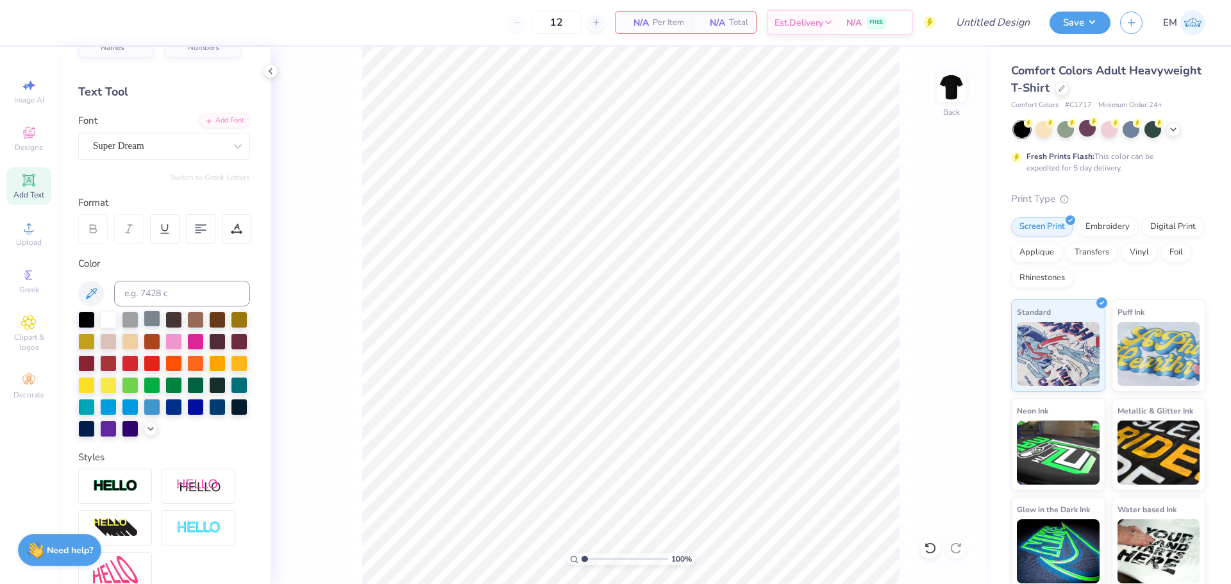
scroll to position [0, 0]
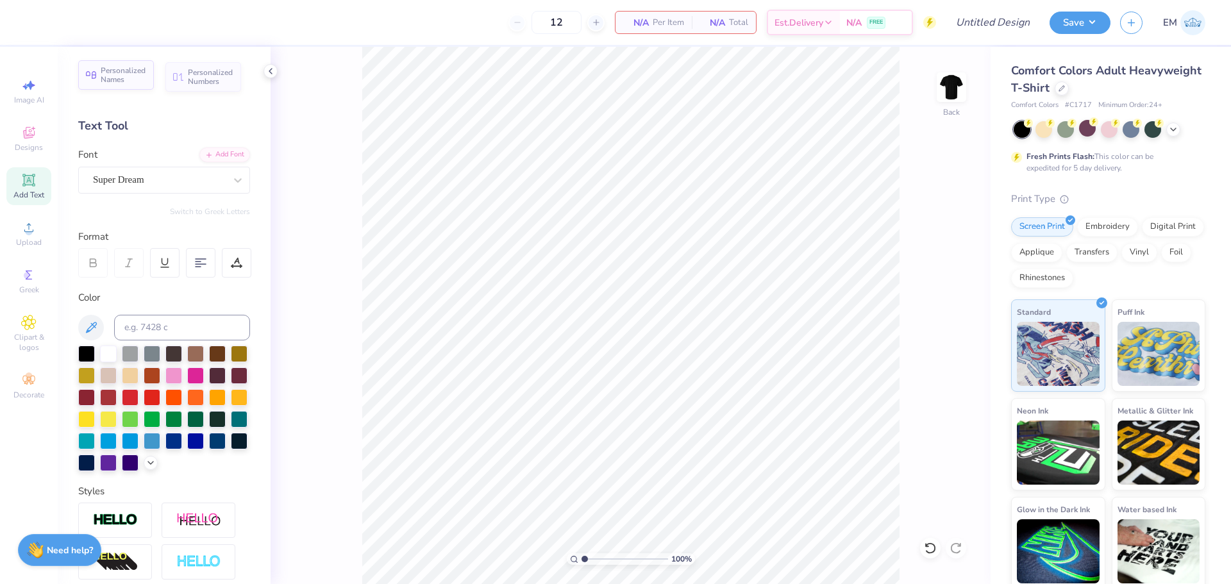
click at [122, 87] on div "Personalized Names" at bounding box center [116, 75] width 76 height 30
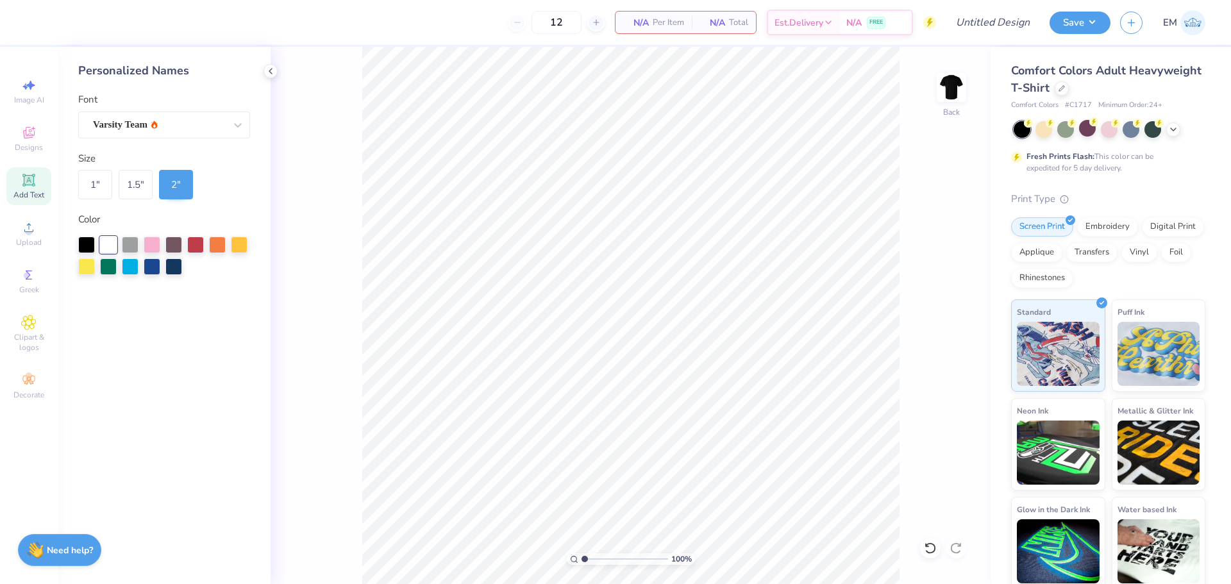
click at [24, 174] on icon at bounding box center [28, 180] width 12 height 12
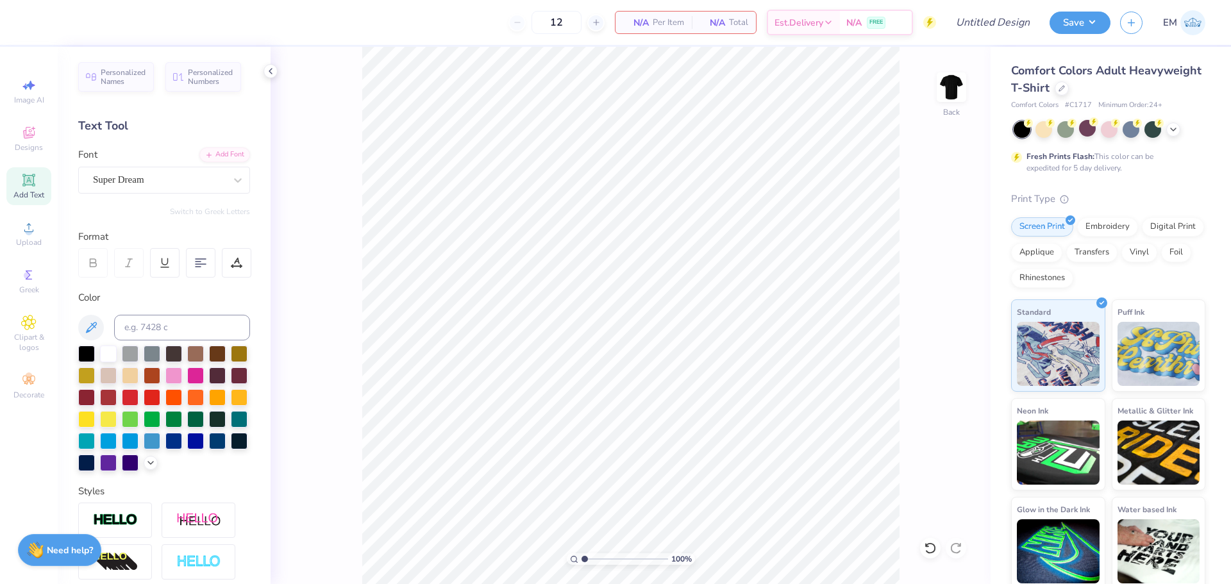
click at [22, 188] on div "Add Text" at bounding box center [28, 186] width 45 height 38
type textarea "EXT"
click at [17, 76] on div "Image AI" at bounding box center [28, 91] width 45 height 38
select select "4"
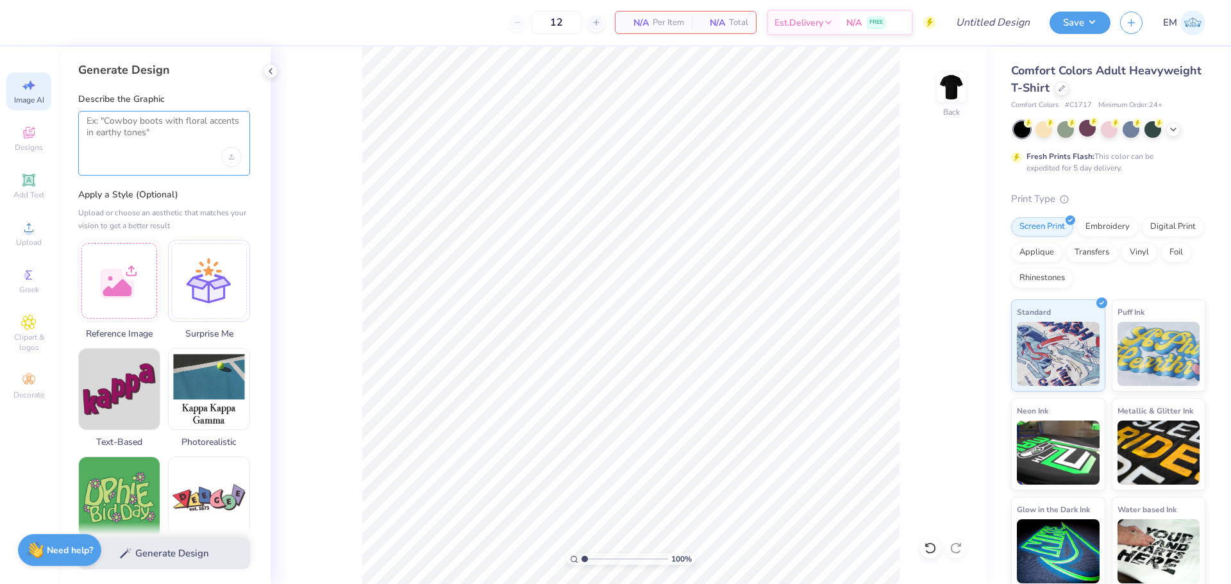
click at [118, 126] on textarea at bounding box center [164, 131] width 155 height 32
click at [125, 262] on div at bounding box center [119, 279] width 82 height 82
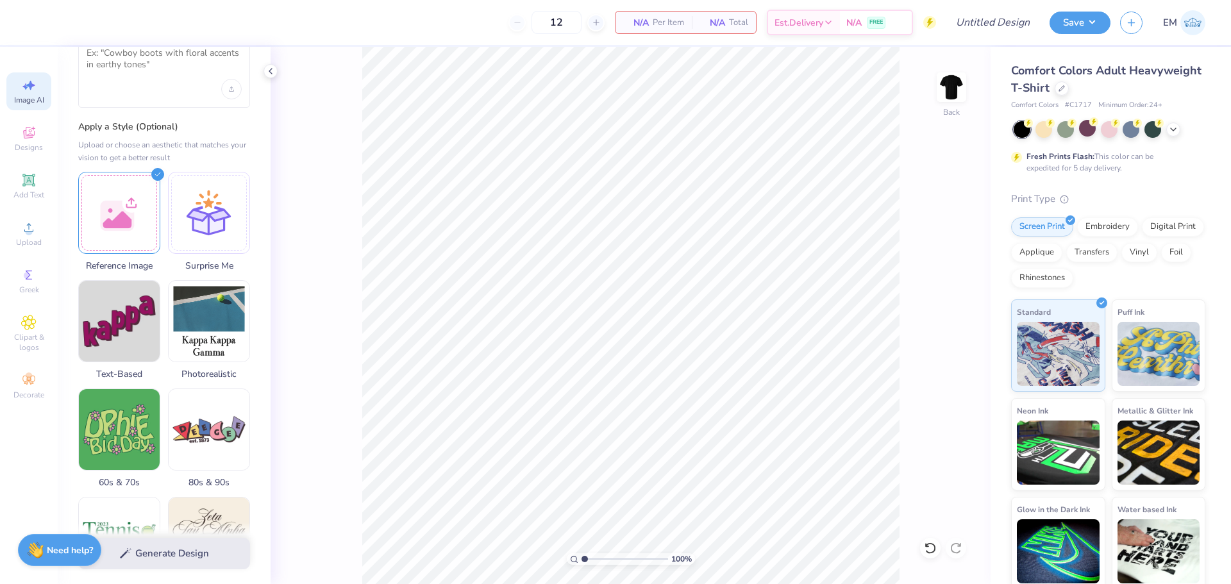
scroll to position [0, 0]
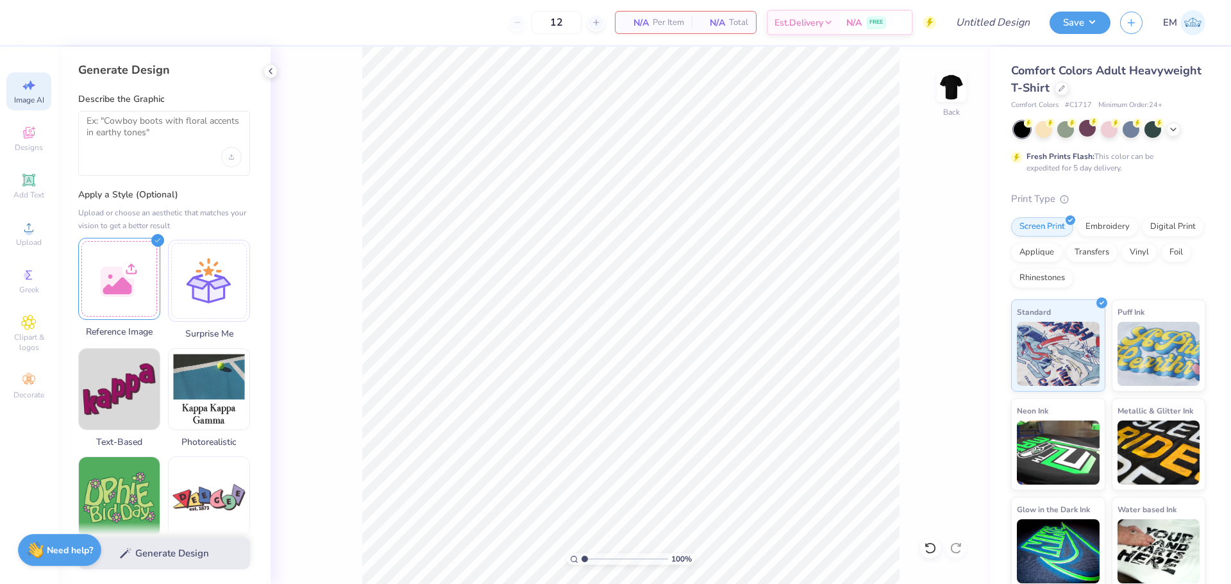
click at [119, 292] on div at bounding box center [119, 279] width 82 height 82
click at [114, 266] on div at bounding box center [119, 279] width 82 height 82
click at [110, 138] on textarea at bounding box center [164, 131] width 155 height 32
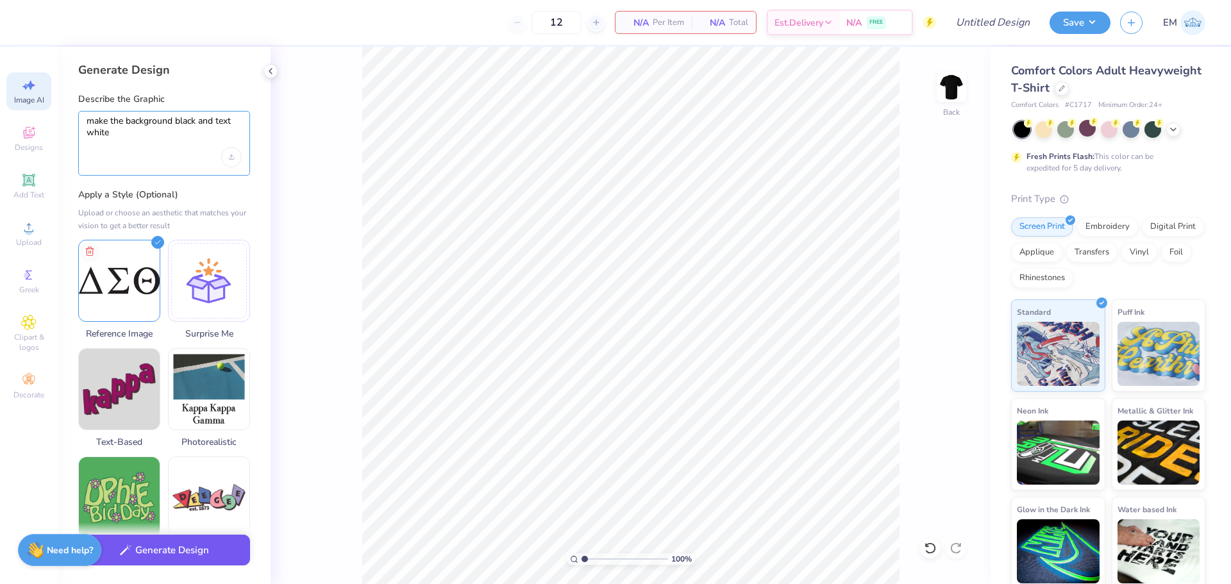
type textarea "make the background black and text white"
click at [196, 551] on button "Generate Design" at bounding box center [164, 550] width 172 height 31
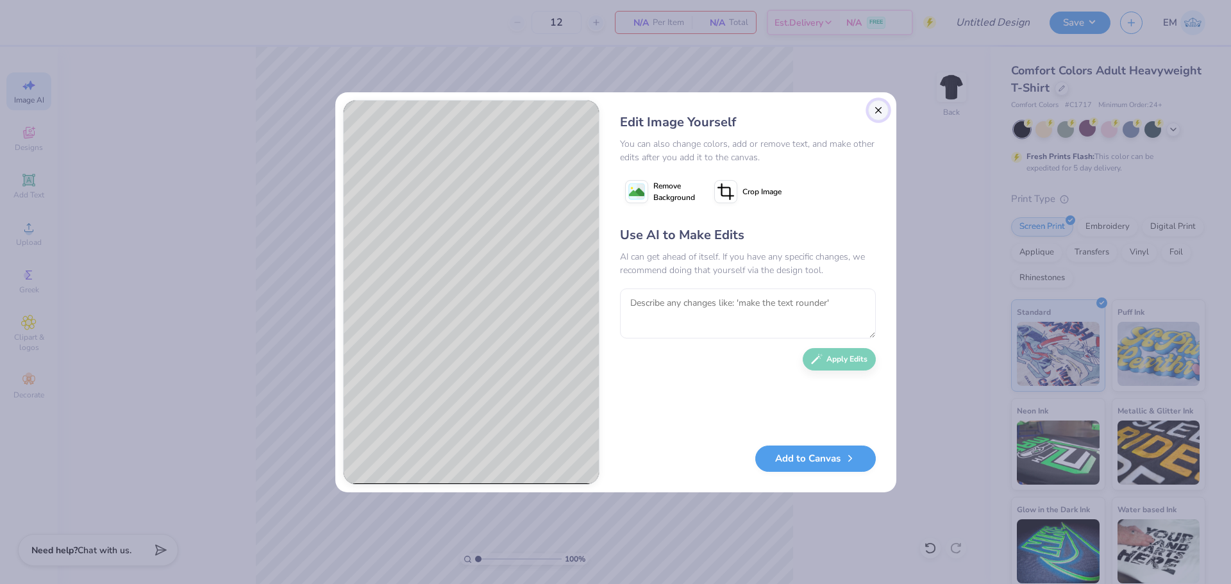
click at [878, 112] on button "Close" at bounding box center [878, 110] width 21 height 21
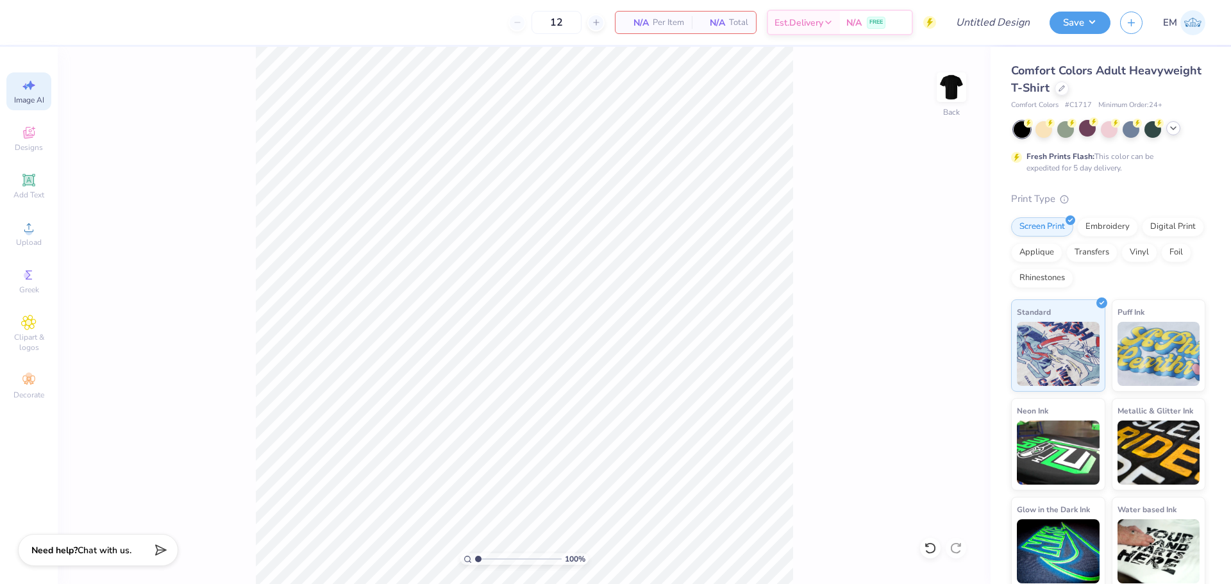
click at [1172, 130] on icon at bounding box center [1173, 128] width 10 height 10
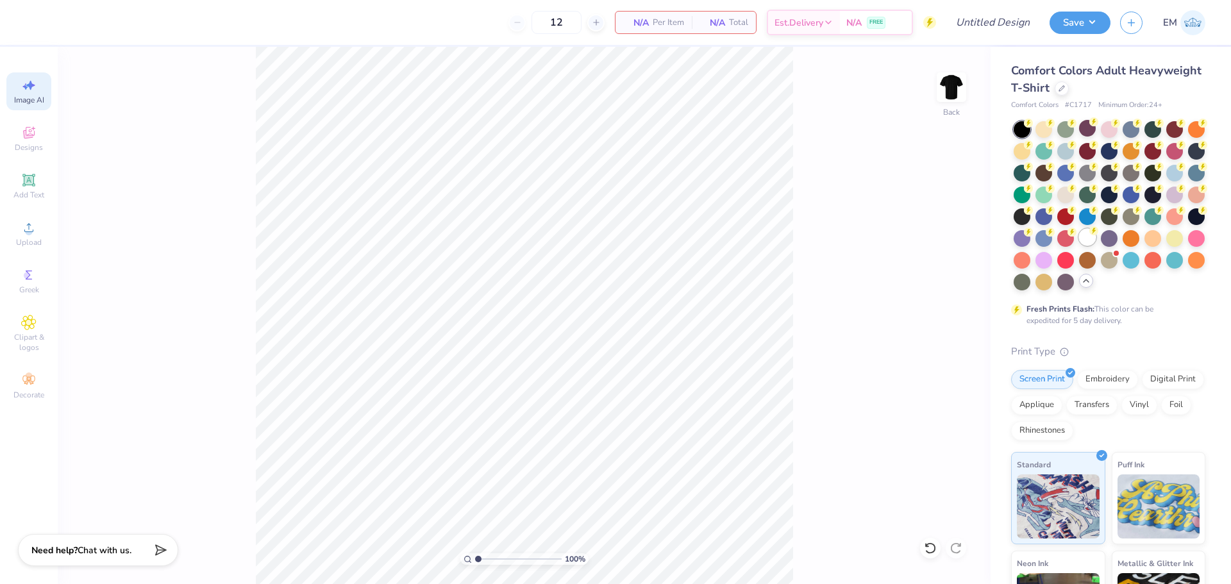
click at [1079, 246] on div at bounding box center [1087, 237] width 17 height 17
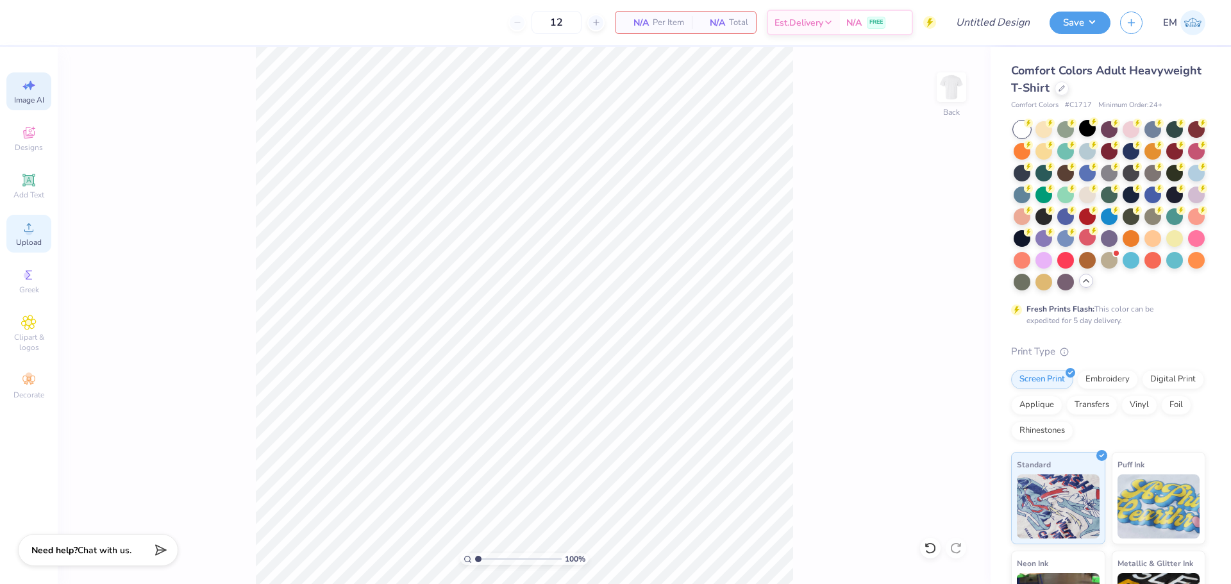
click at [32, 226] on icon at bounding box center [28, 227] width 15 height 15
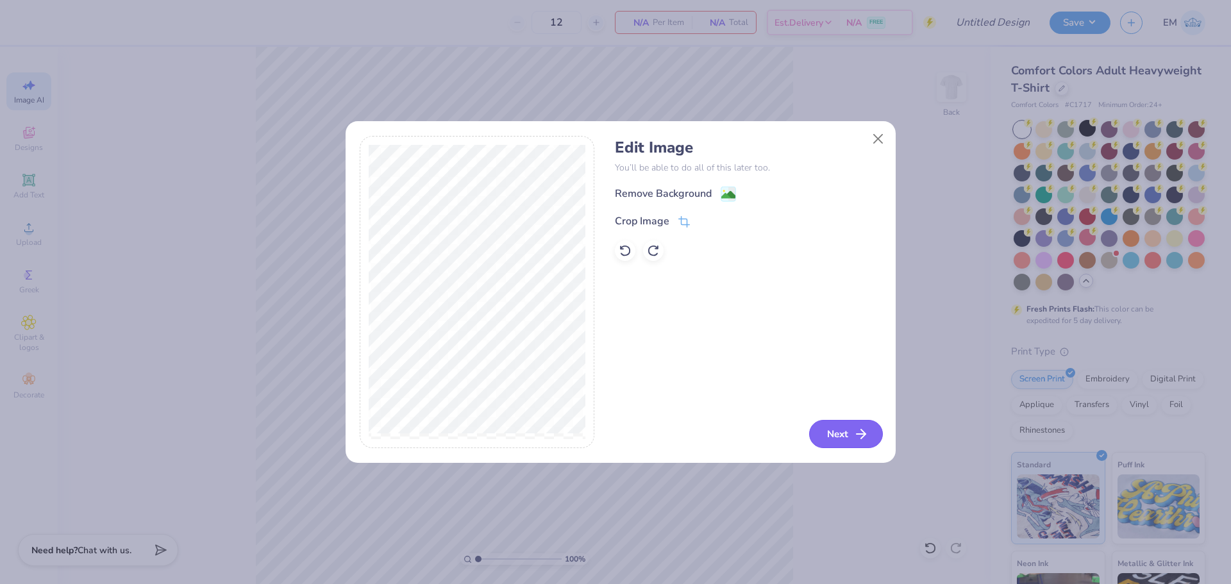
click at [825, 430] on button "Next" at bounding box center [846, 434] width 74 height 28
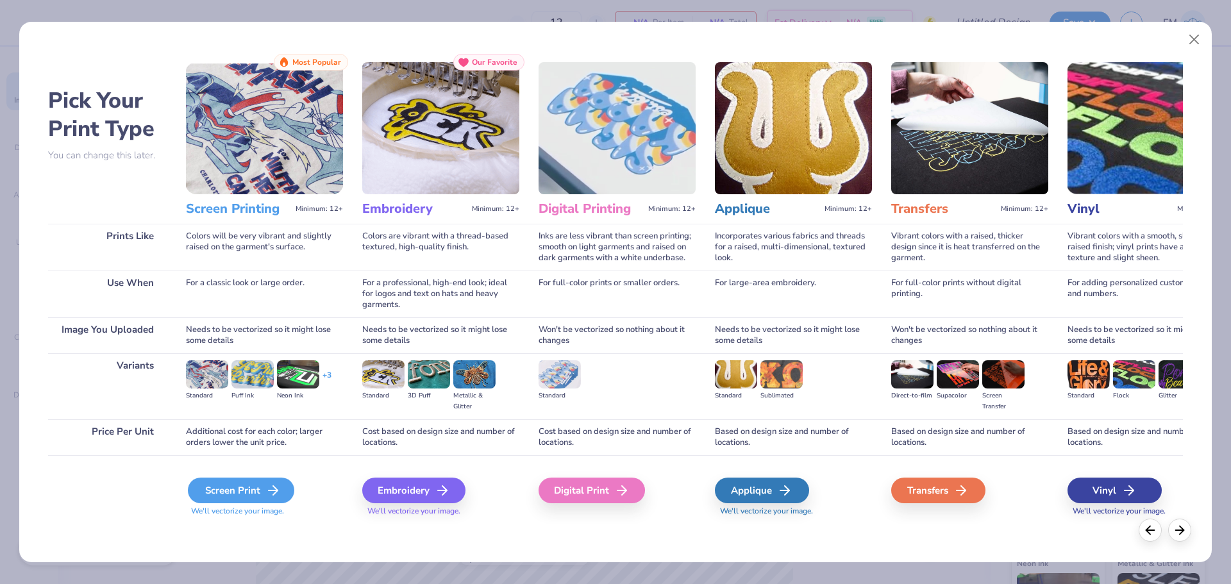
click at [260, 499] on div "Screen Print" at bounding box center [241, 491] width 106 height 26
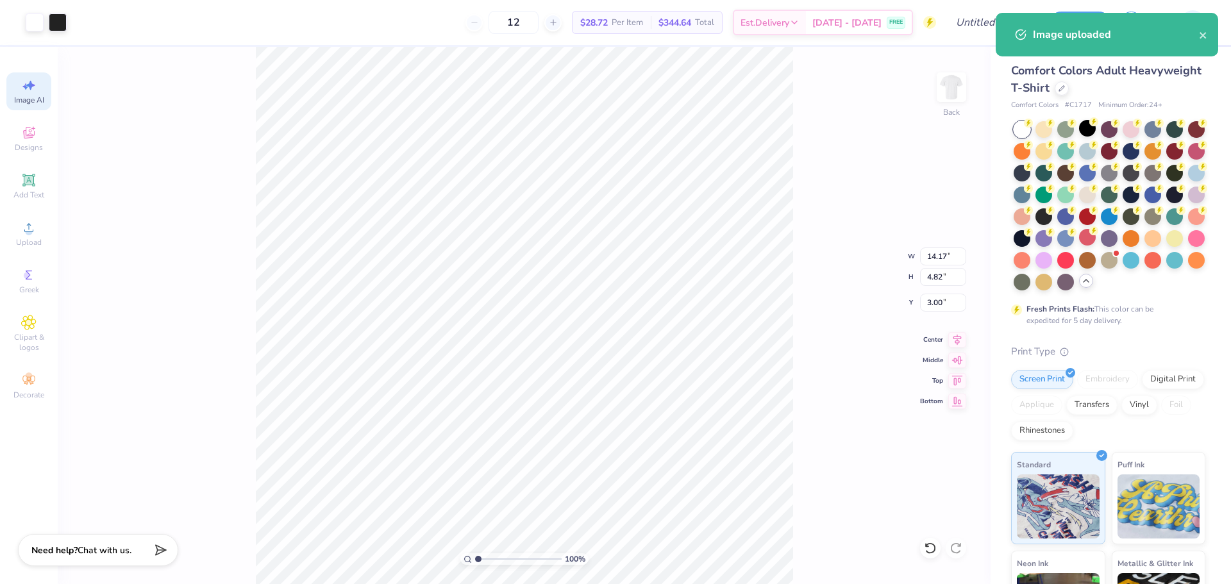
type input "3.00"
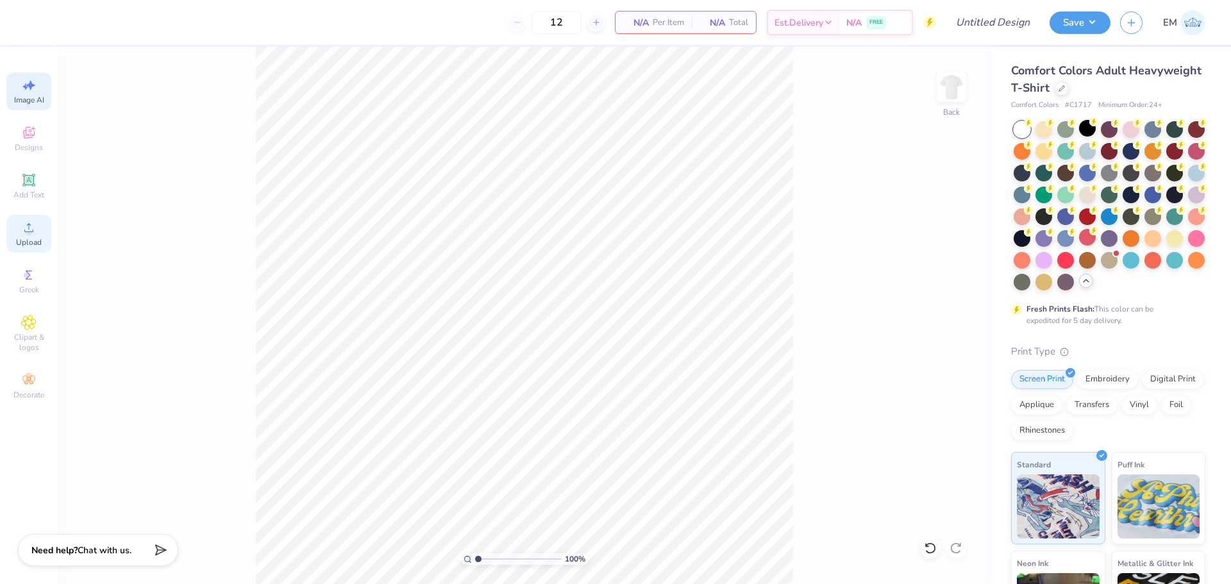
click at [35, 233] on icon at bounding box center [28, 227] width 15 height 15
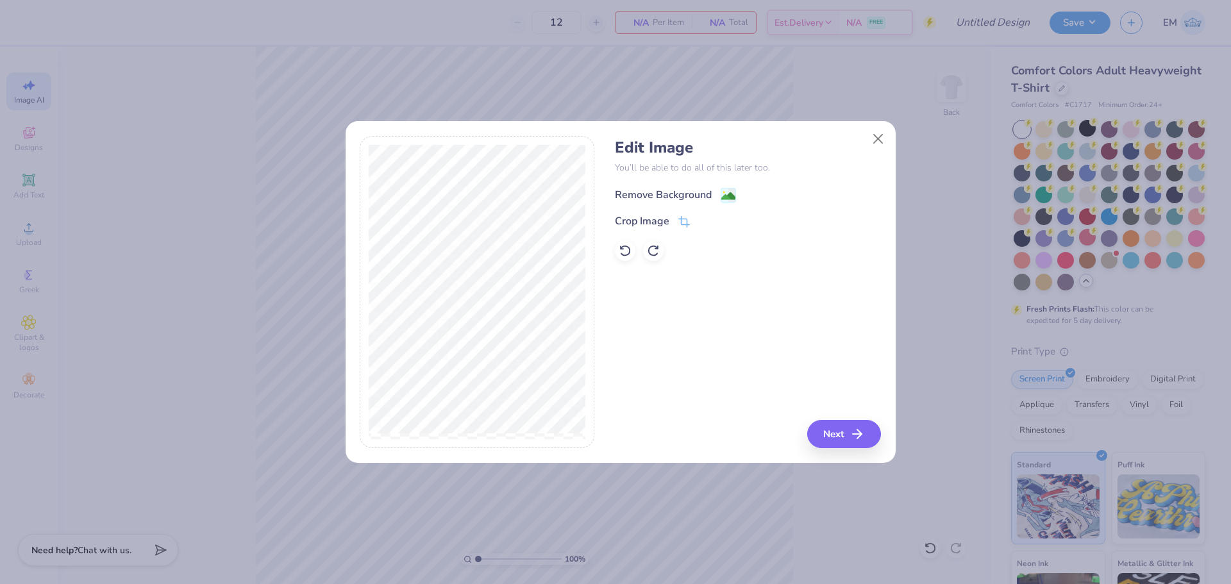
click at [686, 192] on div "Remove Background" at bounding box center [663, 194] width 97 height 15
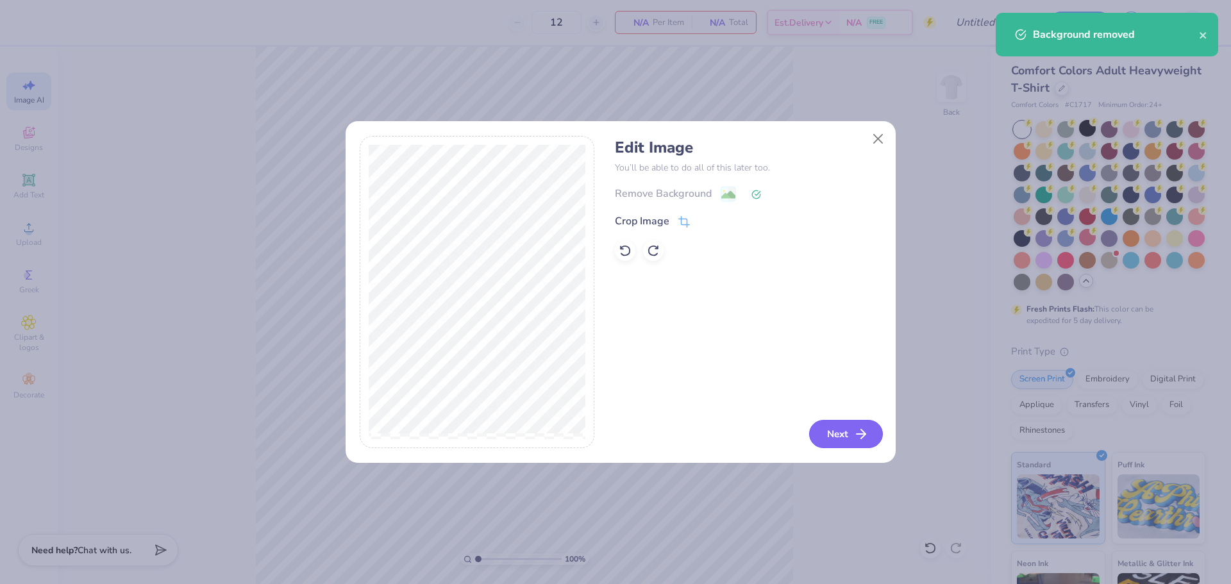
click at [841, 427] on button "Next" at bounding box center [846, 434] width 74 height 28
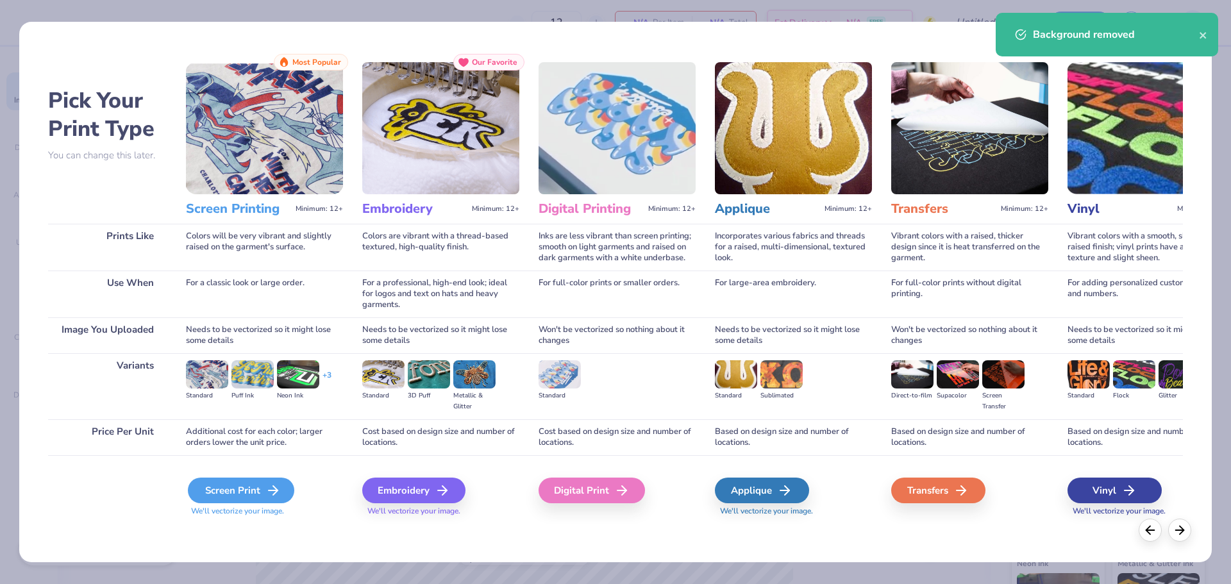
click at [243, 489] on div "Screen Print" at bounding box center [241, 491] width 106 height 26
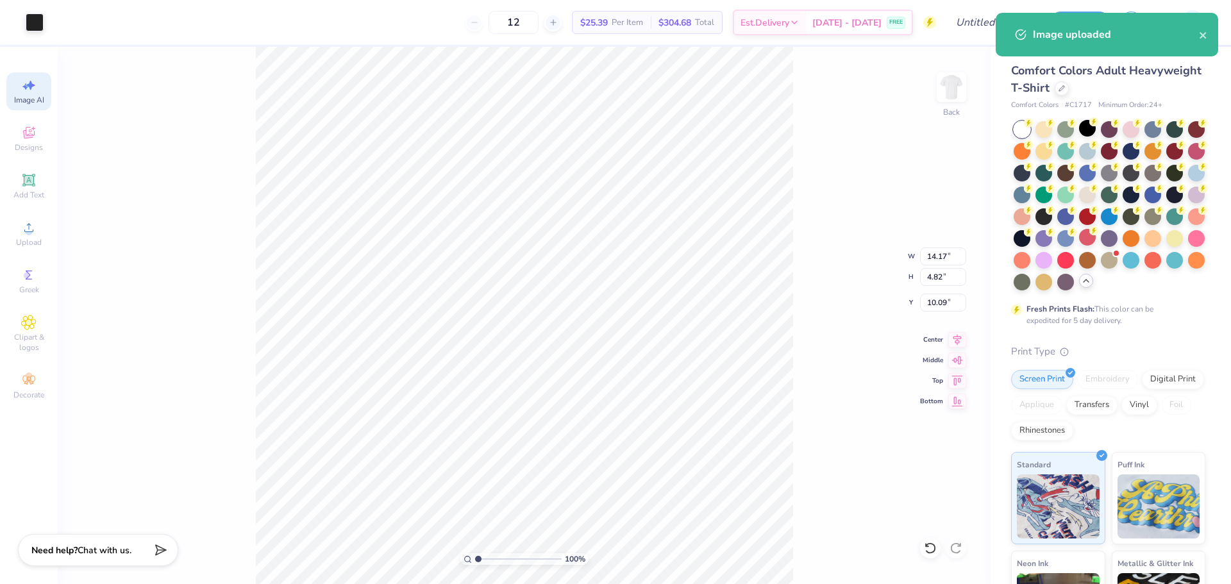
type input "3.00"
type input "11.58"
type input "3.94"
type input "3.22"
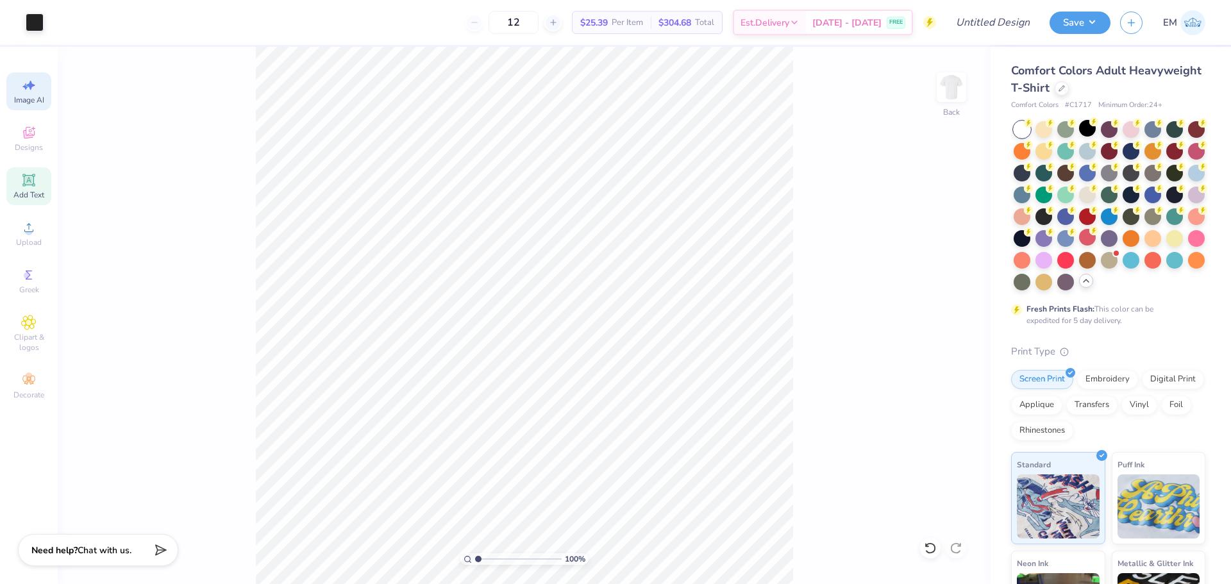
click at [25, 167] on div "Add Text" at bounding box center [28, 186] width 45 height 38
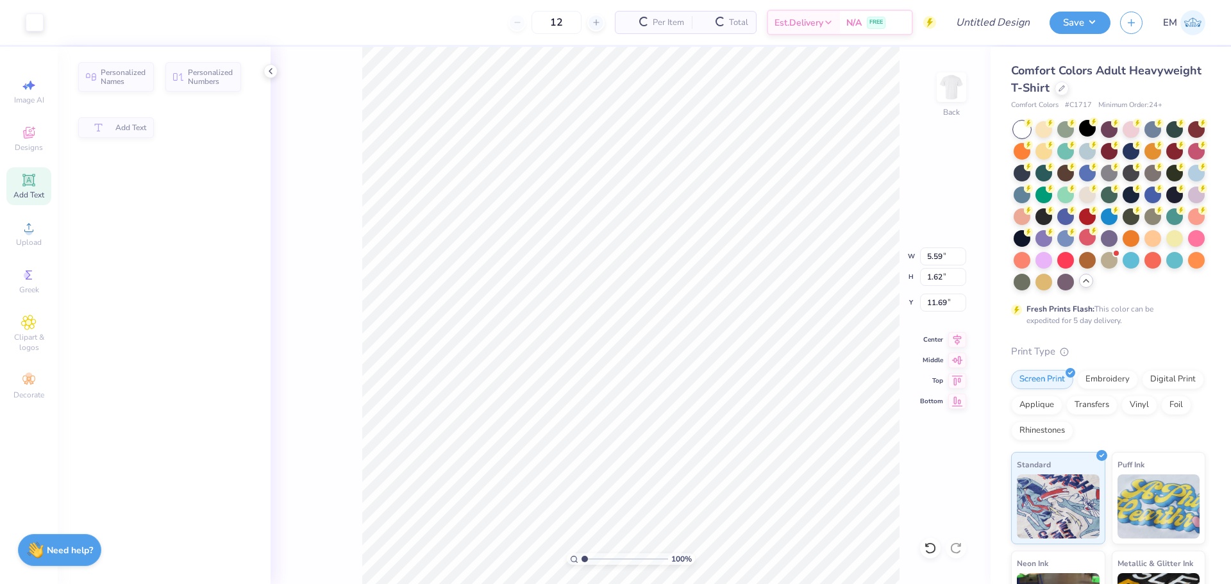
scroll to position [0, 0]
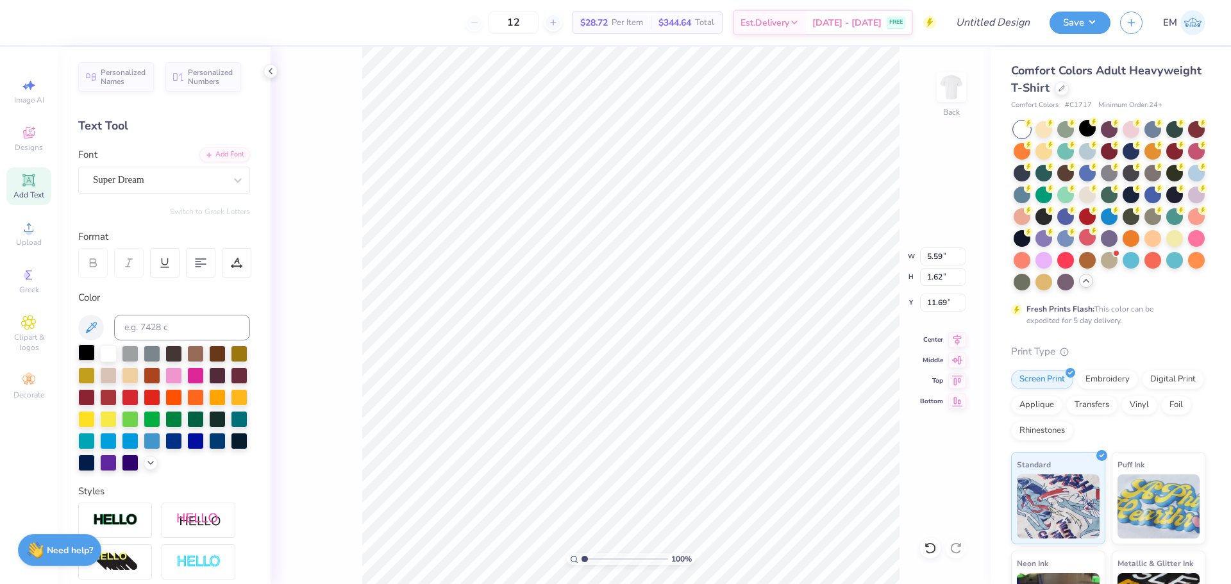
click at [85, 350] on div at bounding box center [86, 352] width 17 height 17
click at [119, 176] on div "Super Dream" at bounding box center [159, 180] width 135 height 20
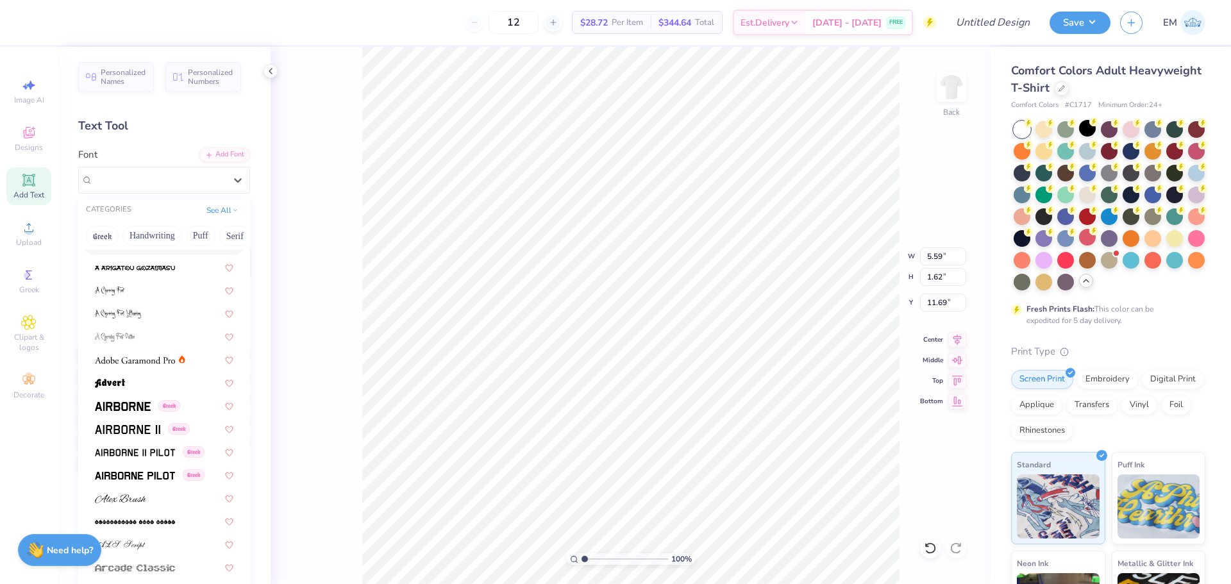
scroll to position [128, 0]
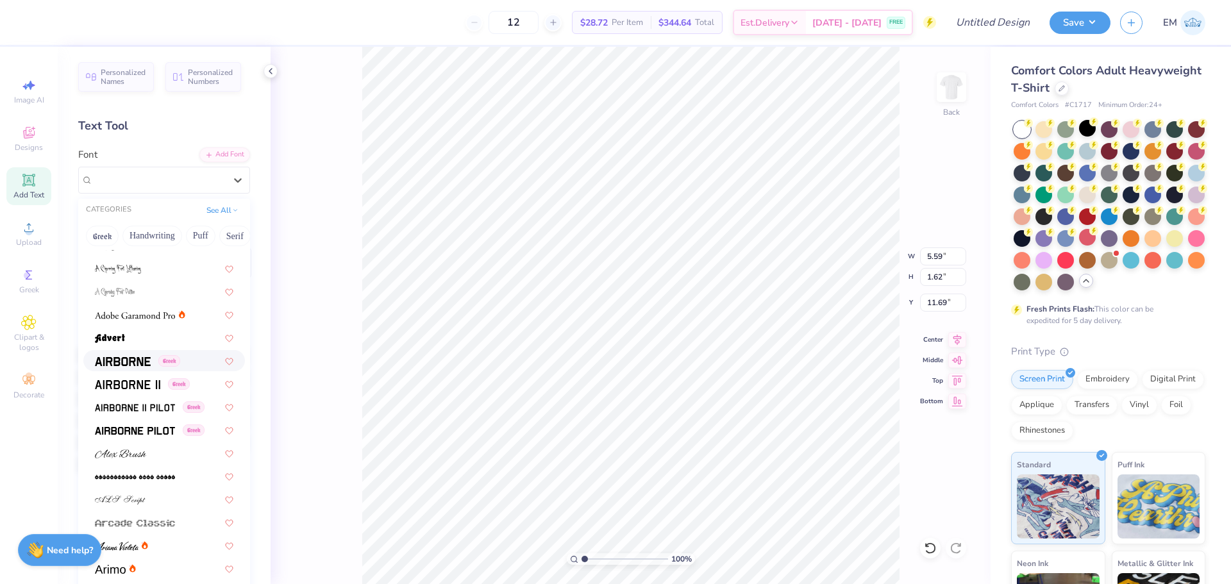
click at [126, 357] on img at bounding box center [123, 361] width 56 height 9
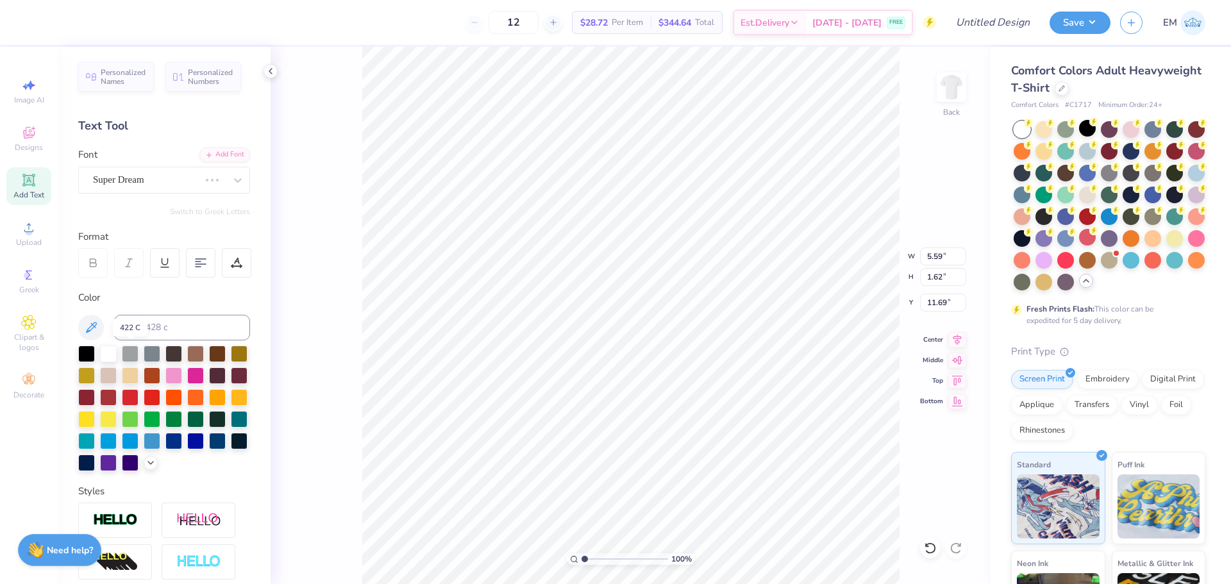
type input "5.35"
type input "1.69"
type input "11.65"
type textarea "Brothers"
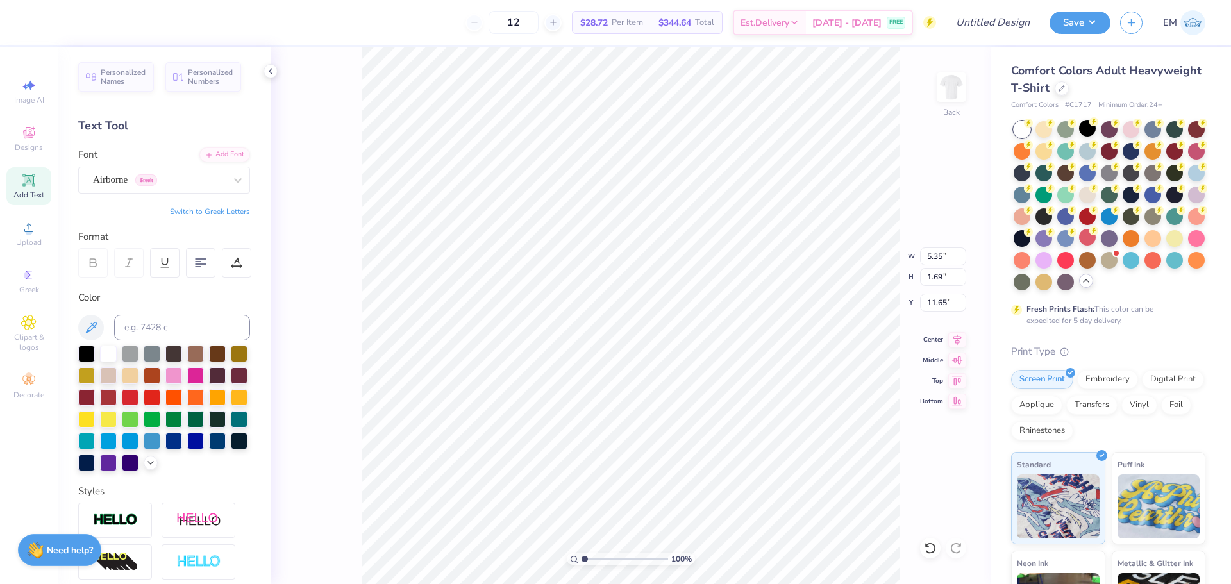
scroll to position [11, 3]
type input "7.89"
type input "1.18"
type input "7.77"
type input "7.99"
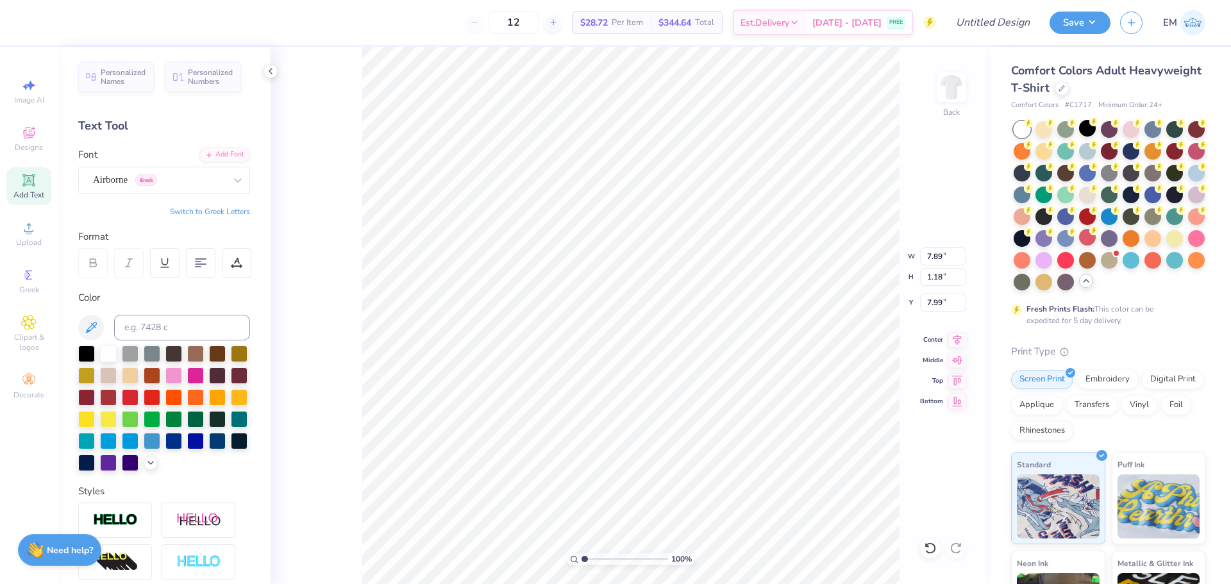
click at [342, 369] on div "100 % Back W 7.89 7.89 " H 1.18 1.18 " Y 7.99 7.99 " Center Middle Top Bottom" at bounding box center [631, 315] width 720 height 537
type input "9.19"
type input "1.38"
type input "8.21"
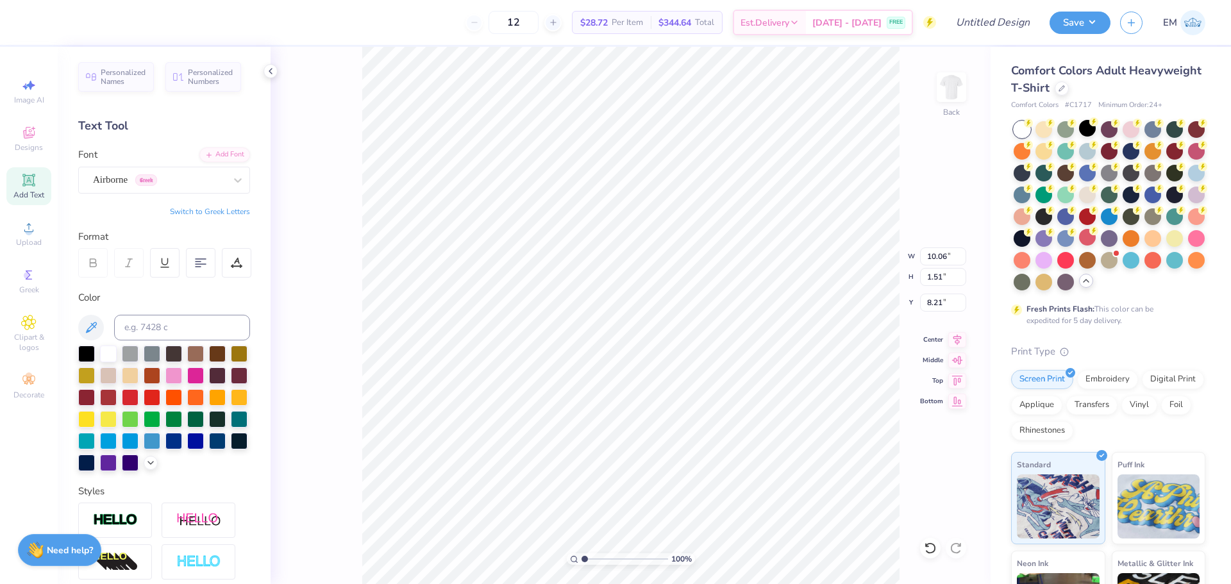
type input "10.06"
type input "1.51"
click at [945, 82] on img at bounding box center [951, 87] width 51 height 51
click at [32, 187] on icon at bounding box center [28, 180] width 15 height 15
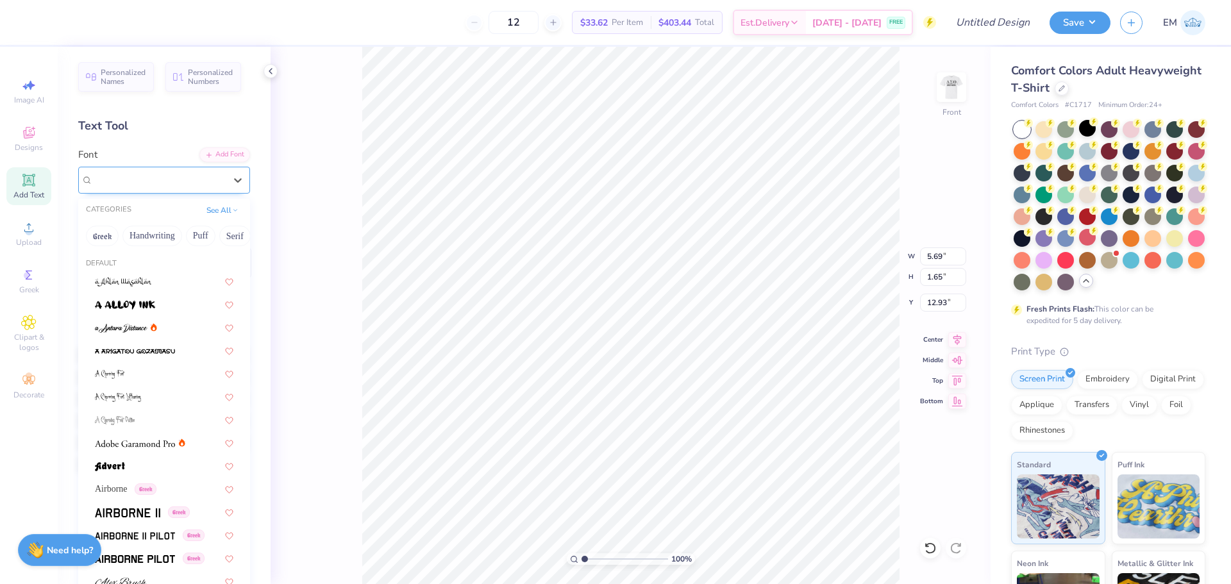
click at [171, 180] on div "Super Dream" at bounding box center [159, 180] width 135 height 20
click at [183, 488] on div "Airborne Greek" at bounding box center [164, 488] width 139 height 13
type input "5.44"
type input "1.72"
type input "12.89"
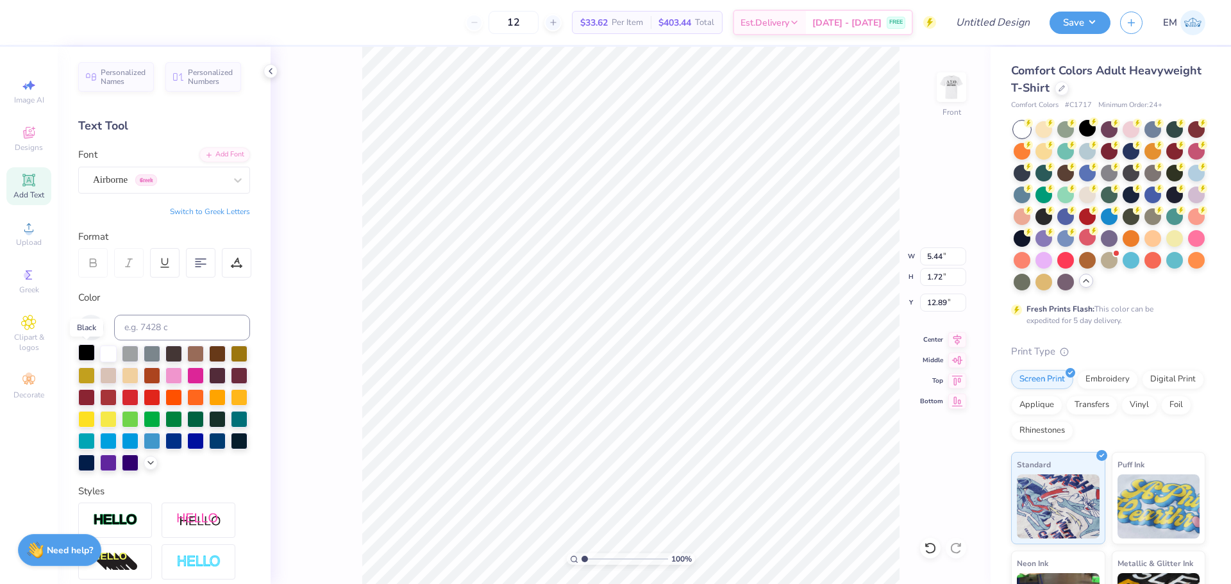
click at [78, 357] on div at bounding box center [86, 352] width 17 height 17
click at [144, 448] on div at bounding box center [152, 440] width 17 height 17
click at [187, 448] on div at bounding box center [195, 440] width 17 height 17
click at [144, 448] on div at bounding box center [152, 440] width 17 height 17
click at [95, 440] on div at bounding box center [86, 440] width 17 height 17
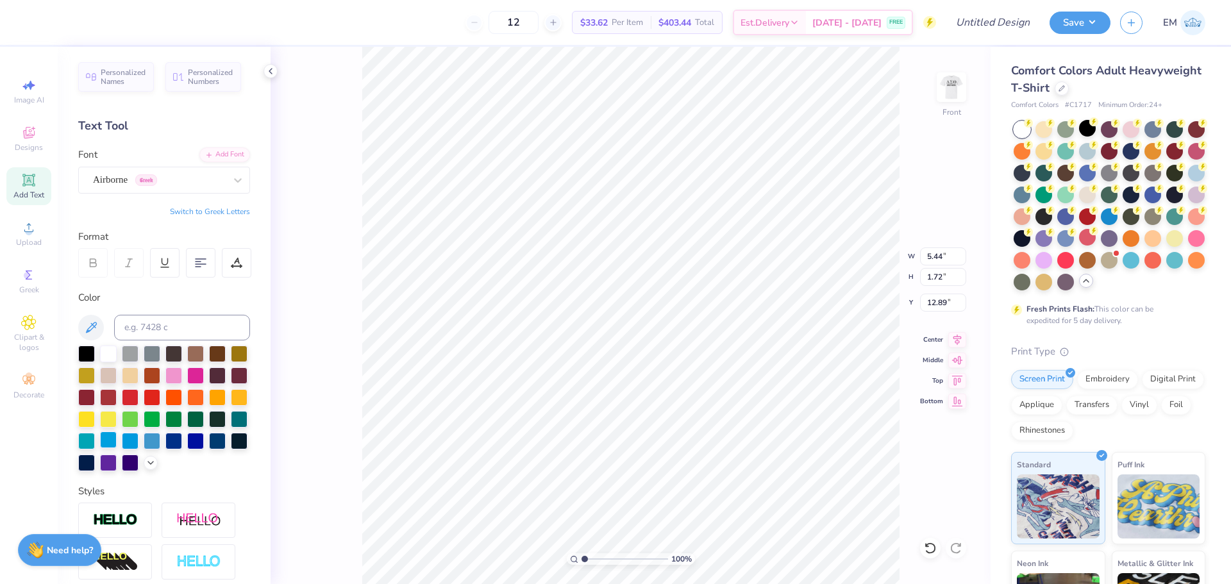
click at [117, 441] on div at bounding box center [108, 440] width 17 height 17
click at [146, 467] on icon at bounding box center [151, 462] width 10 height 10
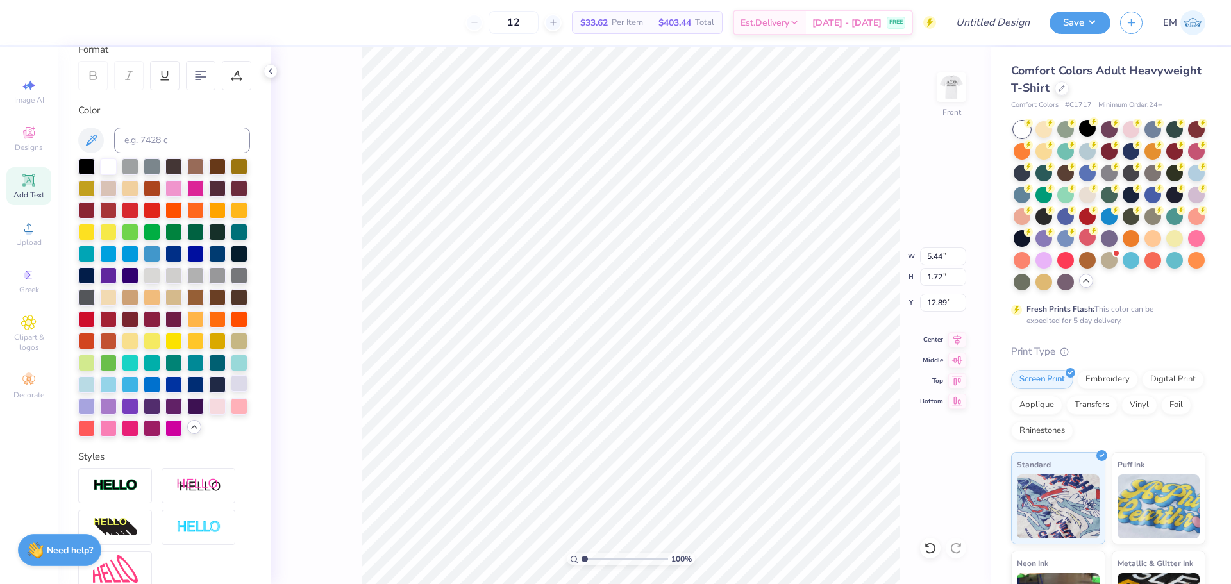
scroll to position [192, 0]
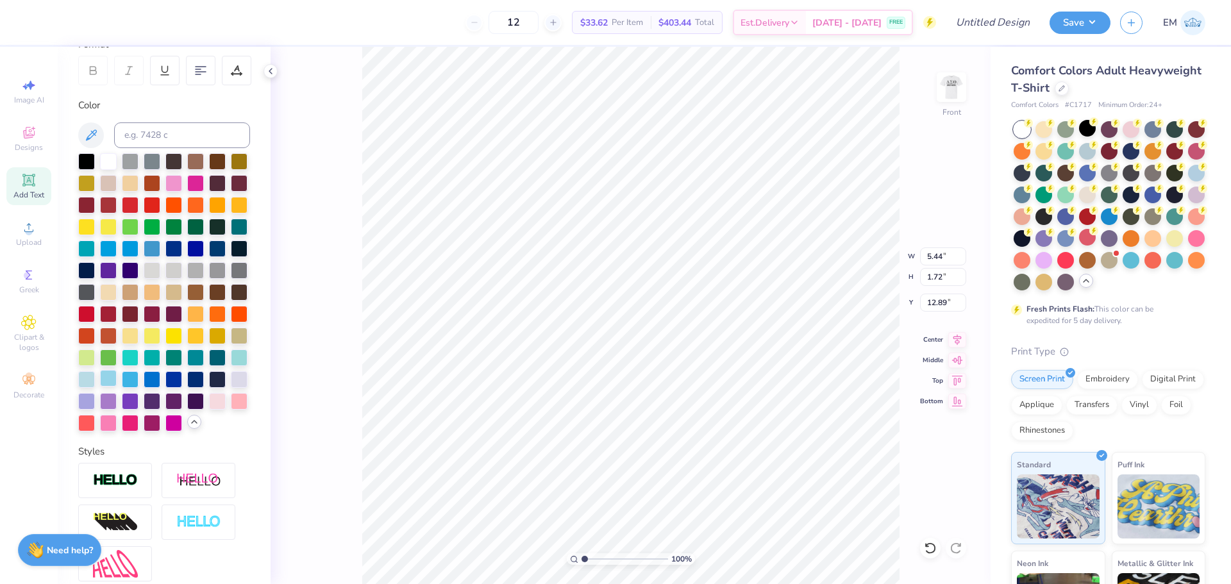
click at [117, 387] on div at bounding box center [108, 378] width 17 height 17
click at [139, 387] on div at bounding box center [130, 378] width 17 height 17
click at [160, 387] on div at bounding box center [152, 378] width 17 height 17
click at [139, 387] on div at bounding box center [130, 378] width 17 height 17
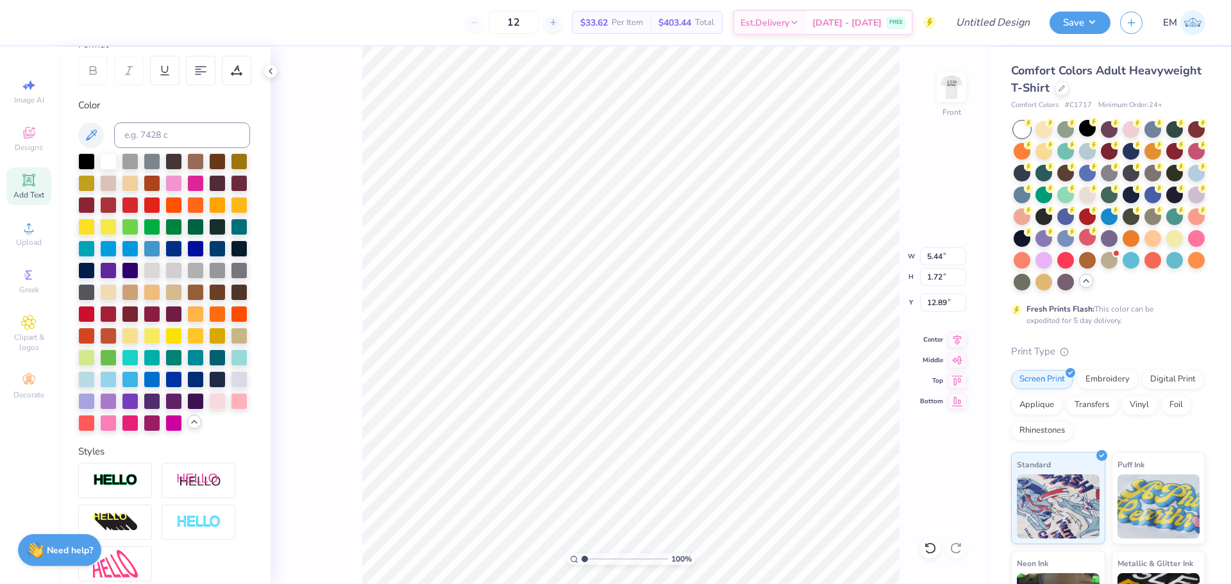
type textarea "DST CHARITY BASH"
click at [349, 304] on div "100 % Front W 5.44 5.44 " H 1.72 1.72 " Y 12.89 12.89 " Center Middle Top Bottom" at bounding box center [631, 315] width 720 height 537
type textarea "DST CHARITY BASH"
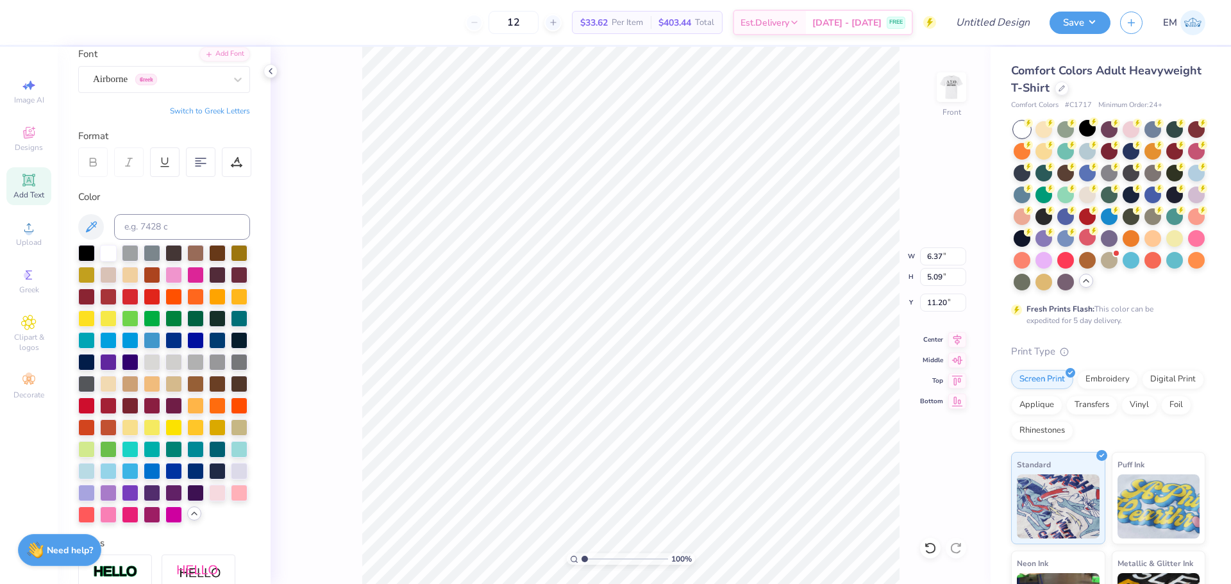
scroll to position [64, 0]
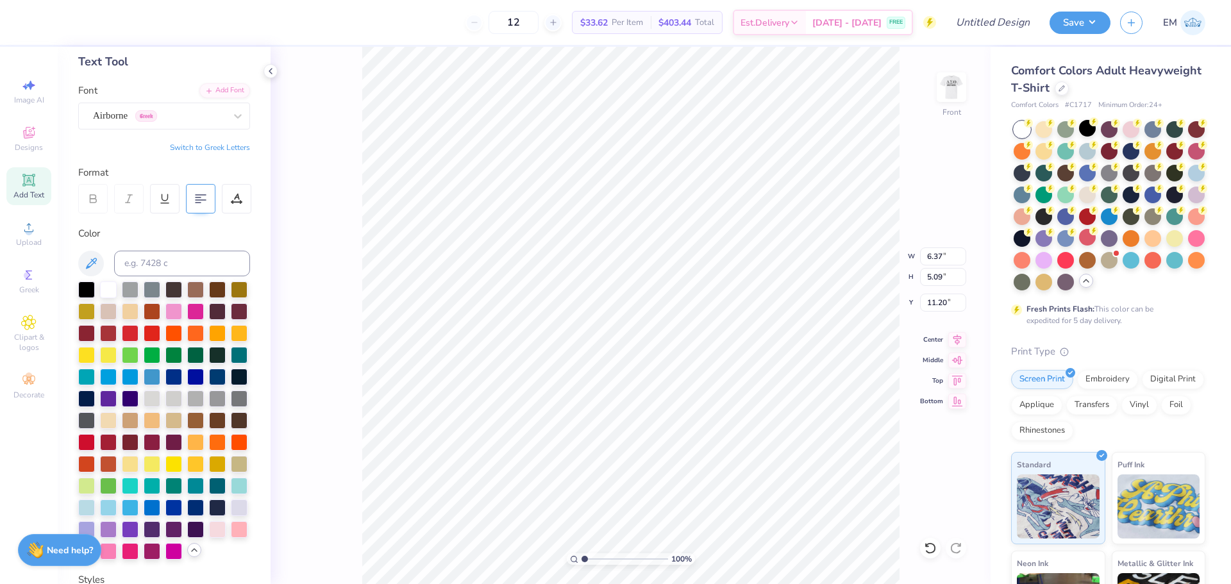
click at [204, 199] on icon at bounding box center [201, 199] width 12 height 12
click at [328, 325] on div "100 % Front W 6.37 6.37 " H 5.09 5.09 " Y 11.20 11.20 " Center Middle Top Bottom" at bounding box center [631, 315] width 720 height 537
type input "3.00"
type input "10.91"
type input "8.72"
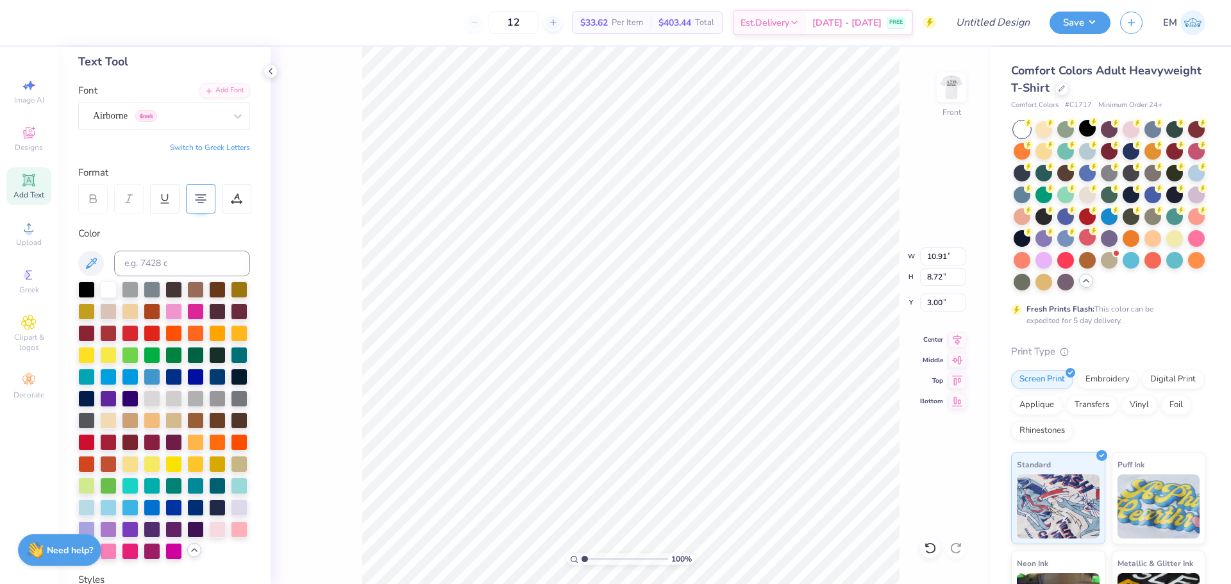
click at [345, 402] on div "100 % Front W 10.91 10.91 " H 8.72 8.72 " Y 3.00 3.00 " Center Middle Top Bottom" at bounding box center [631, 315] width 720 height 537
click at [24, 180] on icon at bounding box center [28, 180] width 15 height 15
click at [180, 115] on div "Super Dream" at bounding box center [159, 116] width 135 height 20
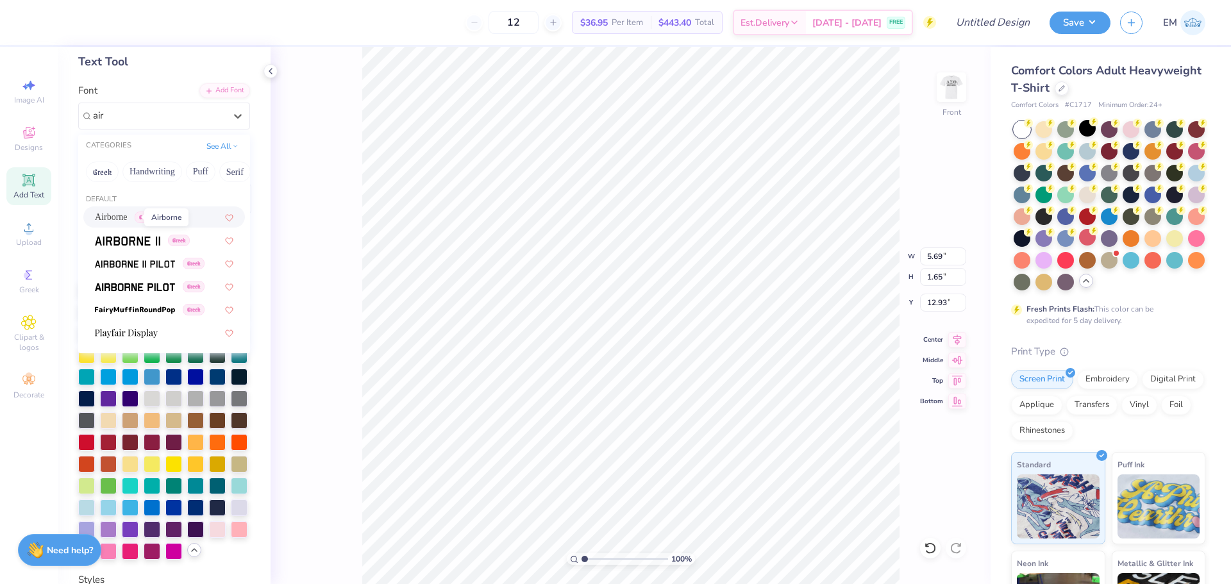
click at [128, 217] on span "Airborne" at bounding box center [111, 216] width 33 height 13
type input "air"
type input "5.44"
type input "1.72"
type input "12.89"
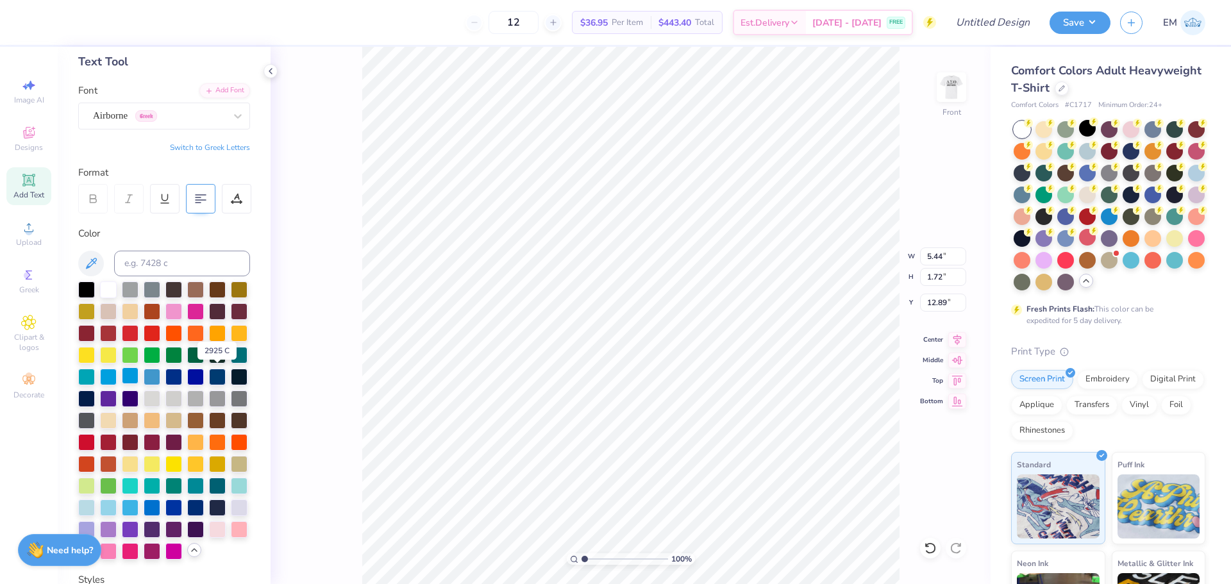
click at [139, 377] on div at bounding box center [130, 375] width 17 height 17
click at [117, 376] on div at bounding box center [108, 375] width 17 height 17
type input "10.91"
type input "8.72"
type input "3.00"
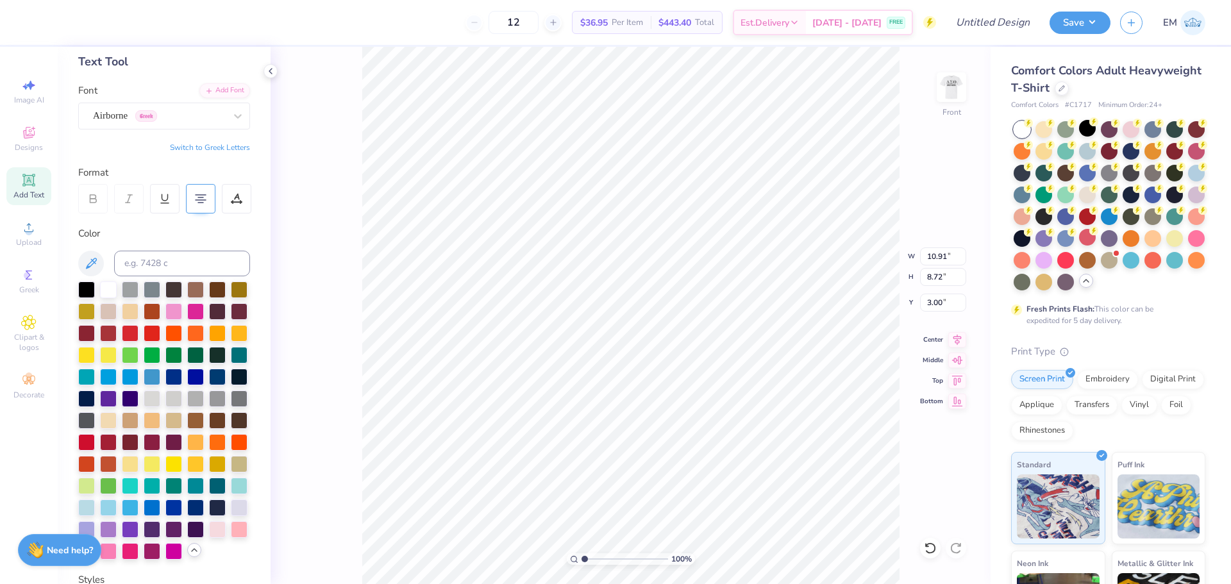
type input "5.44"
type input "1.72"
type input "12.89"
click at [117, 375] on div at bounding box center [108, 375] width 17 height 17
click at [144, 384] on div at bounding box center [152, 375] width 17 height 17
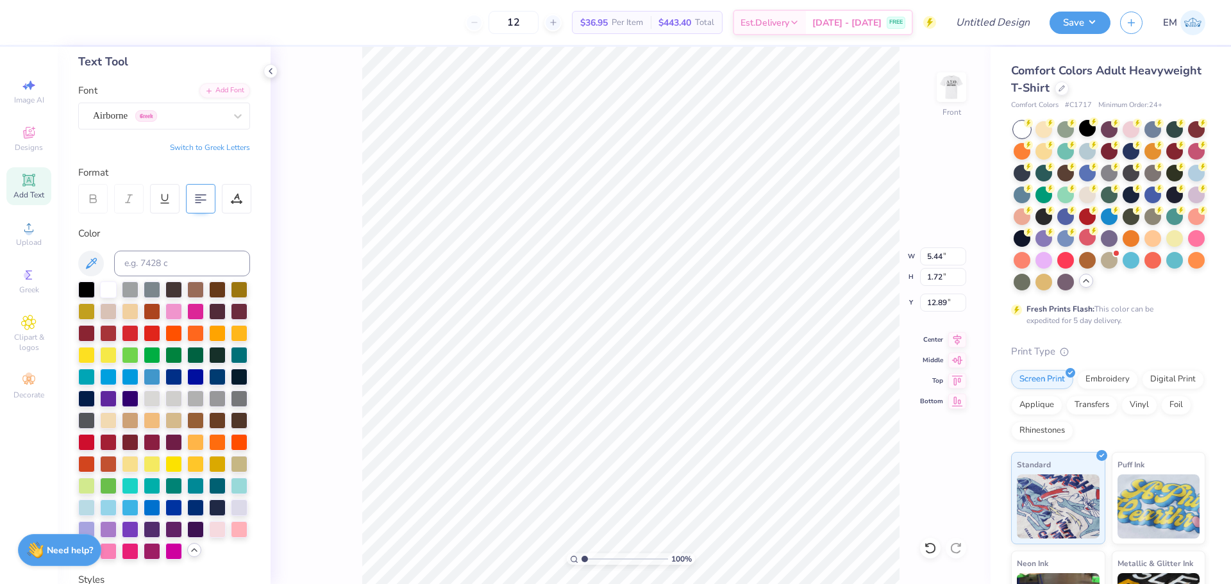
click at [357, 369] on div "100 % Front W 5.44 5.44 " H 1.72 1.72 " Y 12.89 12.89 " Center Middle Top Bottom" at bounding box center [631, 315] width 720 height 537
drag, startPoint x: 162, startPoint y: 378, endPoint x: 171, endPoint y: 378, distance: 8.4
click at [163, 378] on div at bounding box center [164, 421] width 172 height 278
click at [95, 378] on div at bounding box center [86, 375] width 17 height 17
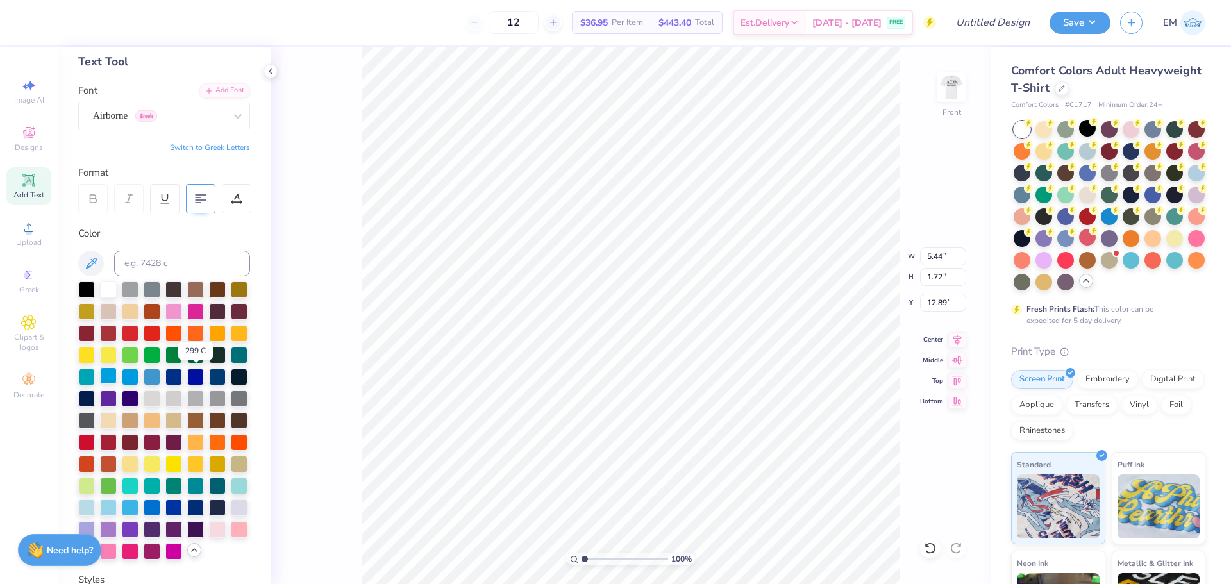
click at [117, 380] on div at bounding box center [108, 375] width 17 height 17
click at [360, 377] on div "100 % Front W 5.44 5.44 " H 1.72 1.72 " Y 12.89 12.89 " Center Middle Top Bottom" at bounding box center [631, 315] width 720 height 537
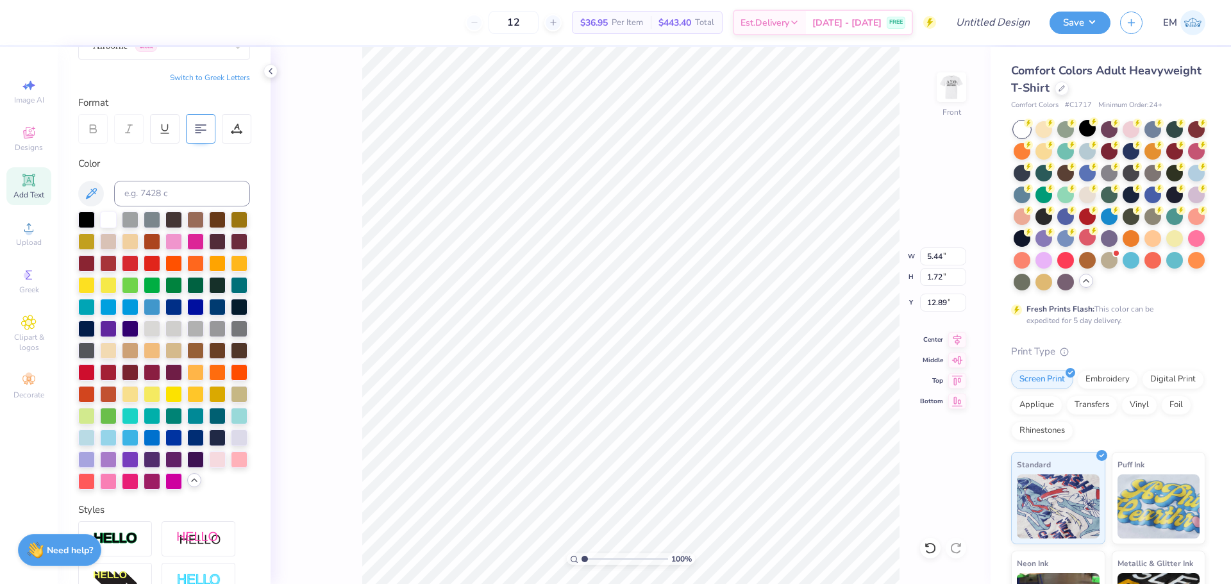
scroll to position [192, 0]
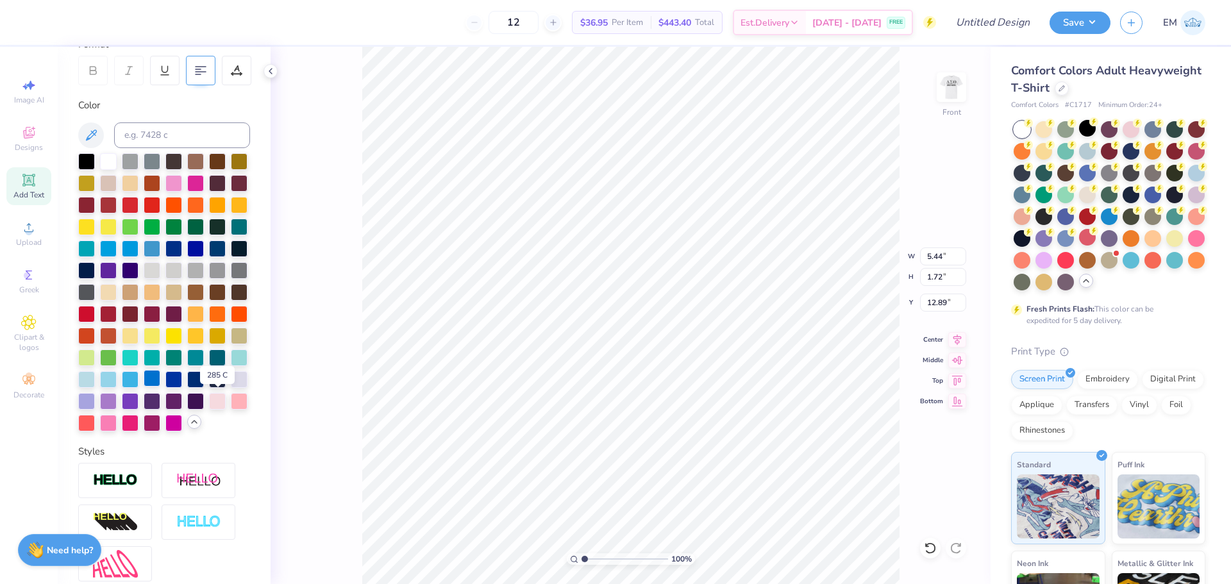
click at [160, 387] on div at bounding box center [152, 378] width 17 height 17
click at [139, 387] on div at bounding box center [130, 378] width 17 height 17
click at [321, 384] on div "100 % Front W 5.44 5.44 " H 1.72 1.72 " Y 12.89 12.89 " Center Middle Top Bottom" at bounding box center [631, 315] width 720 height 537
type textarea "19-01-2022"
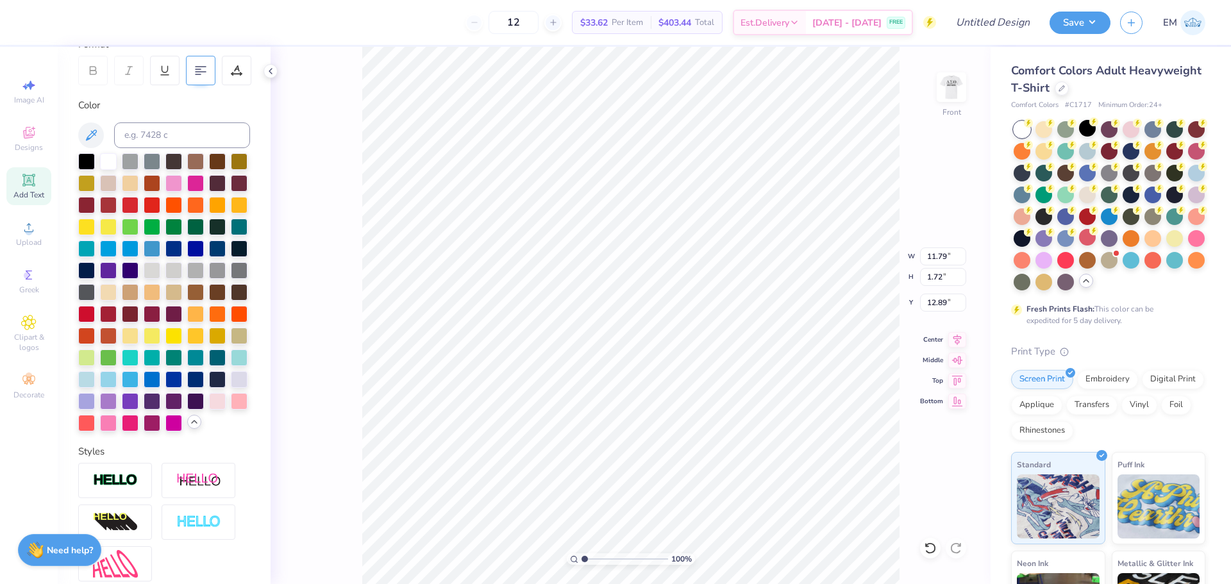
type input "11.14"
type input "1.63"
type input "14.27"
click at [165, 256] on div at bounding box center [173, 247] width 17 height 17
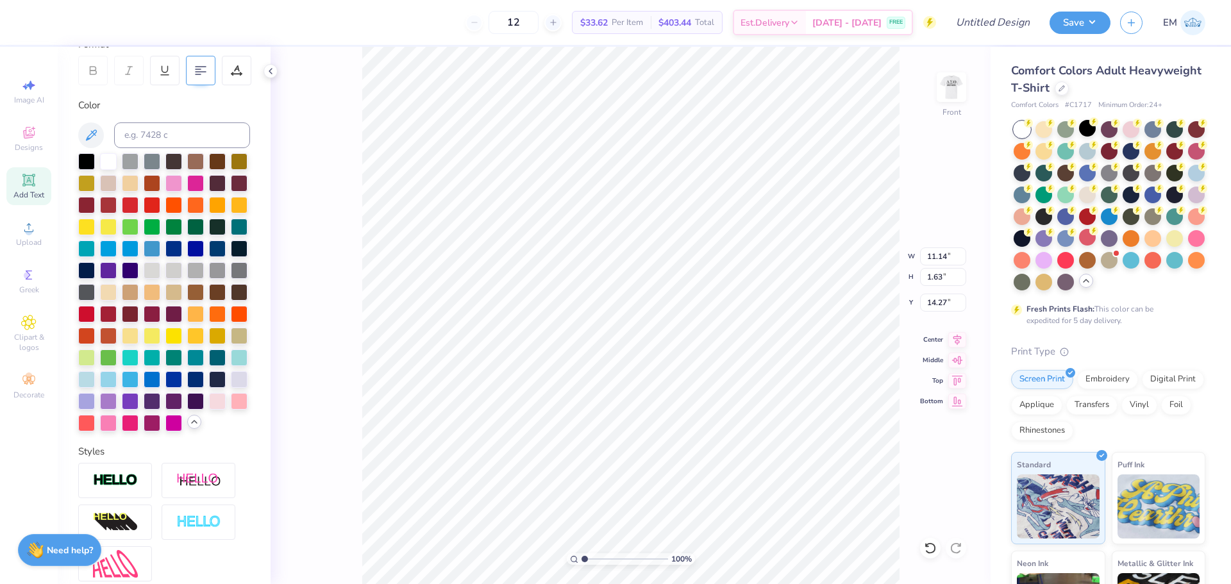
click at [310, 354] on div "100 % Front W 11.14 11.14 " H 1.63 1.63 " Y 14.27 14.27 " Center Middle Top Bot…" at bounding box center [631, 315] width 720 height 537
type input "14.60"
click at [29, 181] on icon at bounding box center [28, 180] width 12 height 12
type input "5.69"
type input "1.65"
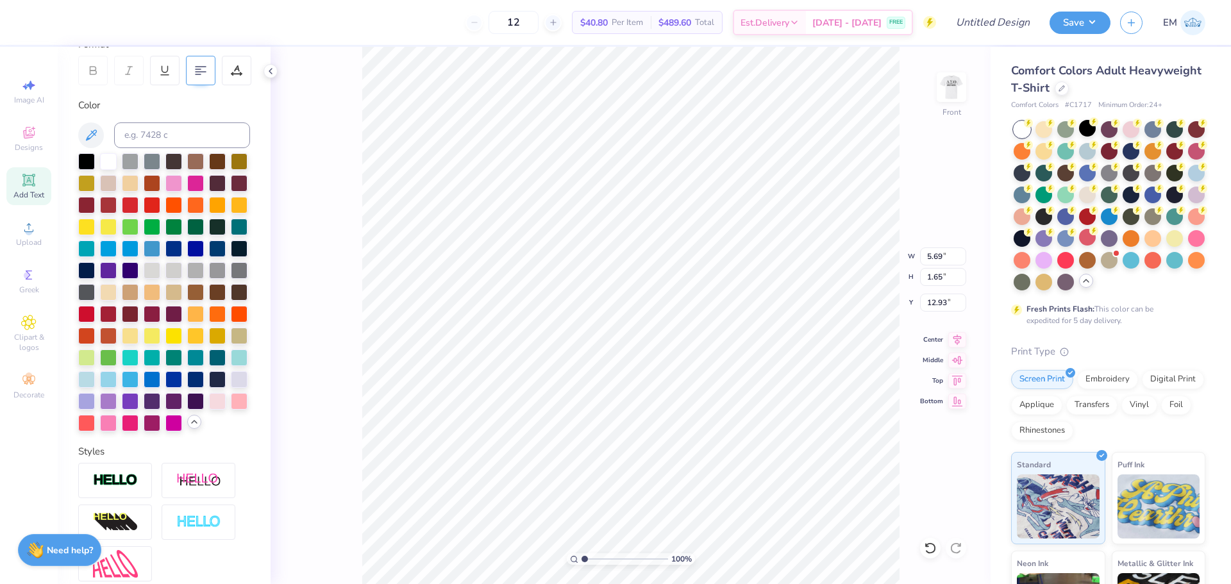
type input "18.17"
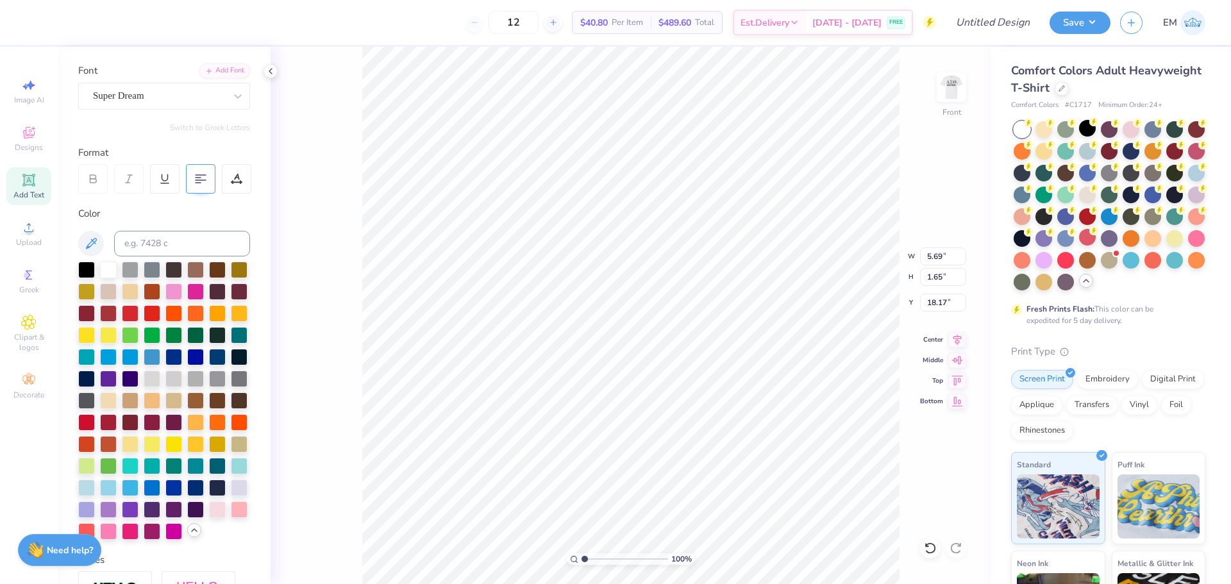
scroll to position [0, 0]
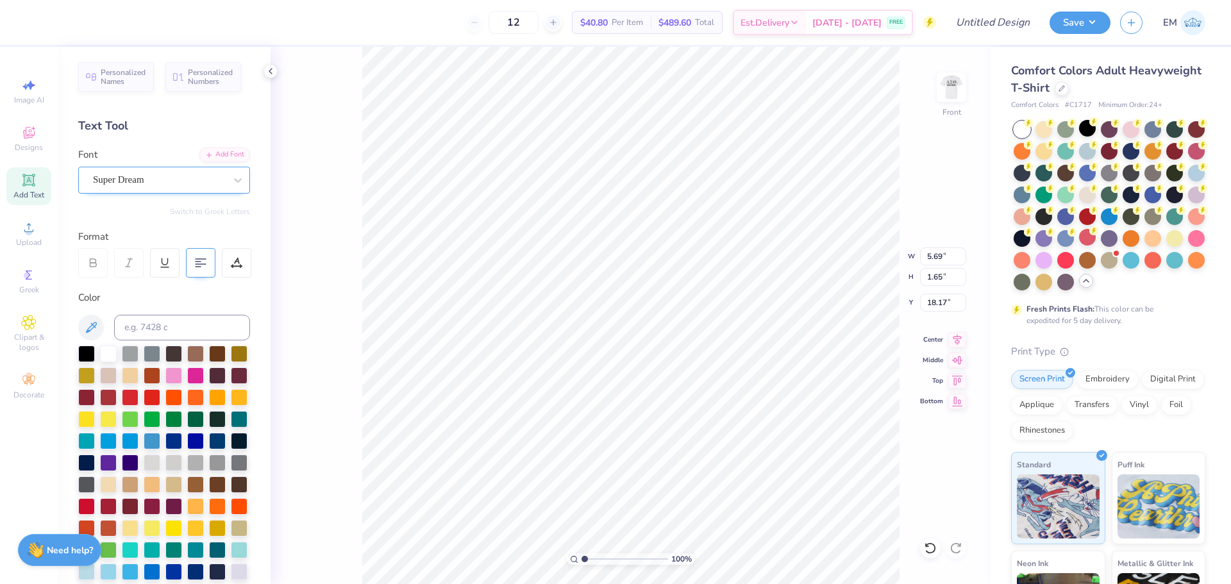
click at [121, 183] on div "Super Dream" at bounding box center [159, 180] width 135 height 20
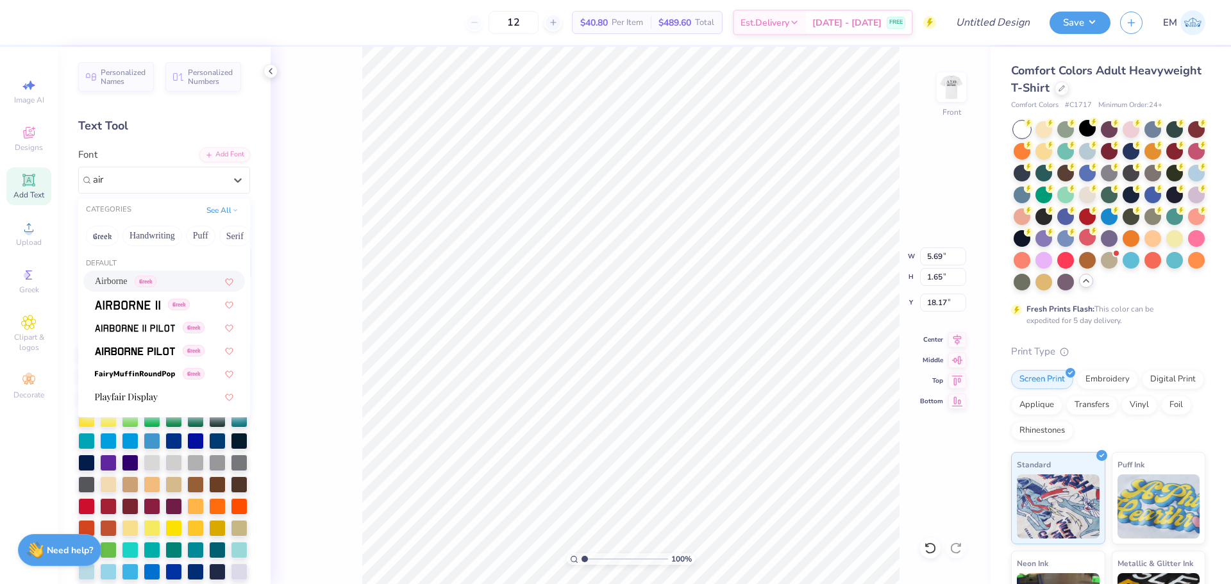
click at [154, 274] on div "Airborne Greek" at bounding box center [126, 280] width 62 height 13
type input "air"
type input "5.44"
type input "1.72"
type input "18.13"
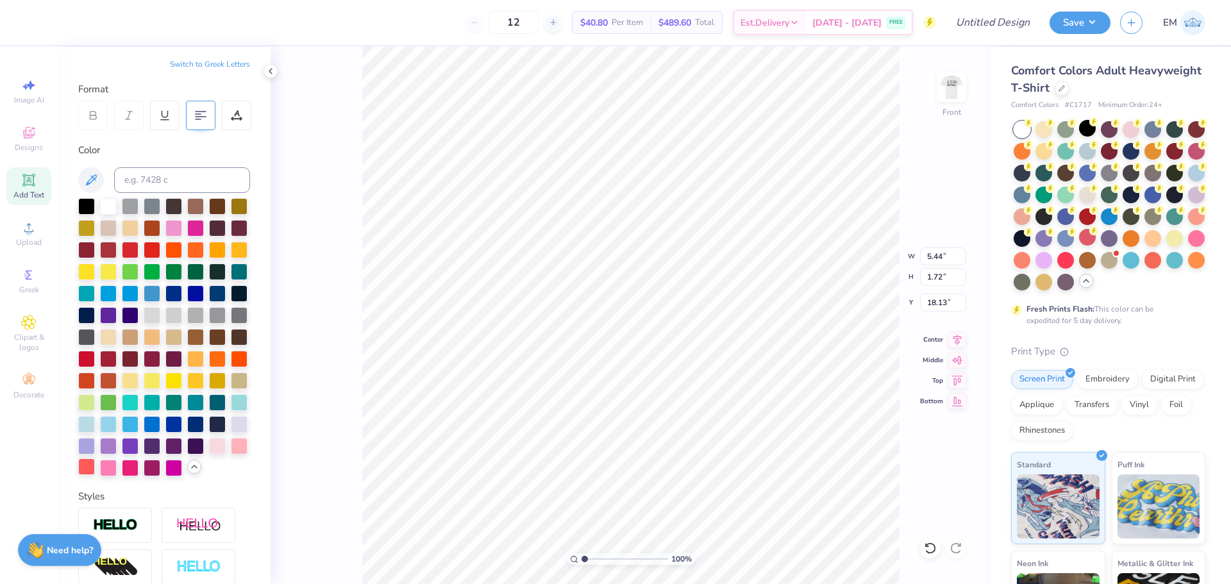
scroll to position [192, 0]
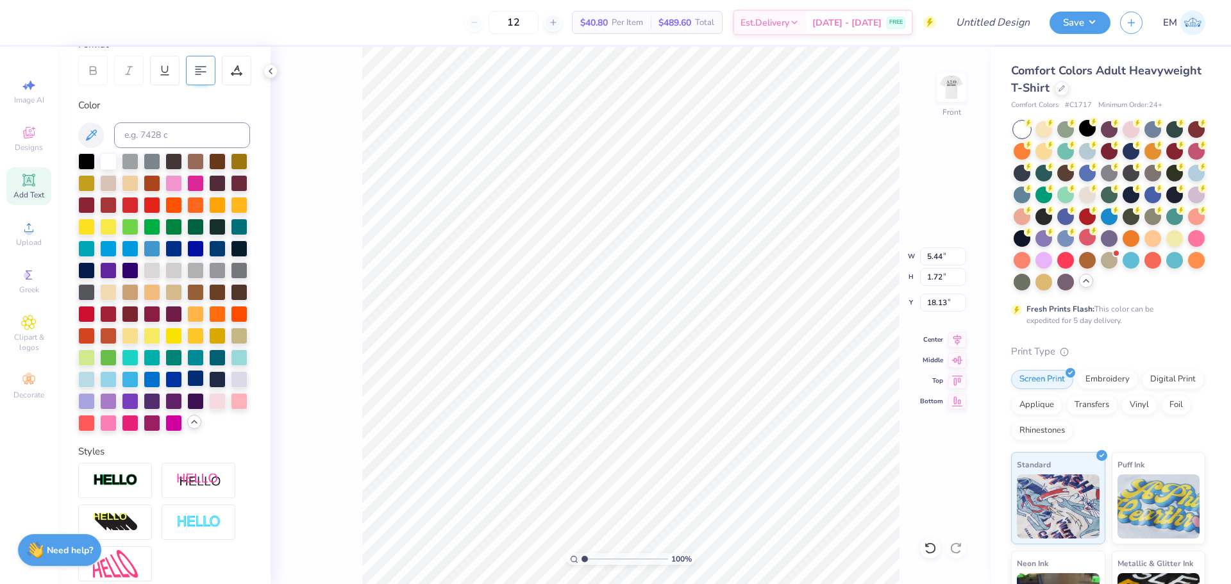
click at [187, 387] on div at bounding box center [195, 378] width 17 height 17
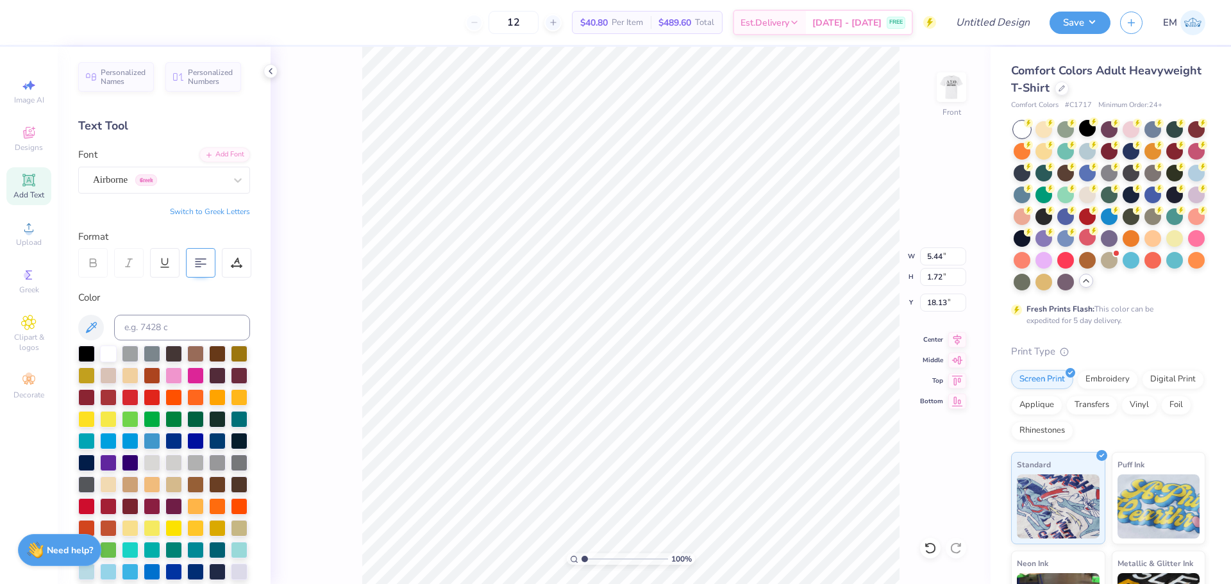
scroll to position [11, 2]
type textarea "NEW YORK"
type input "18.20"
type input "11.14"
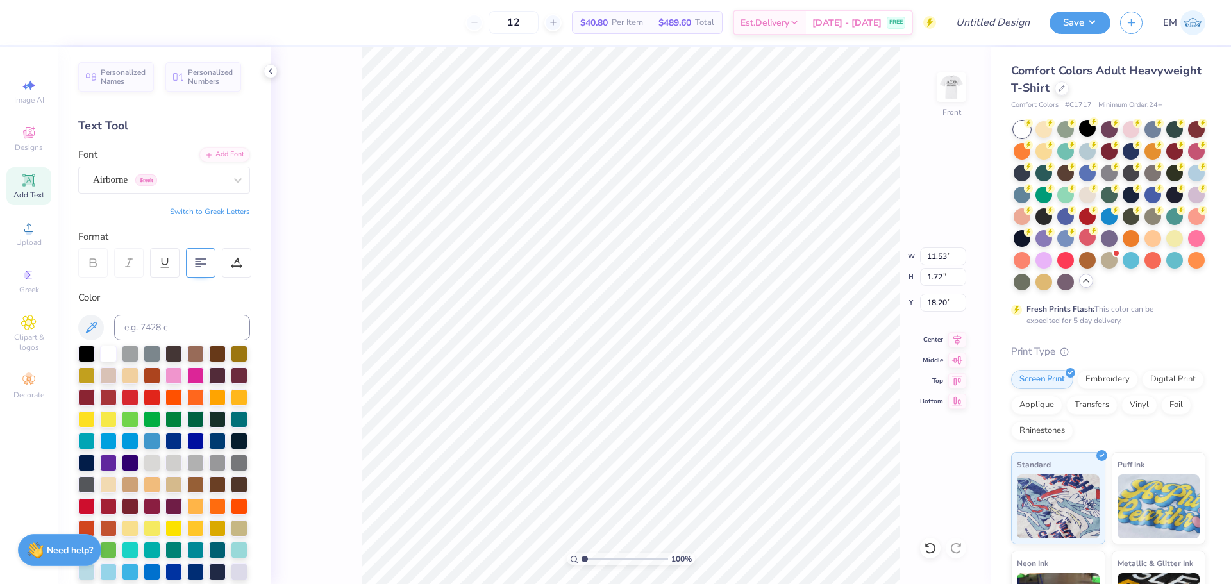
type input "1.63"
type input "14.75"
type input "11.20"
type input "8.95"
click at [954, 91] on img at bounding box center [951, 87] width 51 height 51
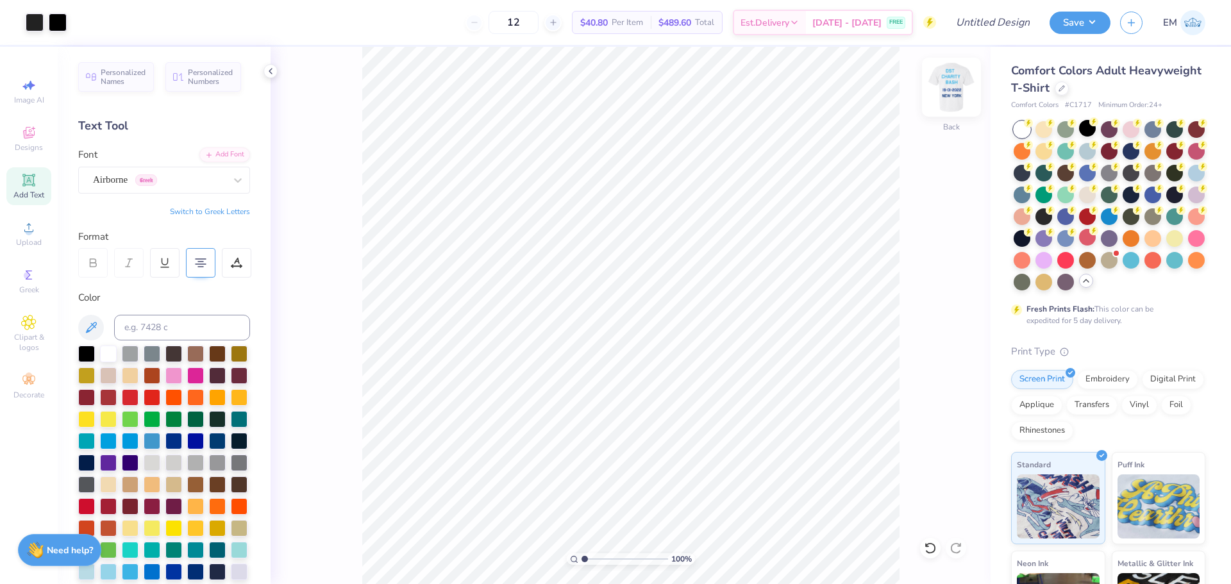
click at [941, 87] on img at bounding box center [951, 87] width 51 height 51
